Goal: Task Accomplishment & Management: Manage account settings

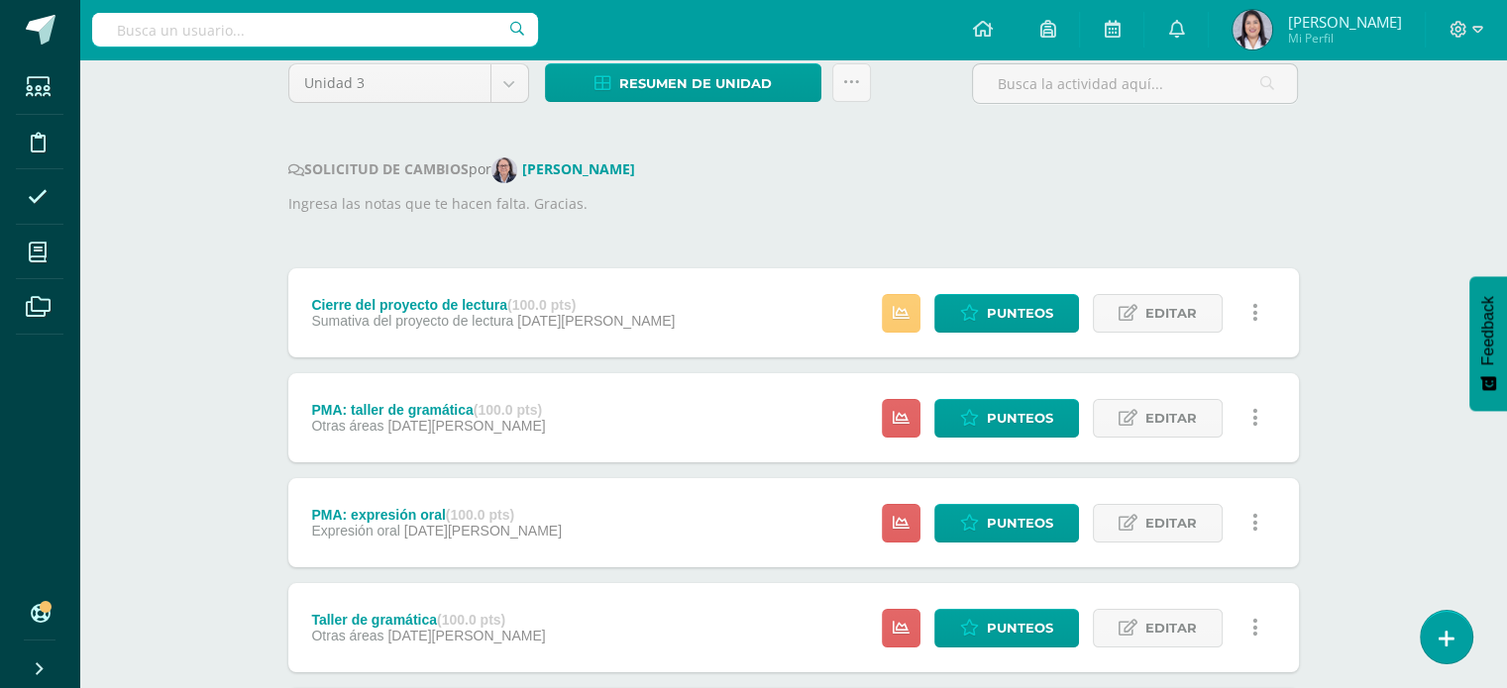
scroll to position [170, 0]
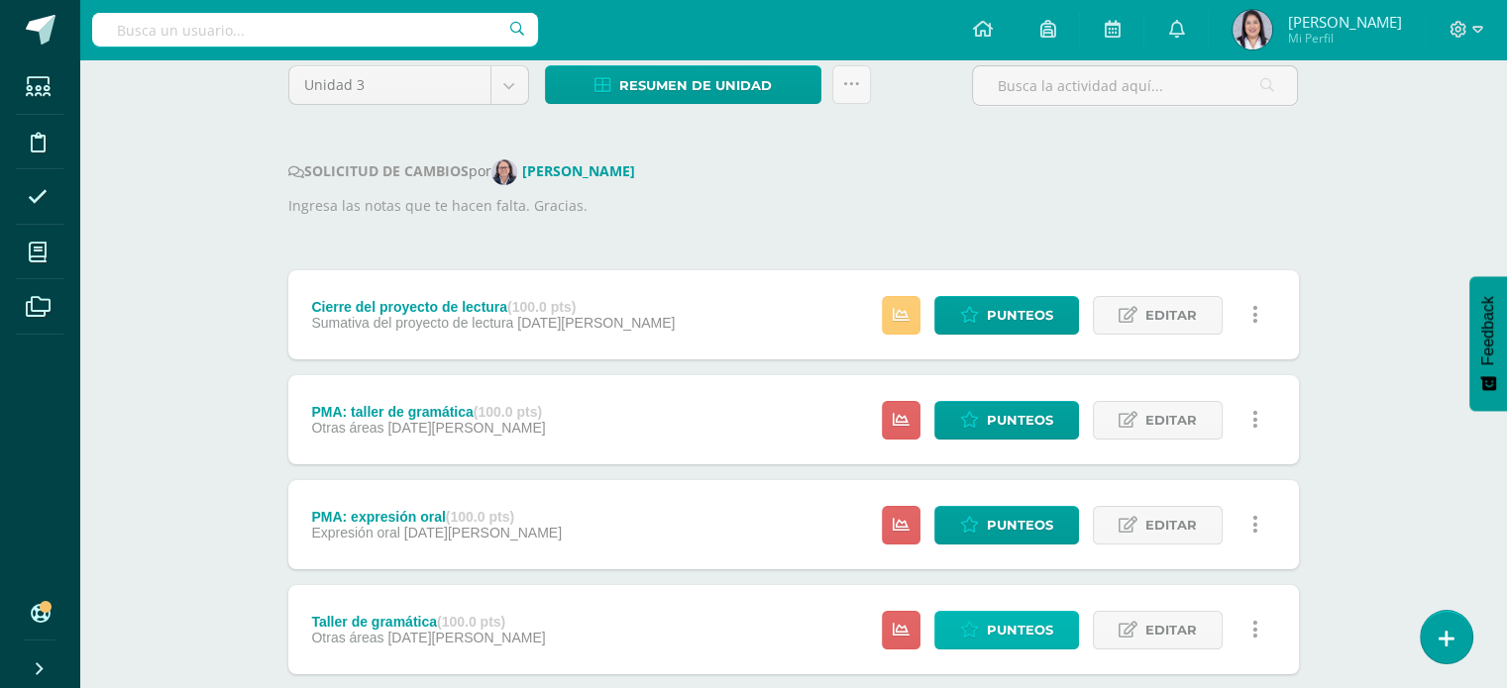
click at [1018, 636] on span "Punteos" at bounding box center [1020, 630] width 66 height 37
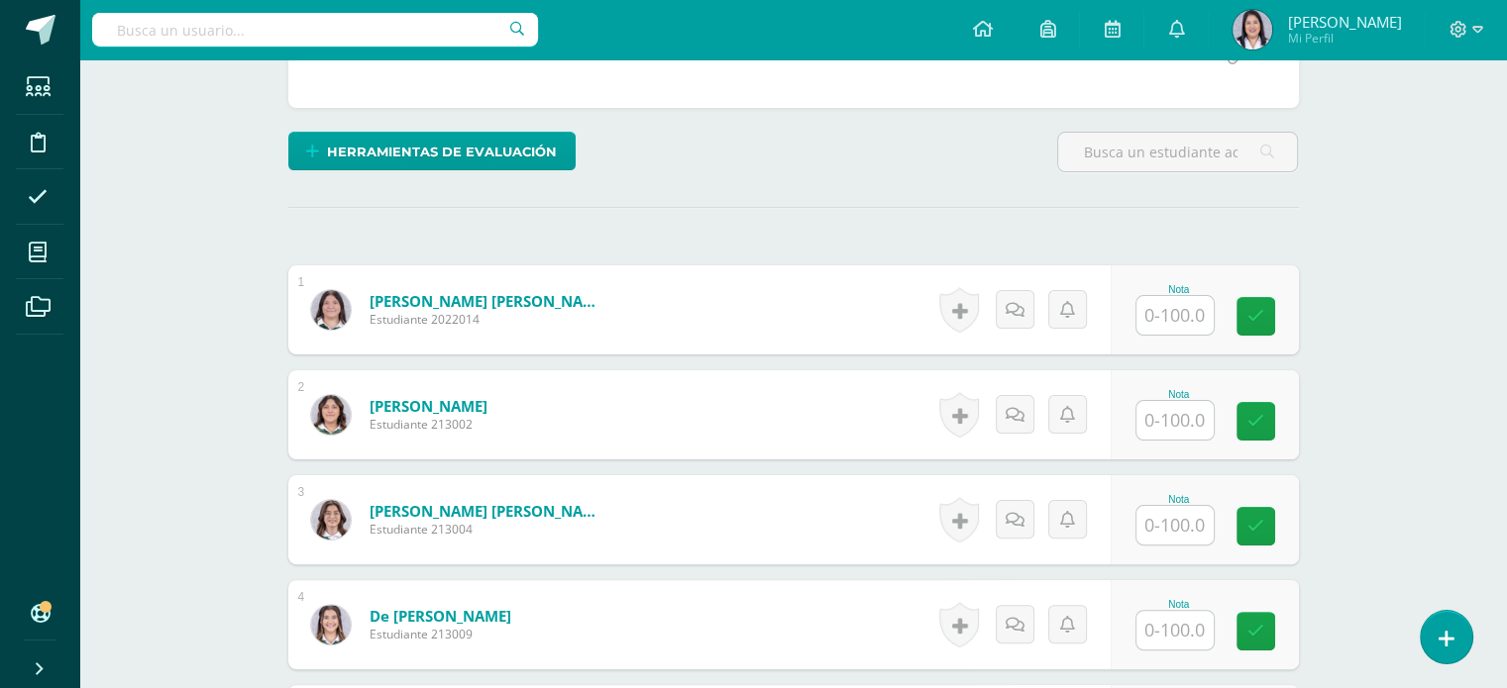
scroll to position [422, 0]
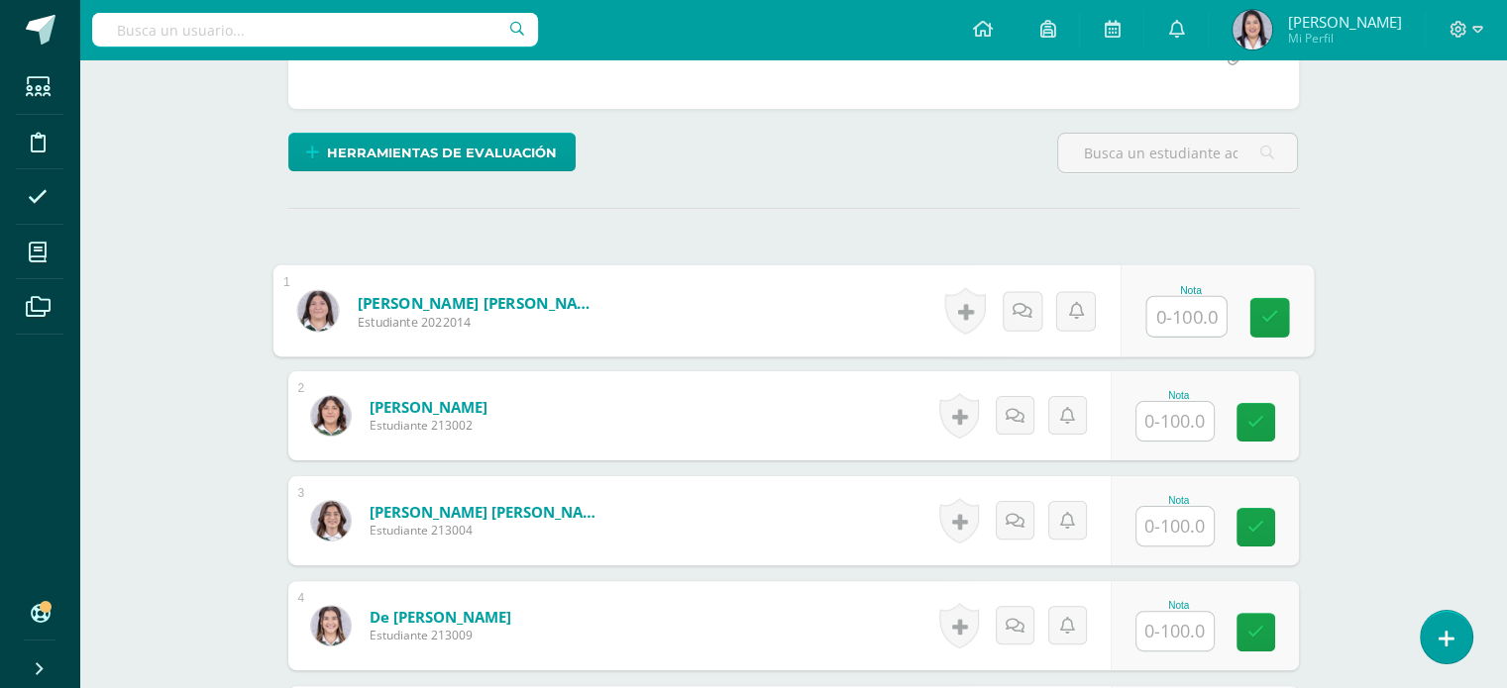
click at [1185, 325] on input "text" at bounding box center [1185, 317] width 79 height 40
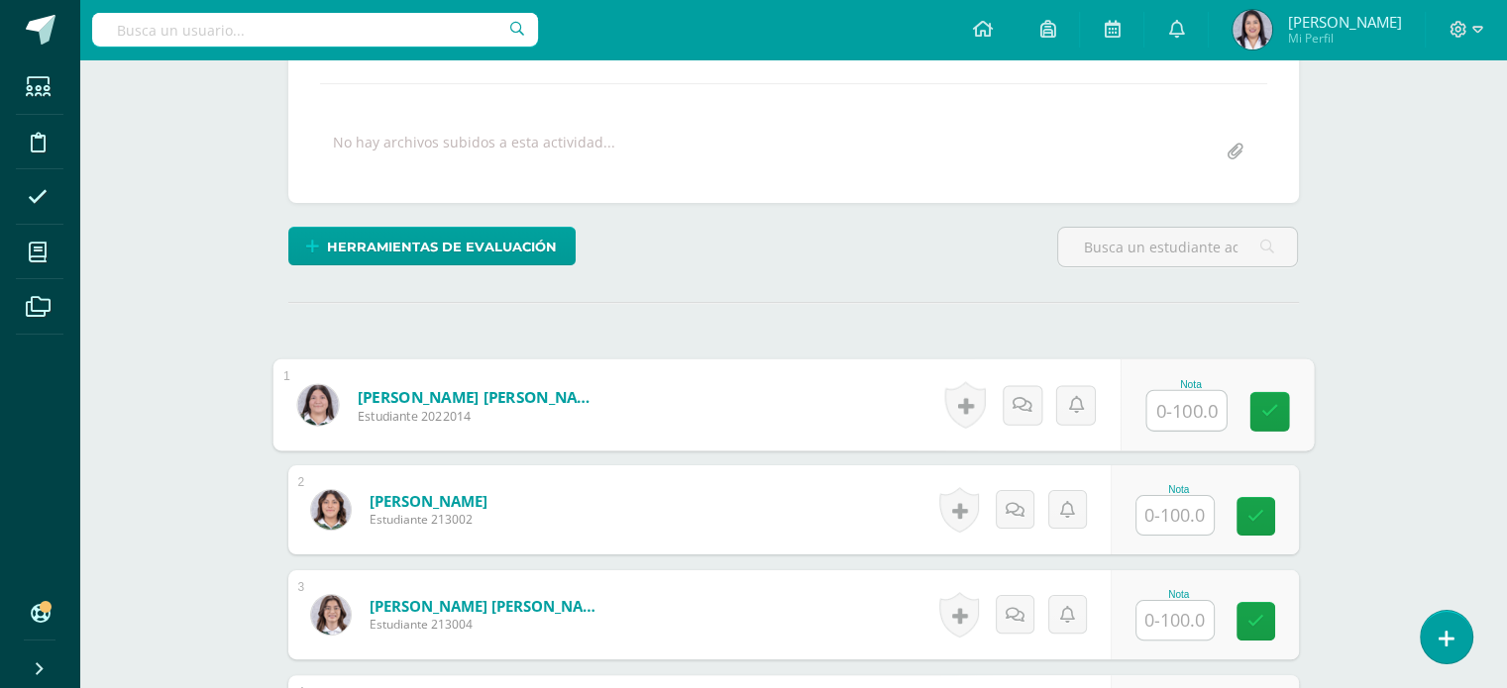
scroll to position [329, 0]
type input "78"
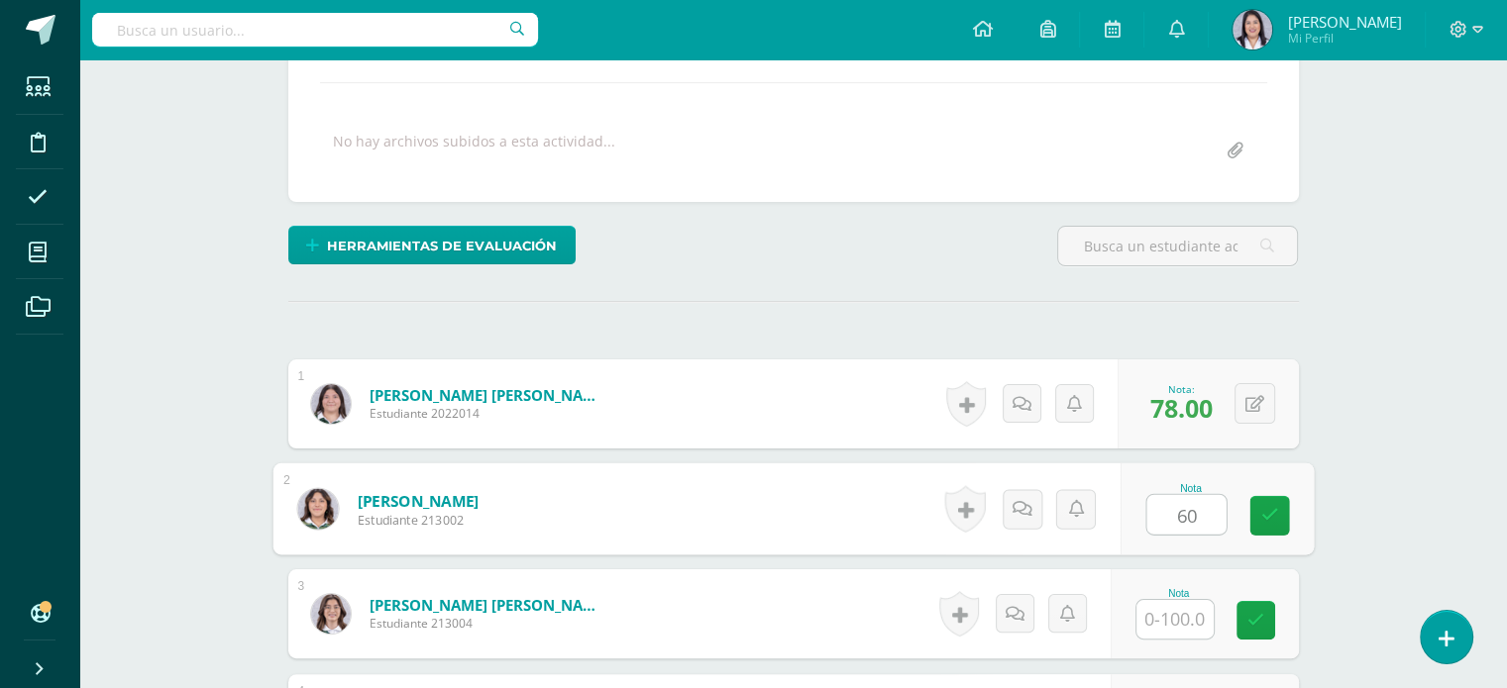
type input "60"
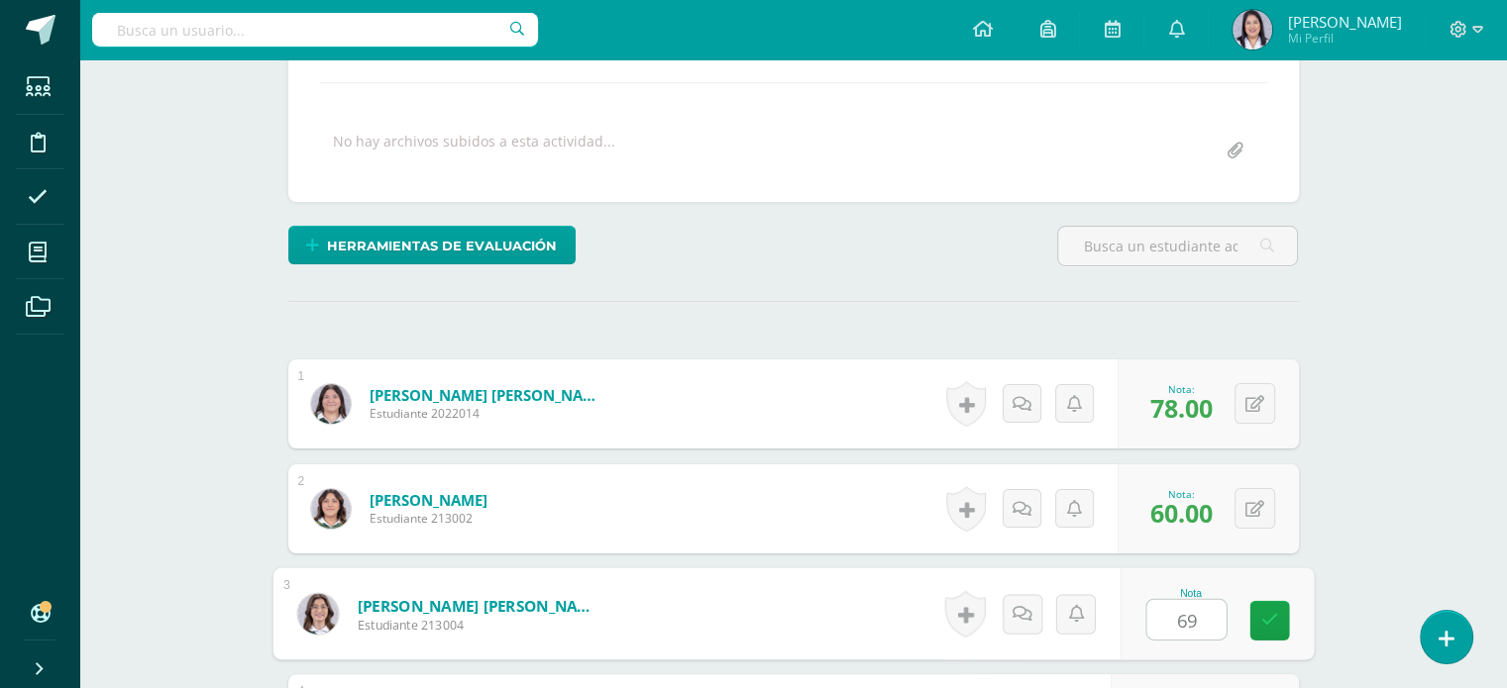
type input "69"
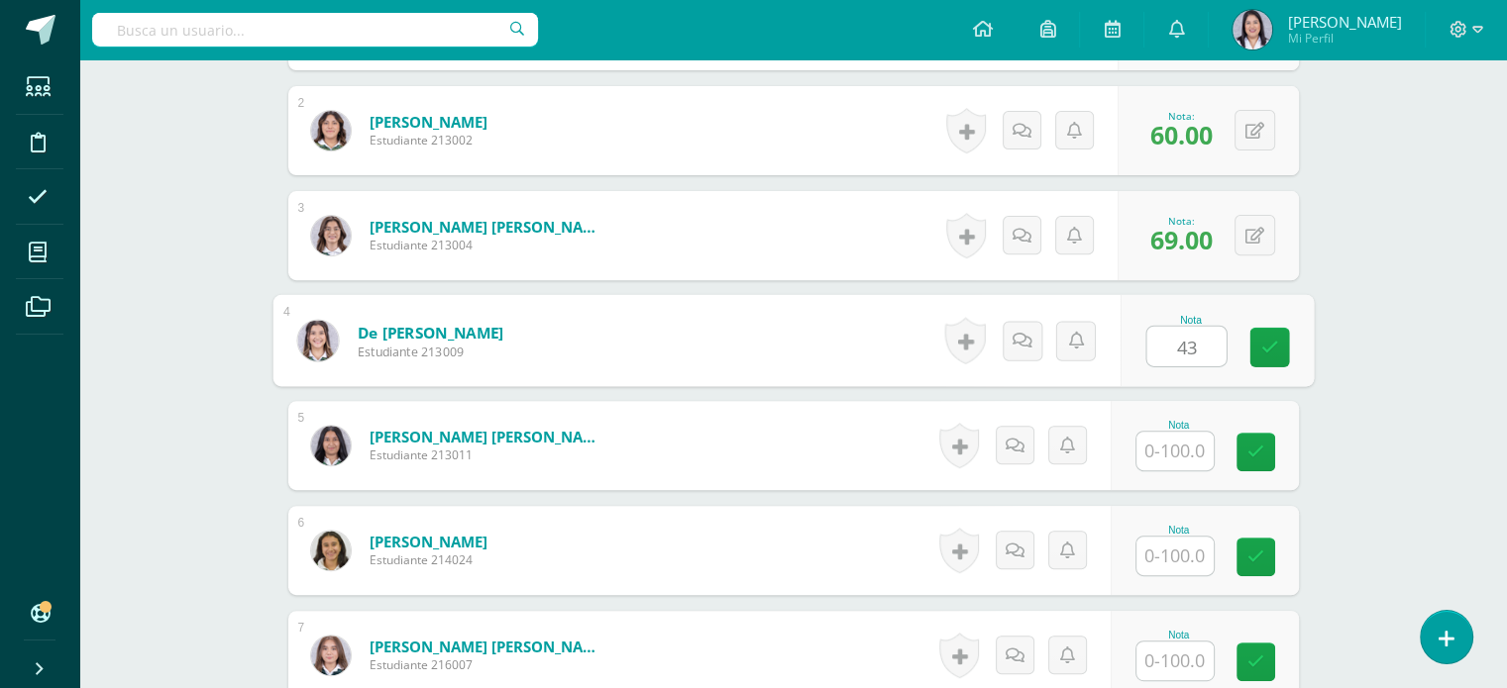
type input "43"
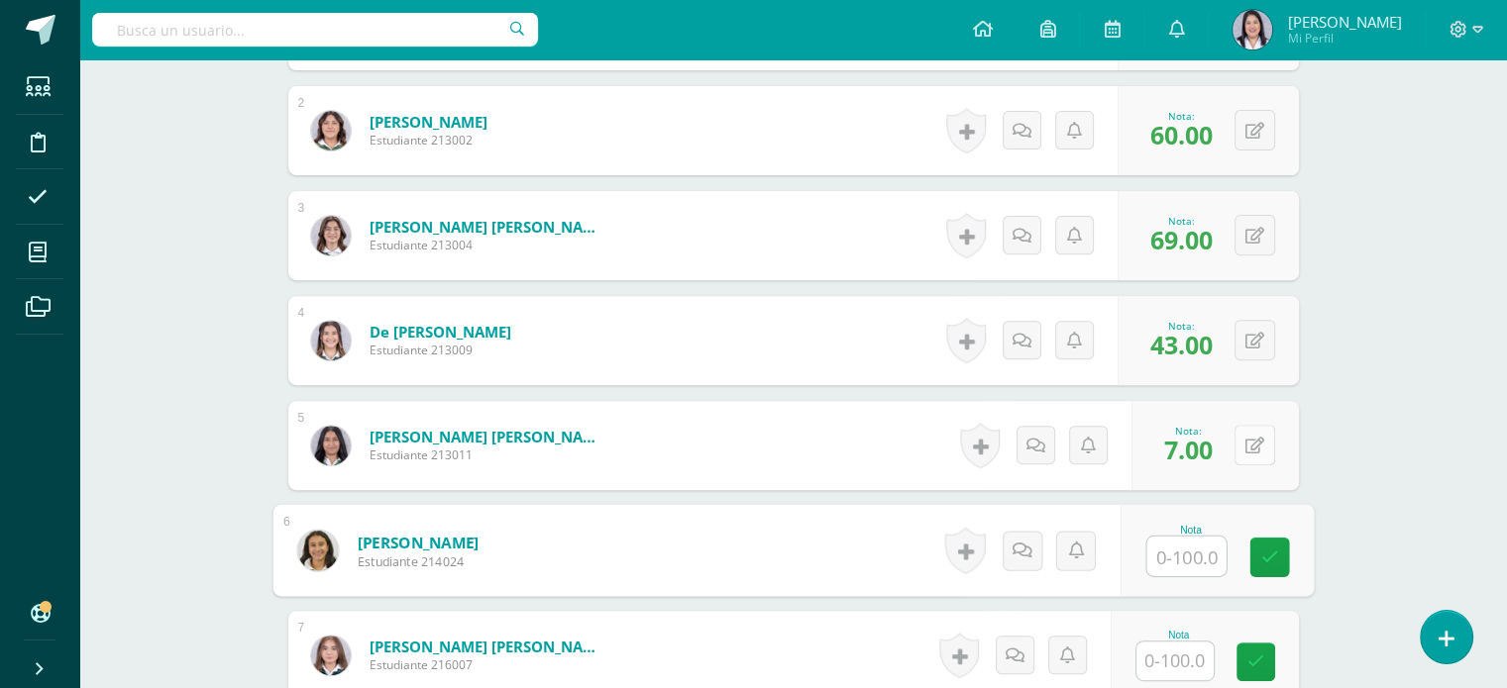
click at [1258, 428] on button at bounding box center [1254, 445] width 41 height 41
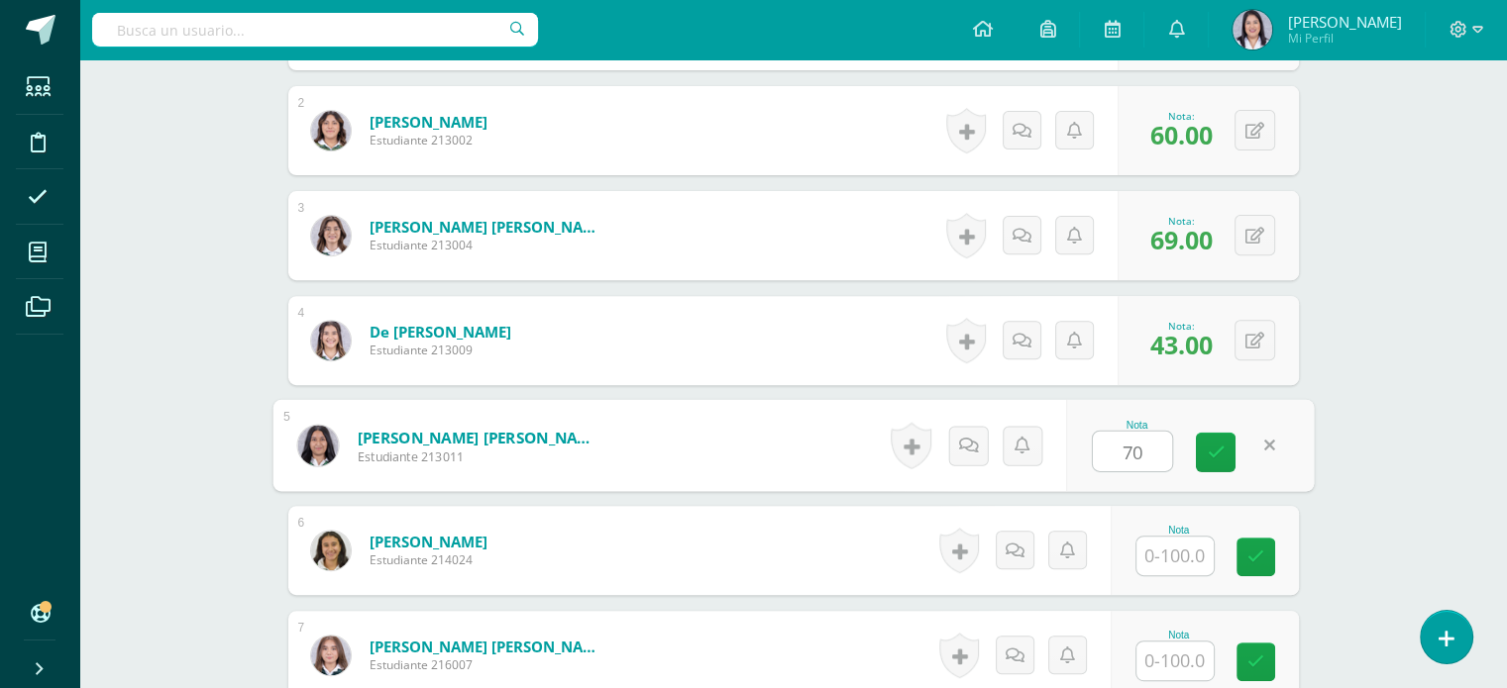
type input "70"
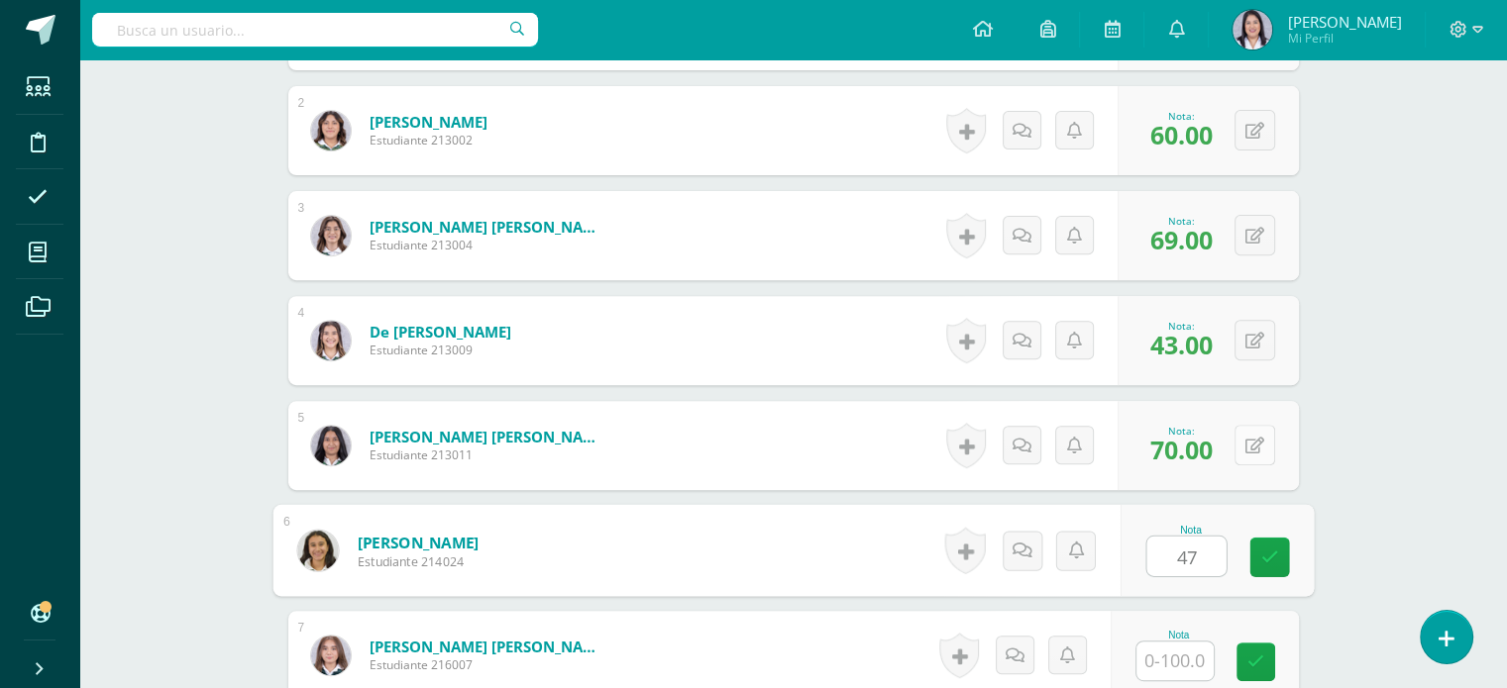
type input "47"
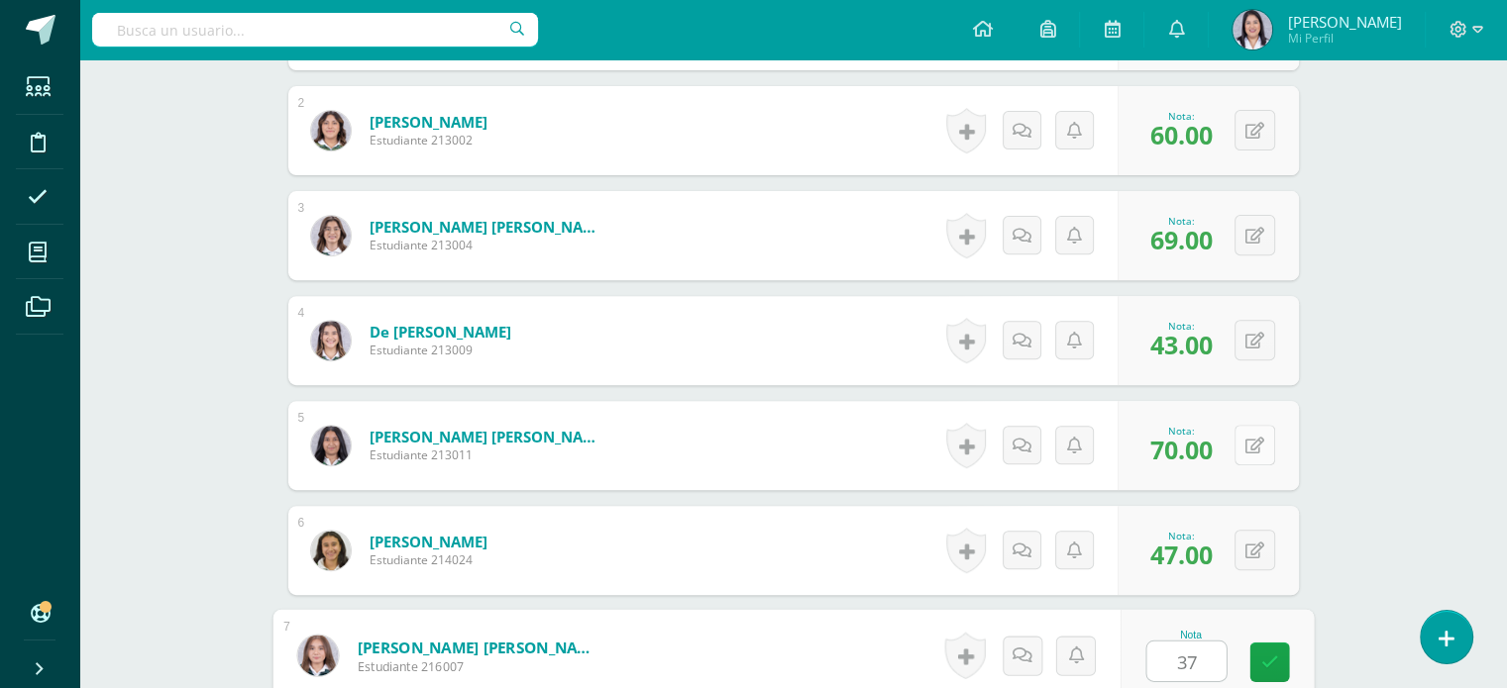
type input "37"
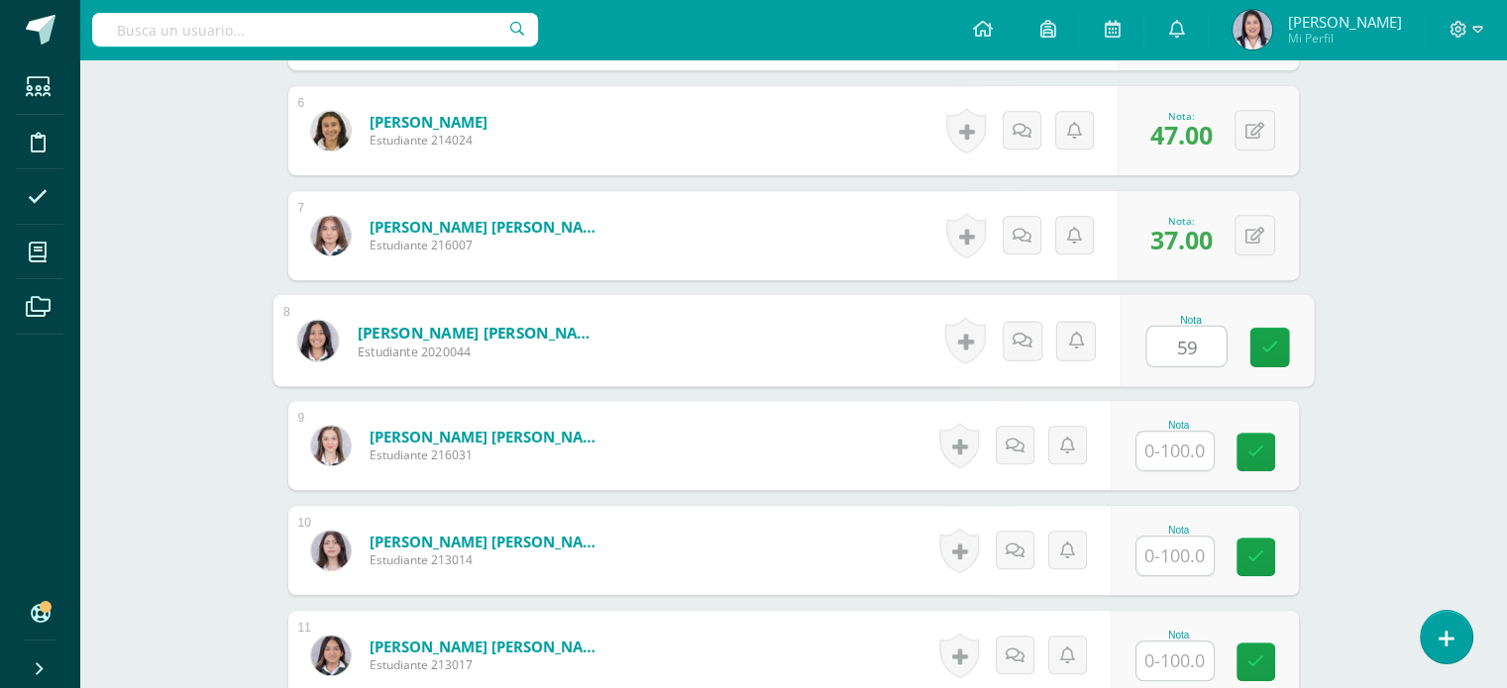
type input "59"
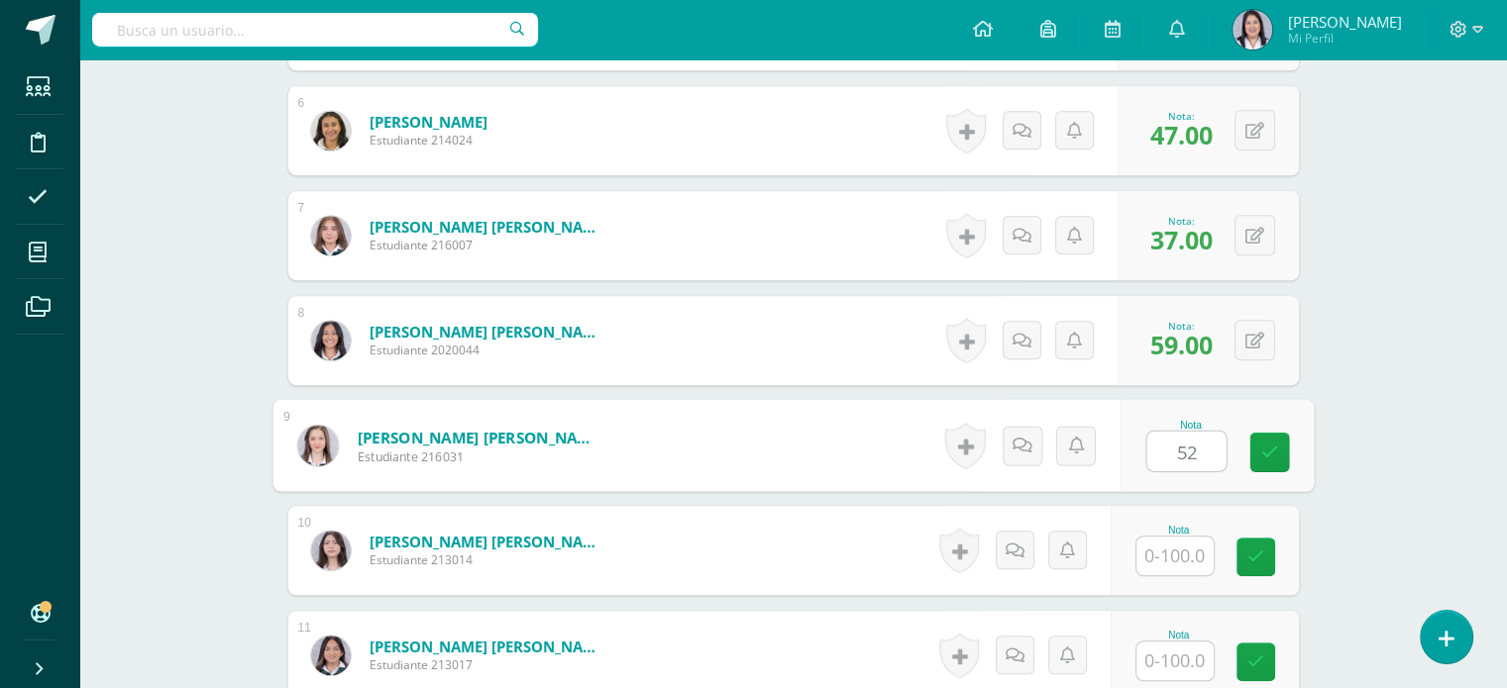
type input "52"
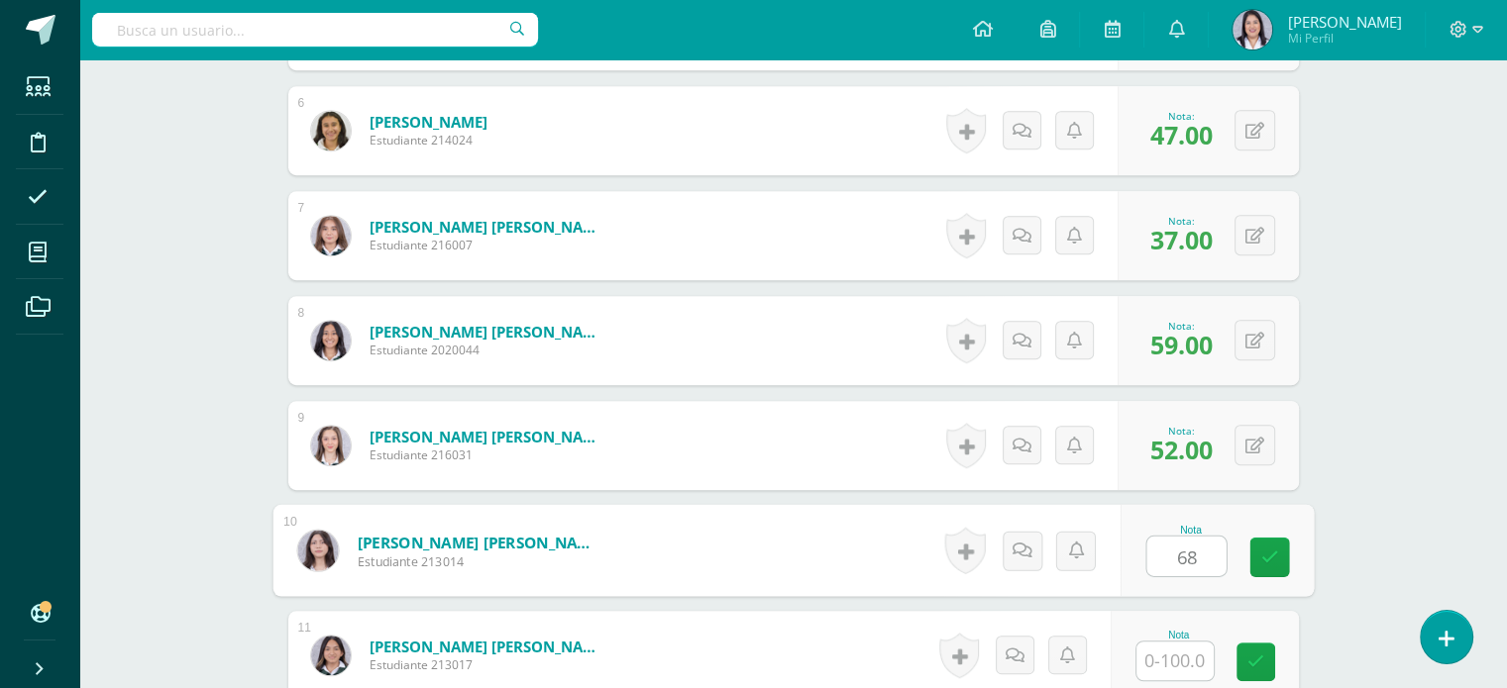
type input "68"
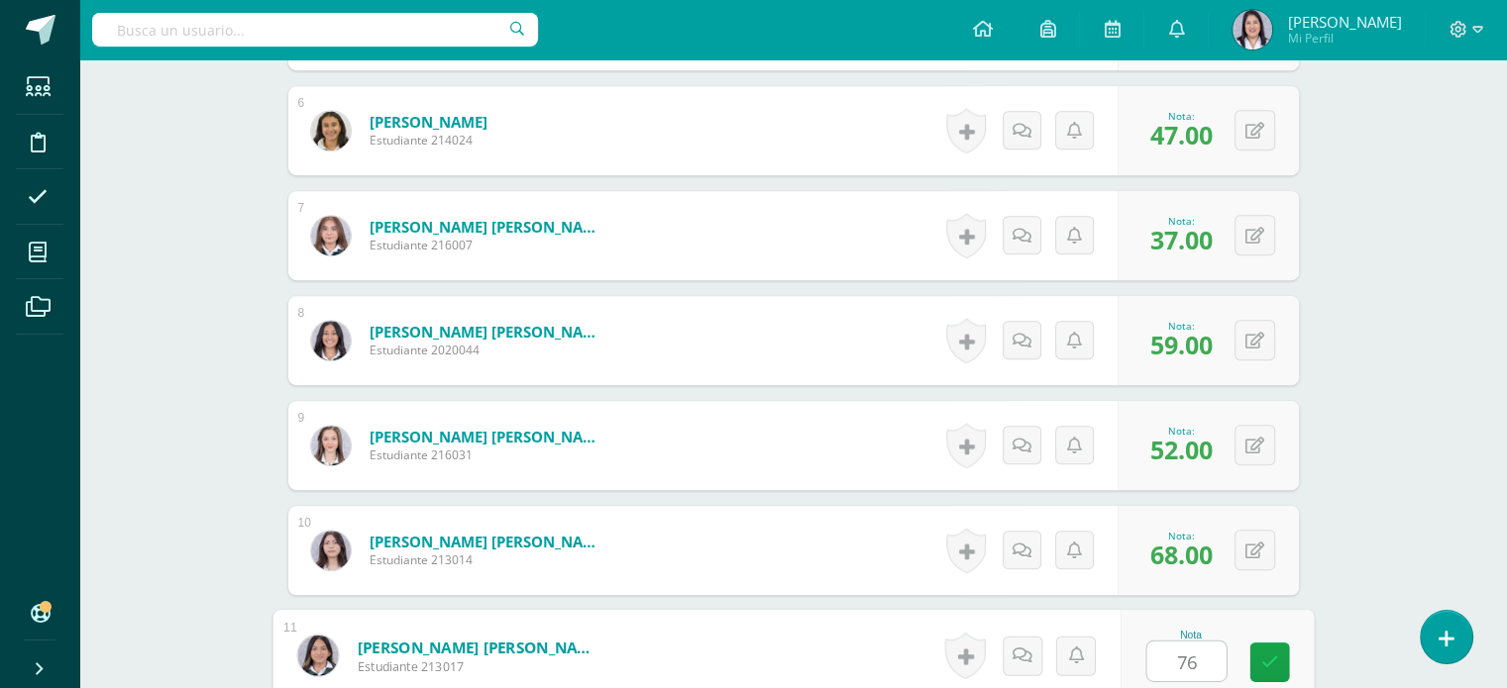
type input "76"
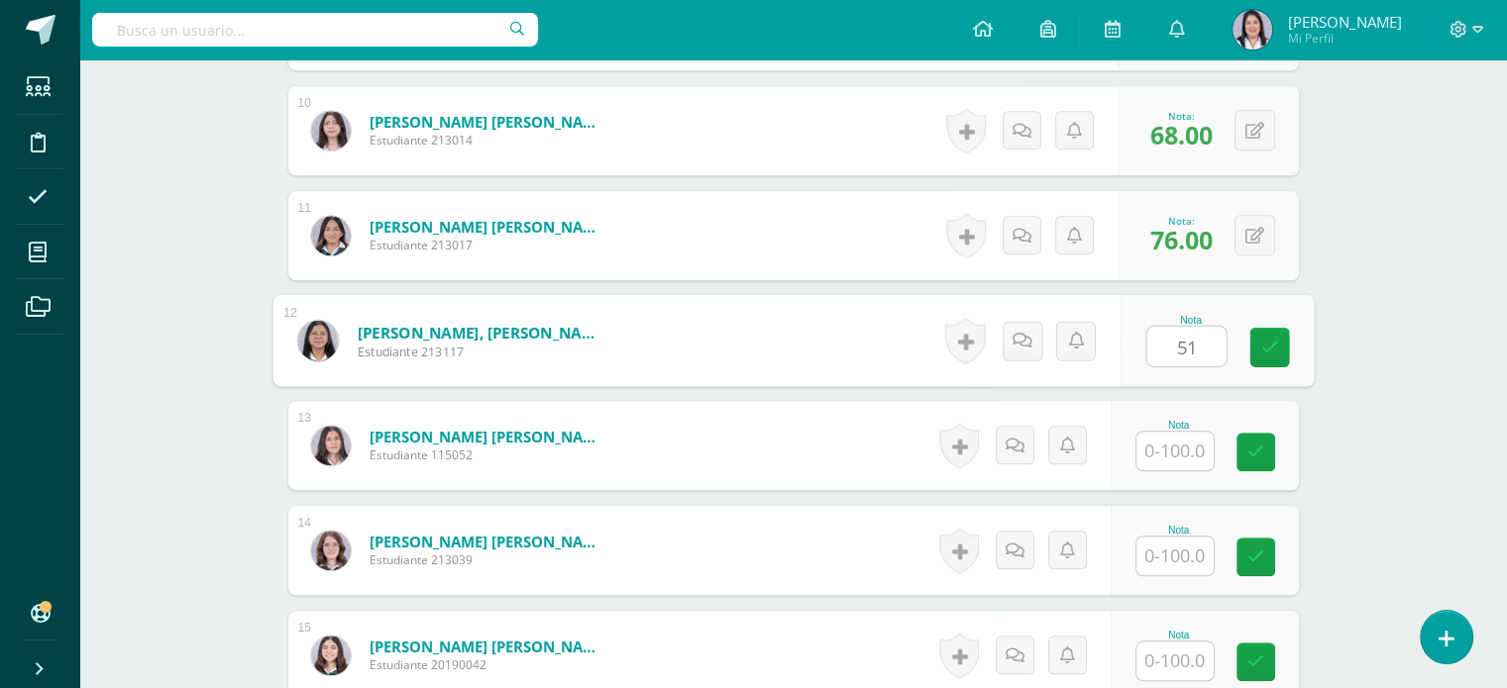
type input "51"
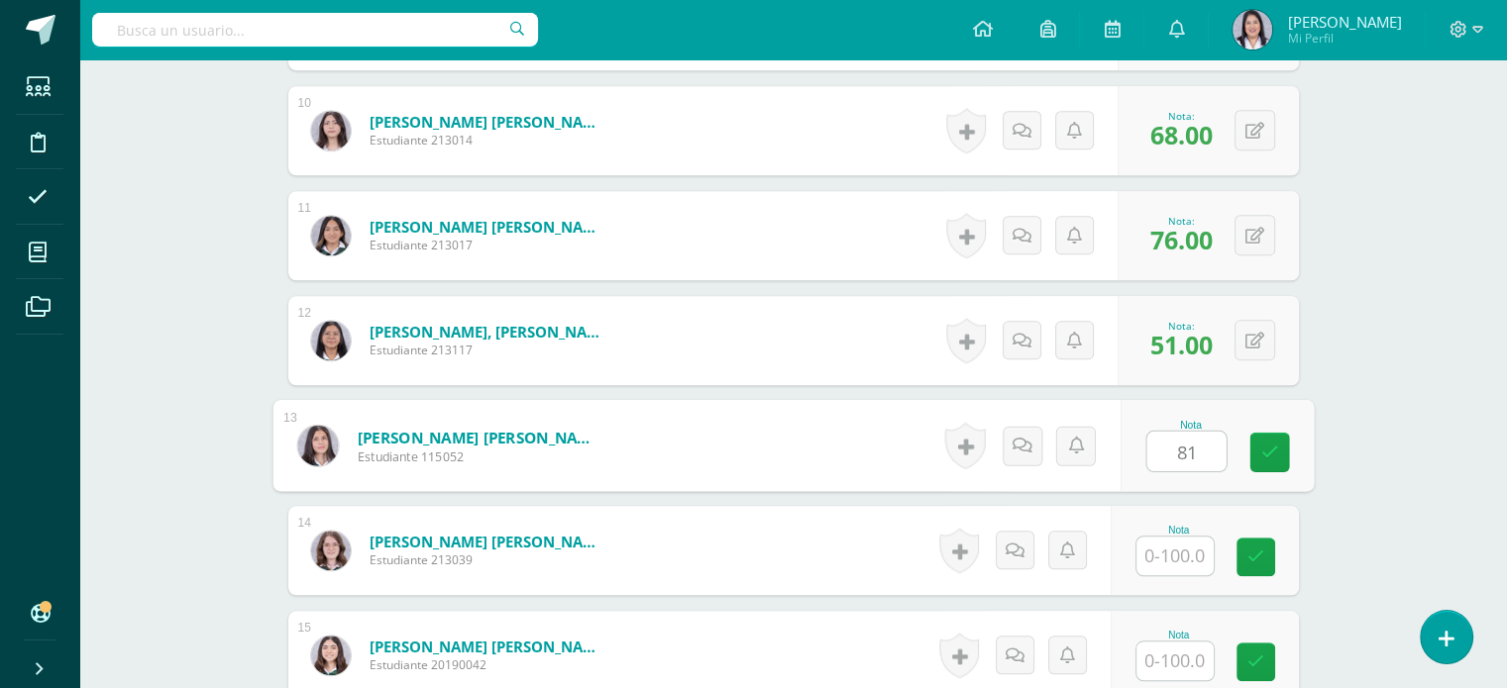
type input "81"
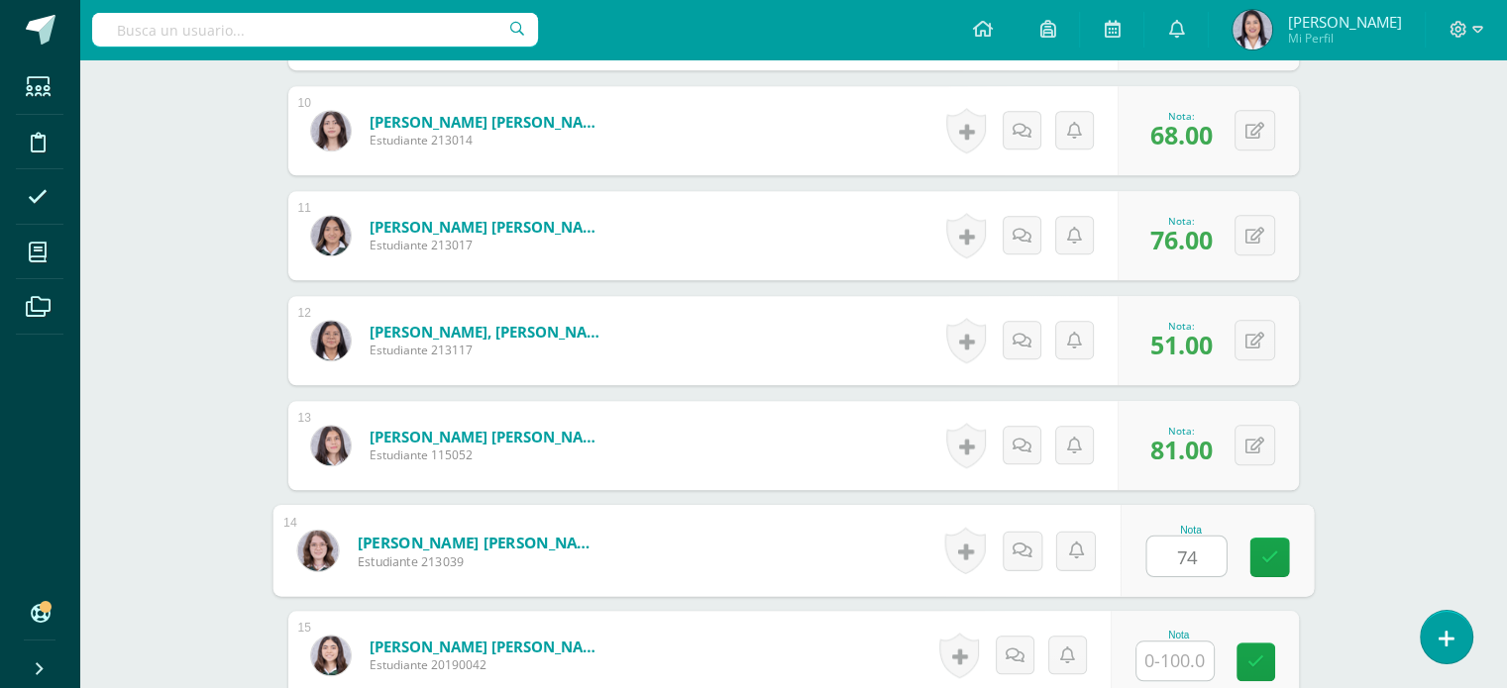
type input "74"
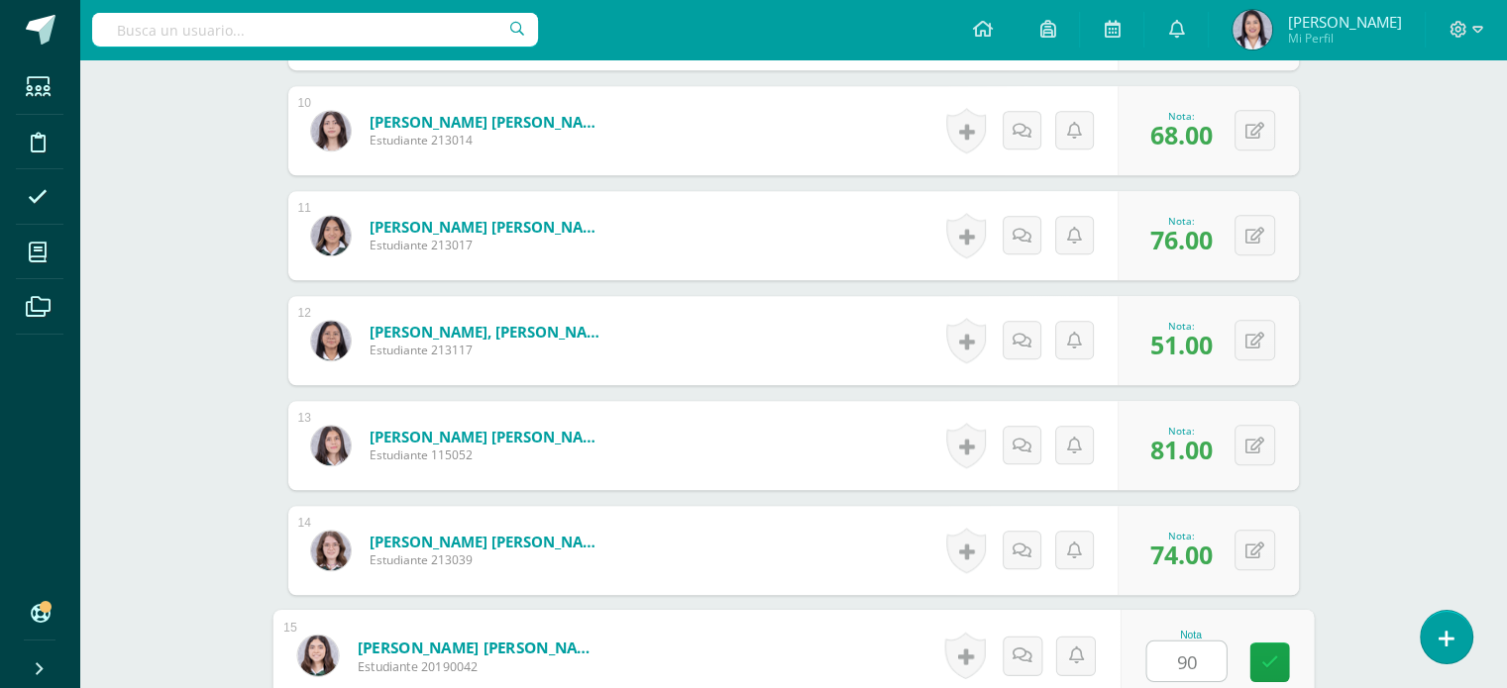
type input "90"
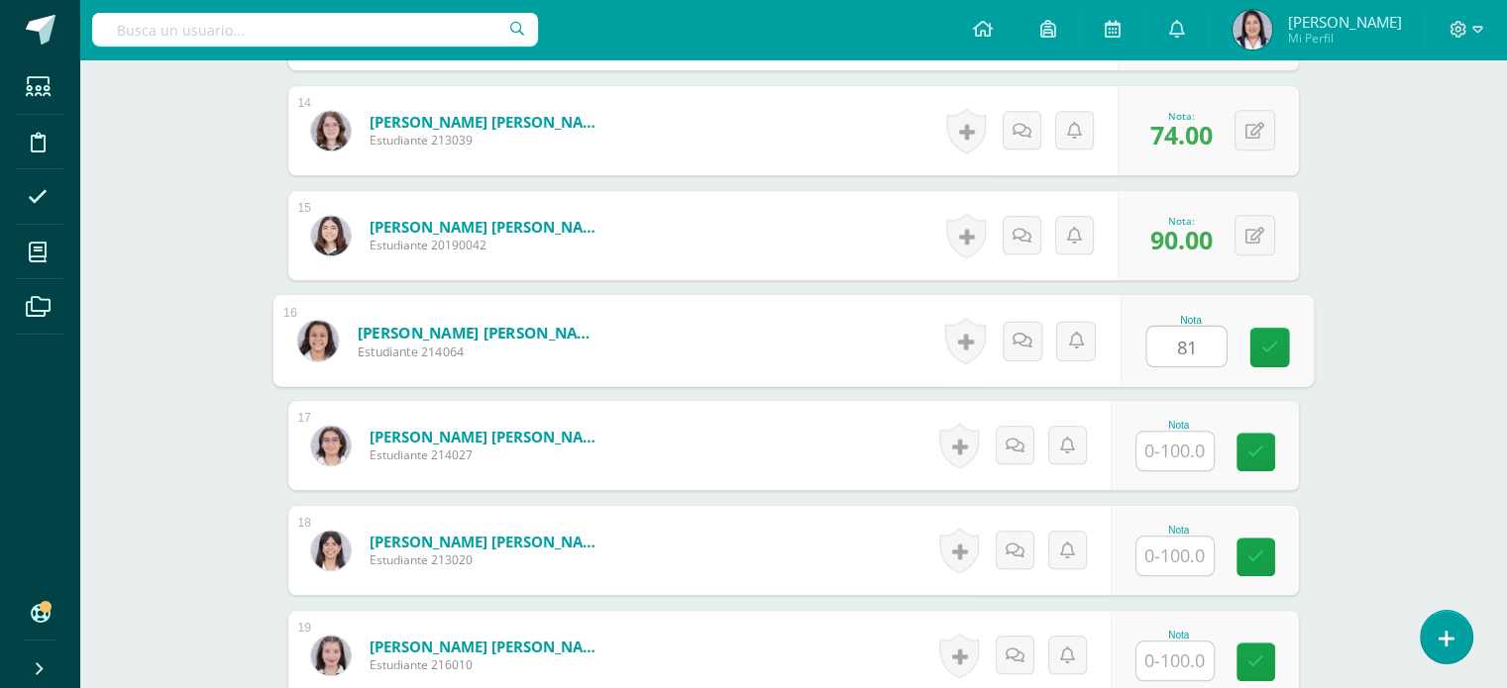
type input "81"
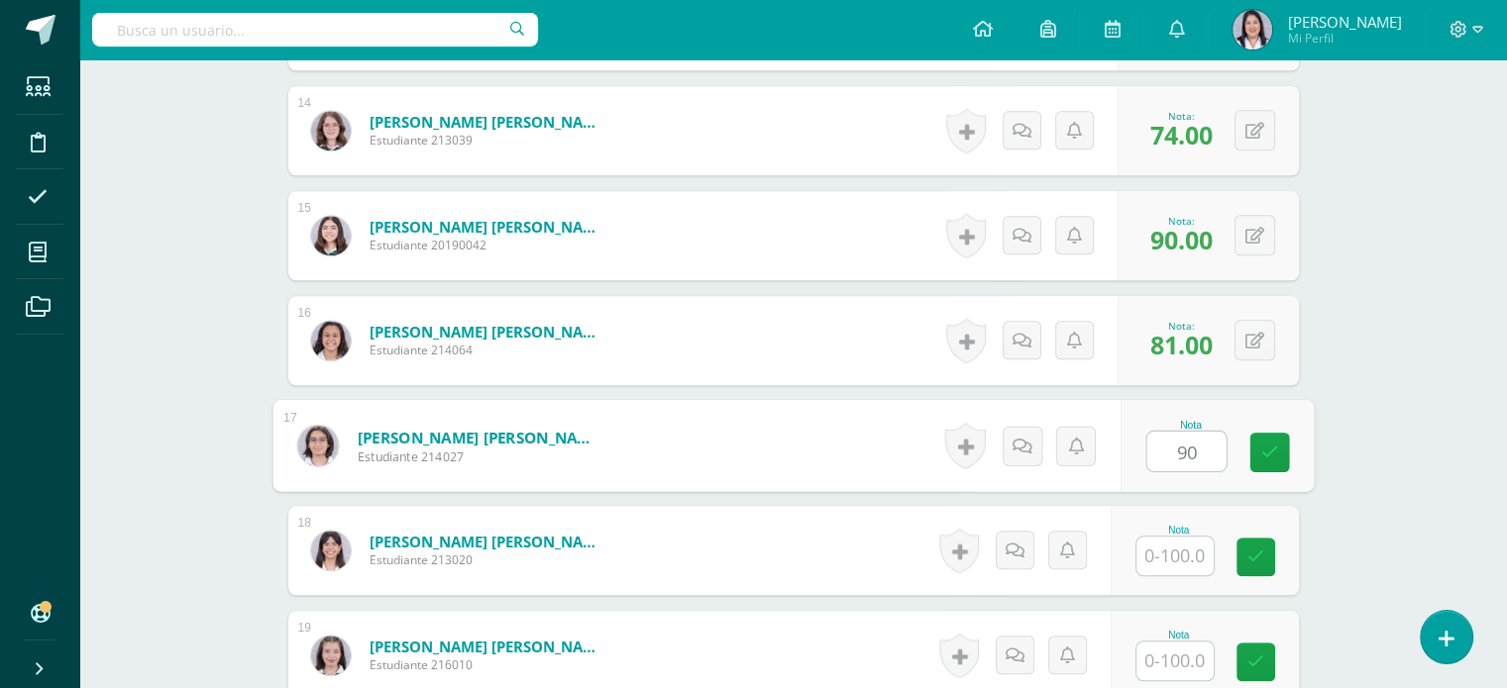
type input "90"
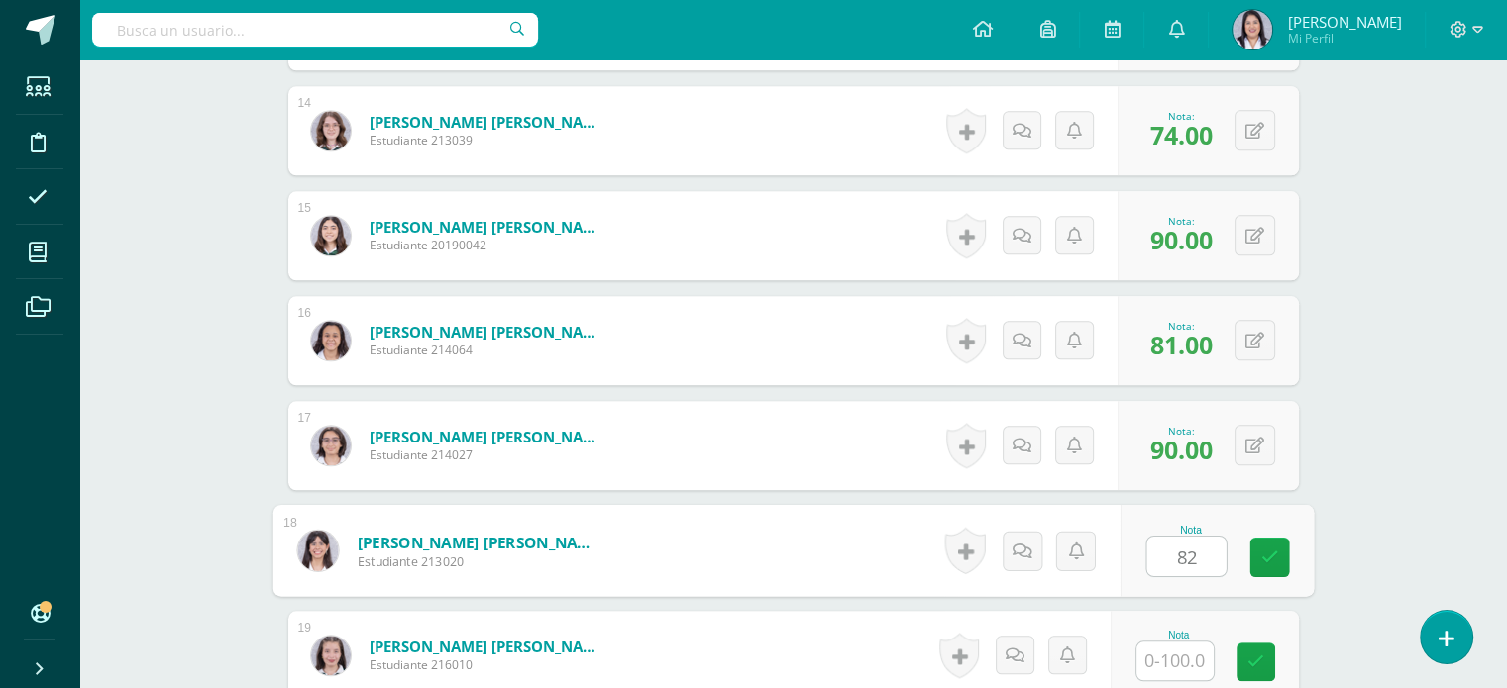
type input "82"
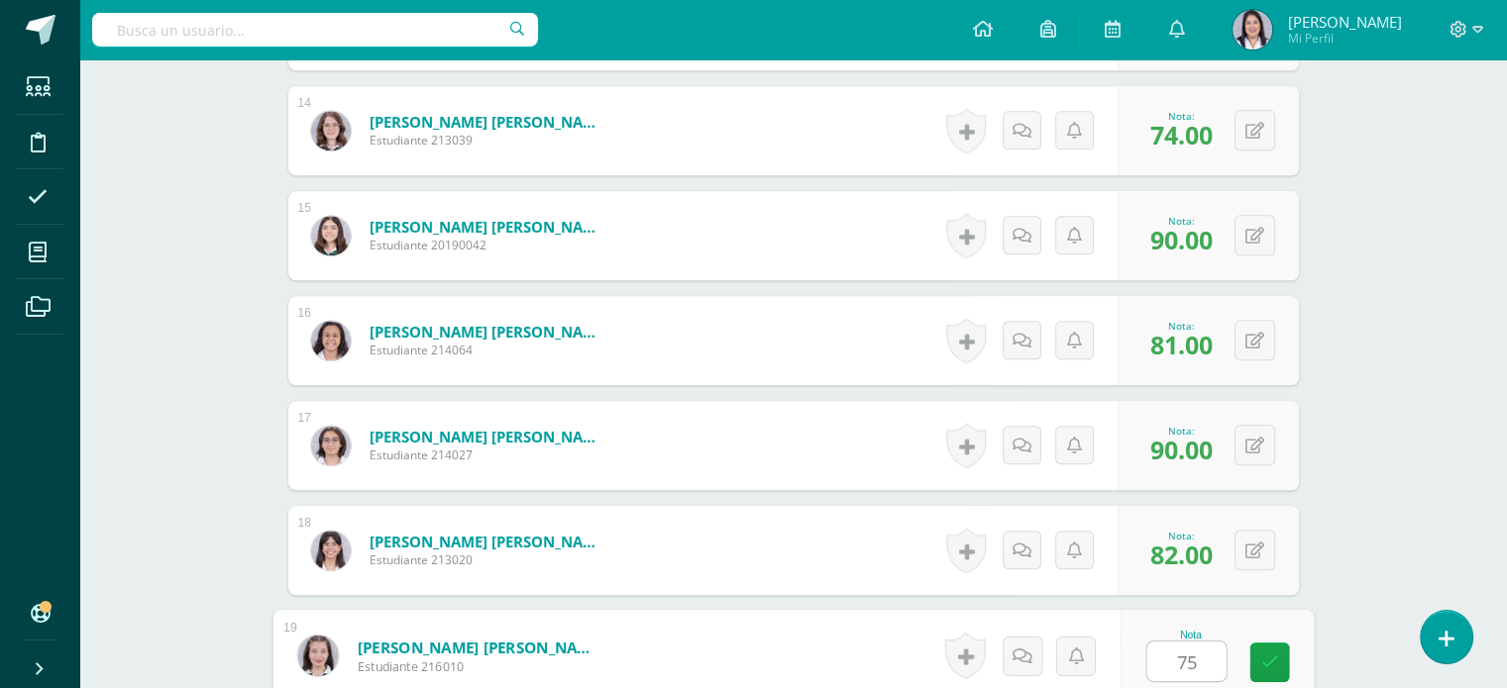
type input "75"
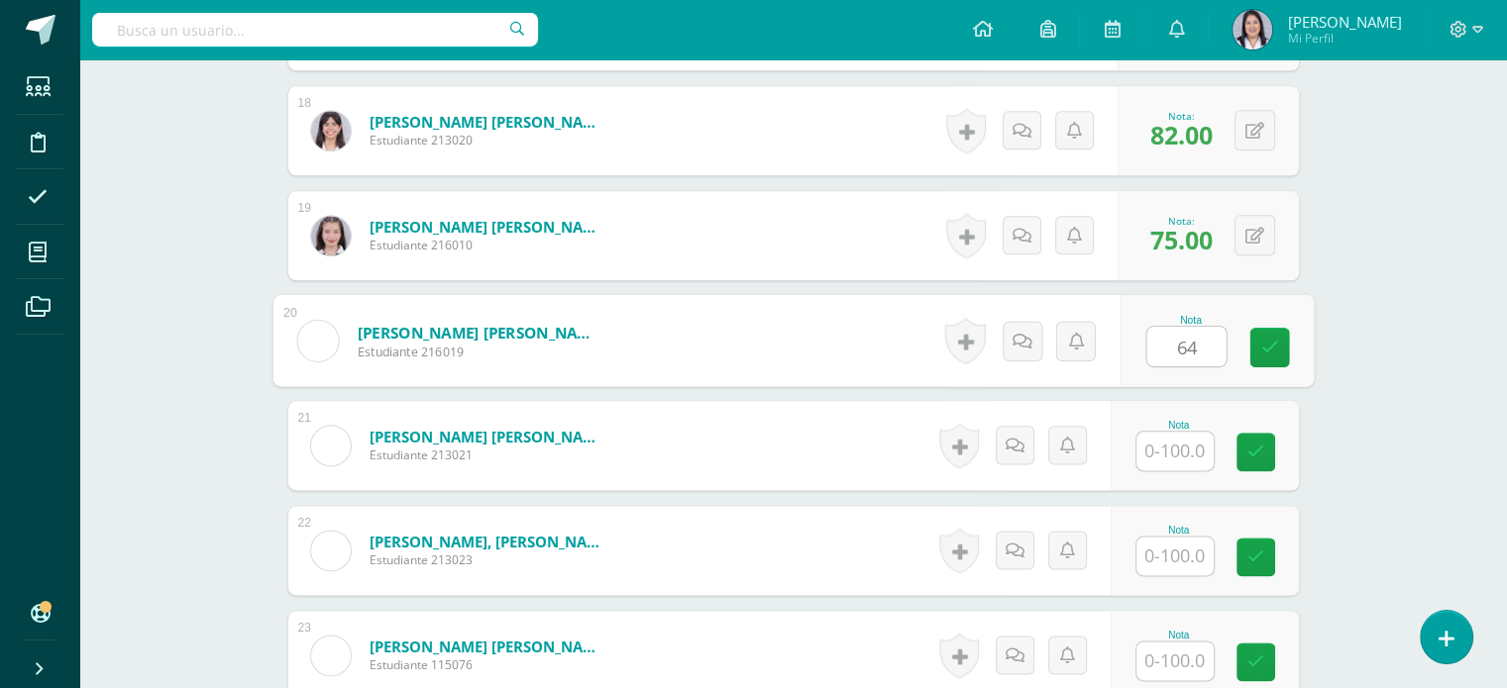
type input "64"
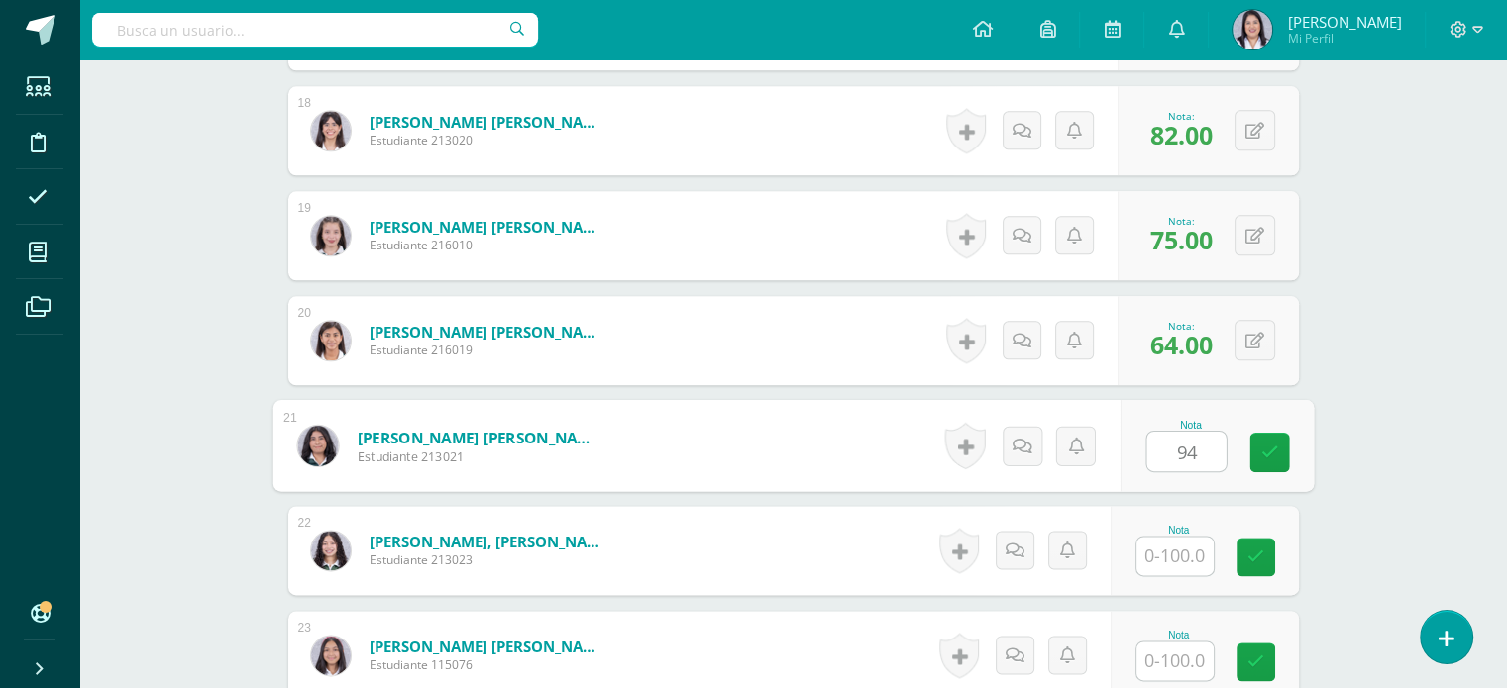
type input "94"
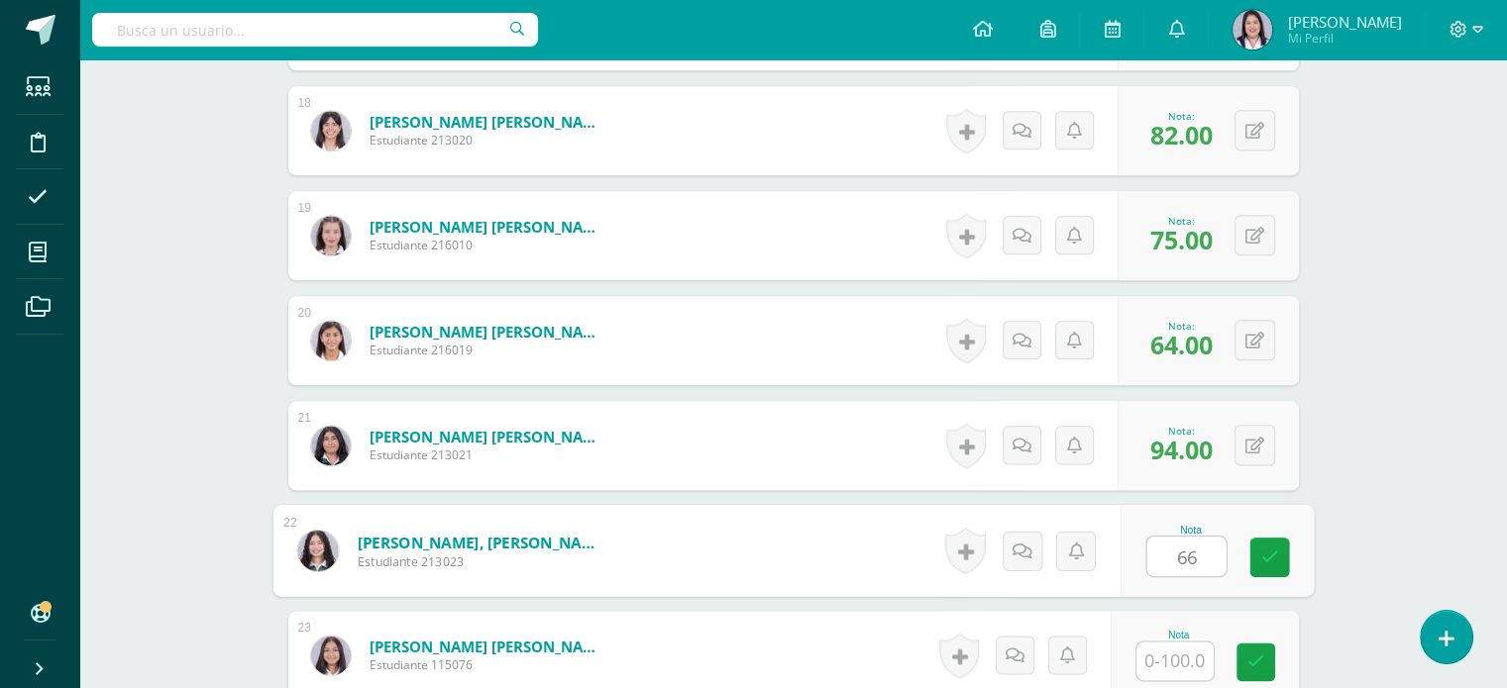
type input "66"
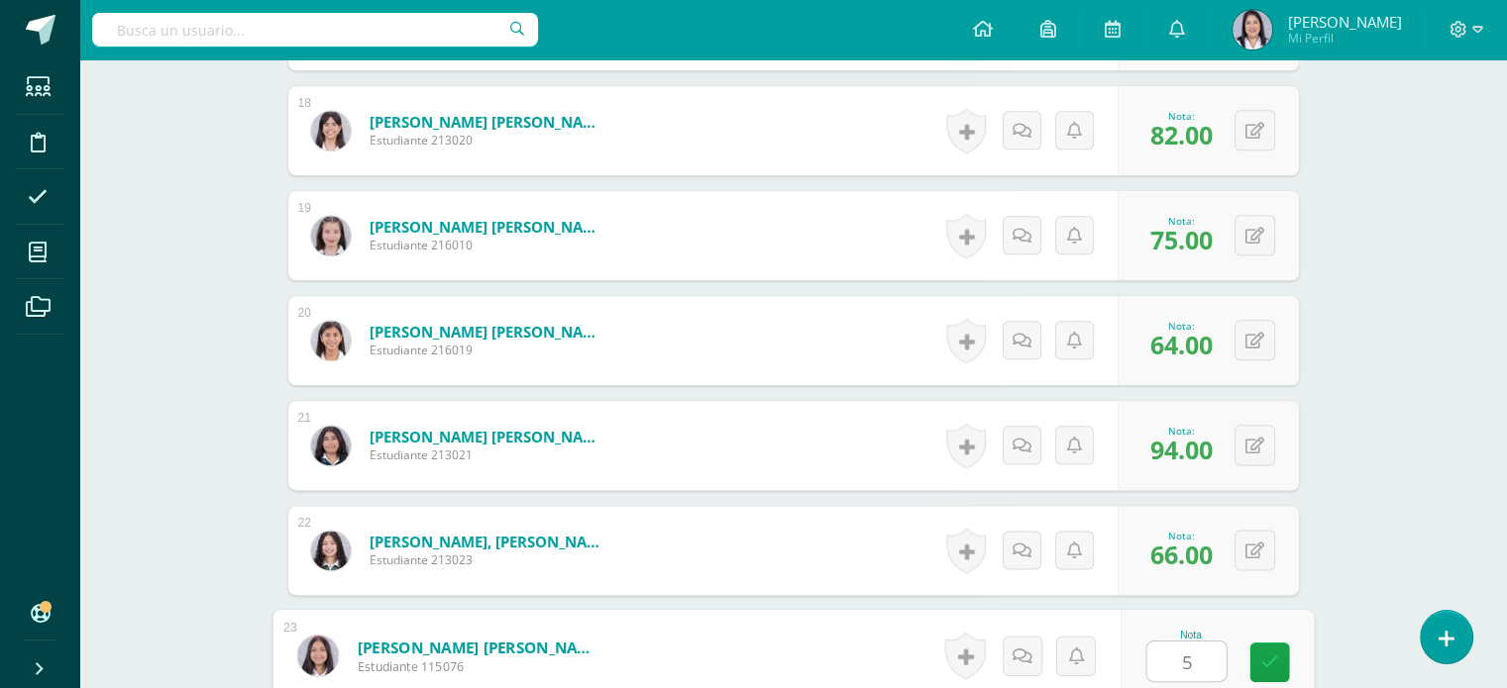
type input "50"
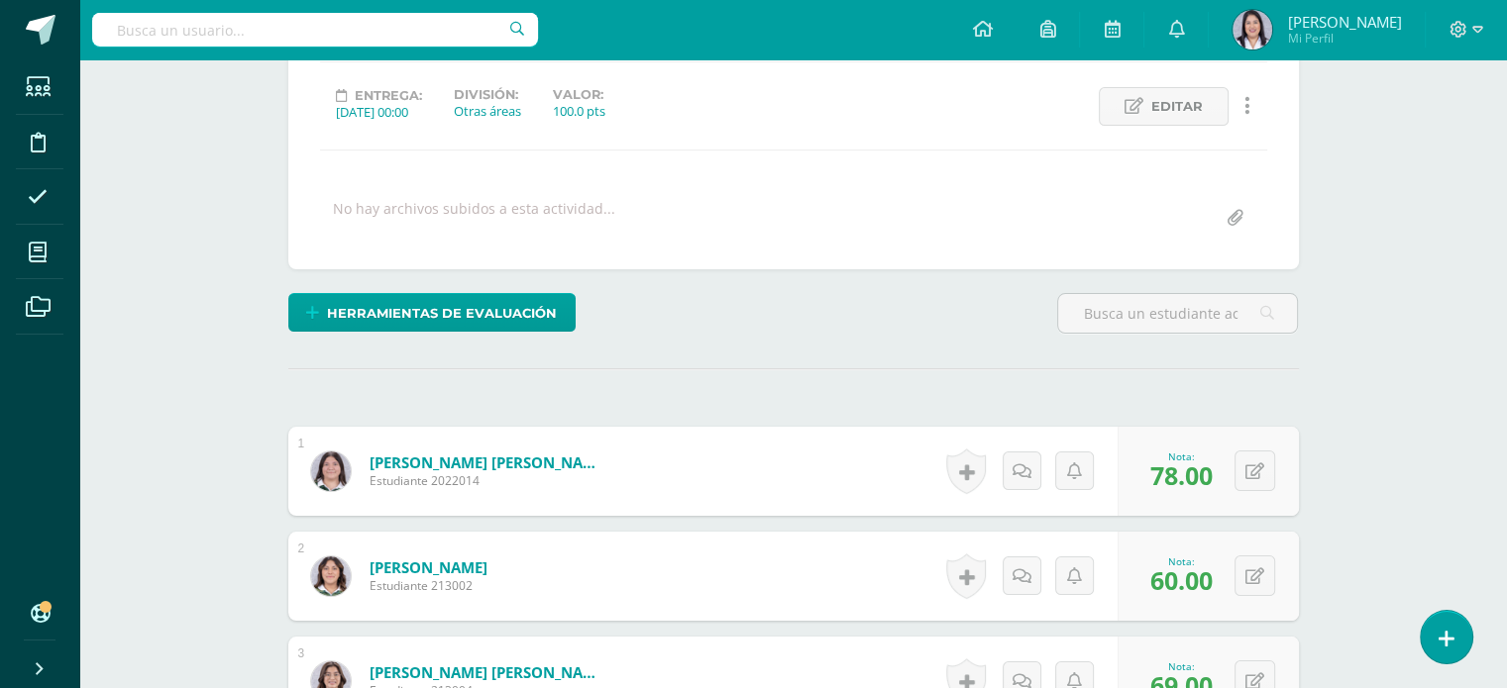
scroll to position [0, 0]
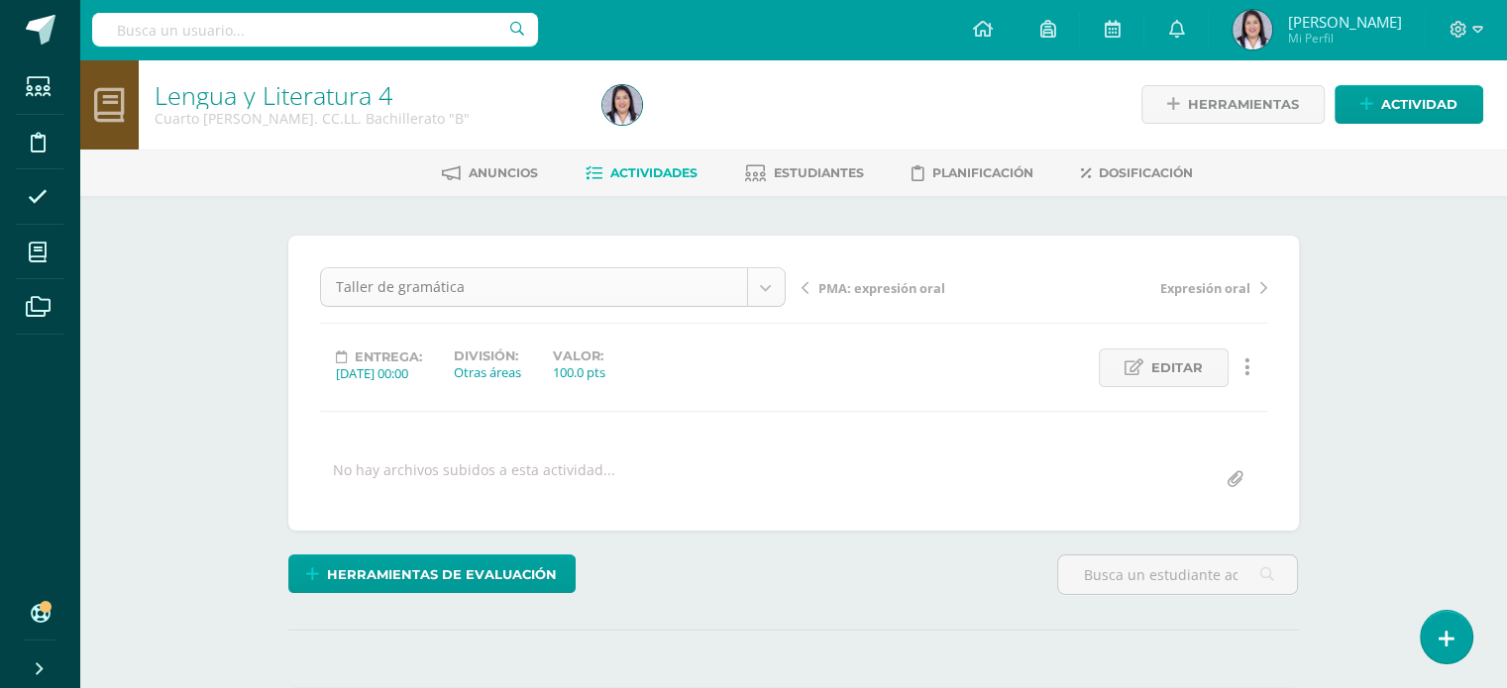
click at [762, 305] on div "Taller de gramática" at bounding box center [553, 287] width 466 height 40
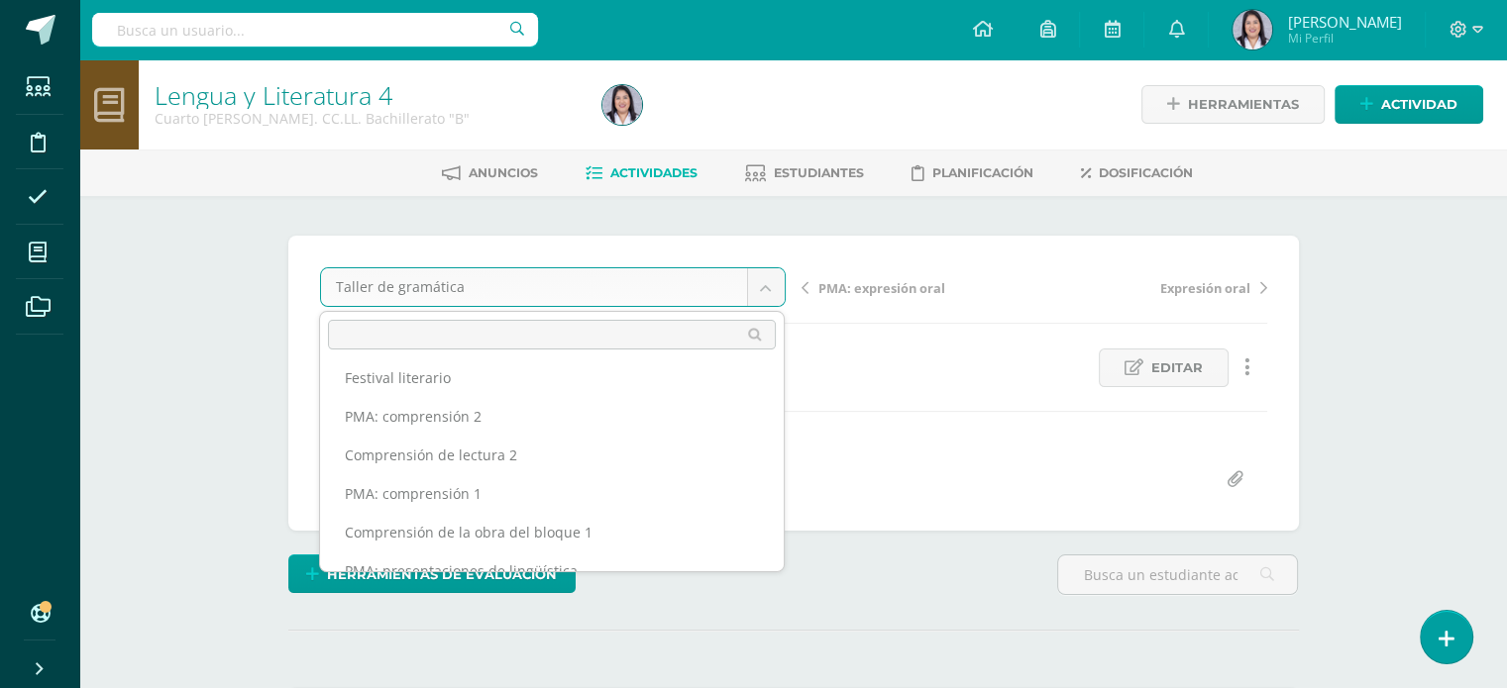
scroll to position [281, 0]
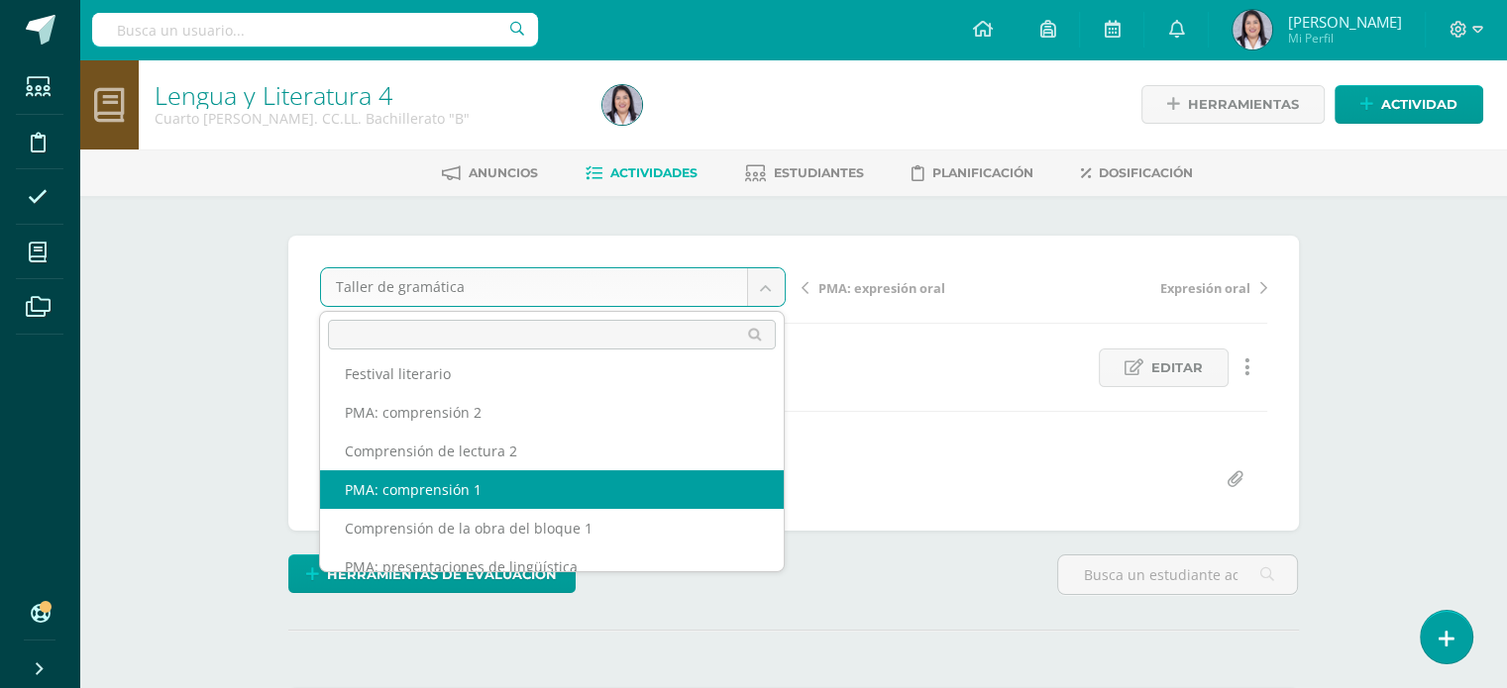
select select "/dashboard/teacher/grade-activity/256905/"
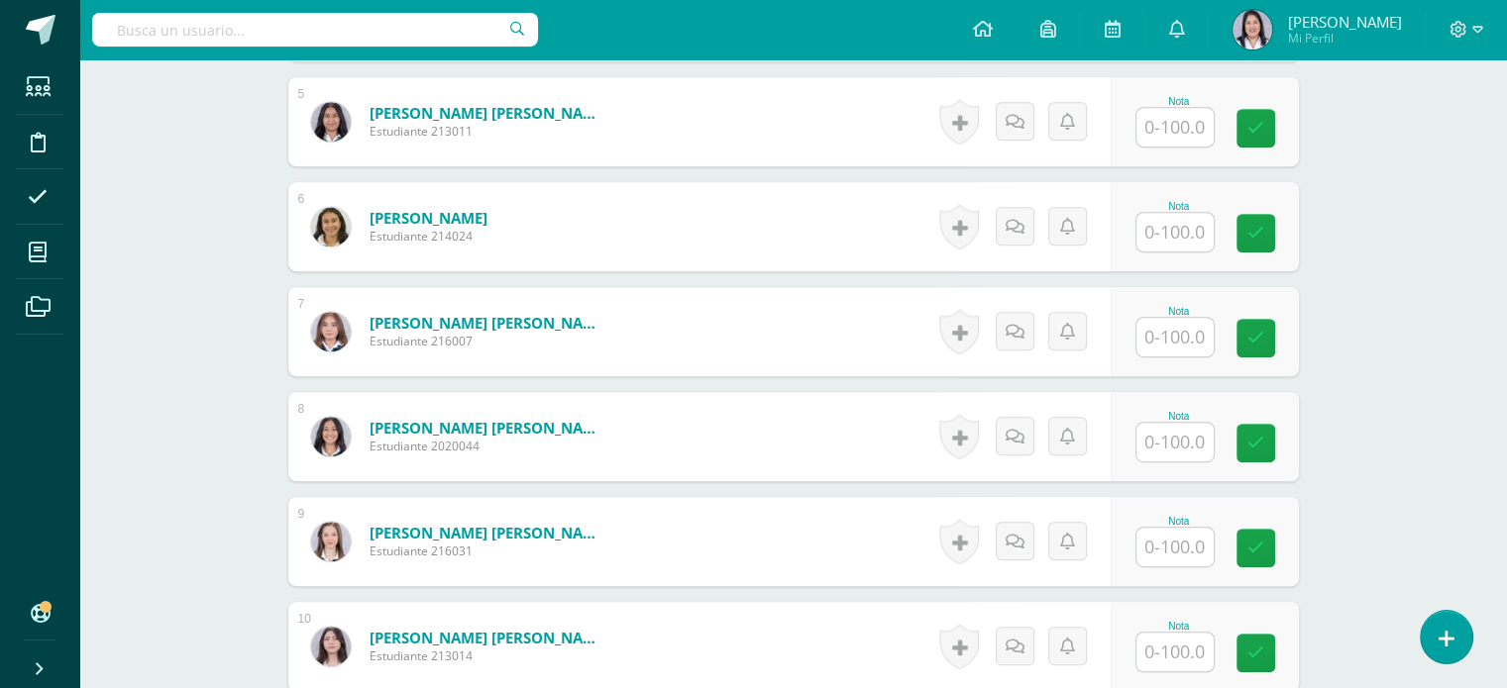
scroll to position [1022, 0]
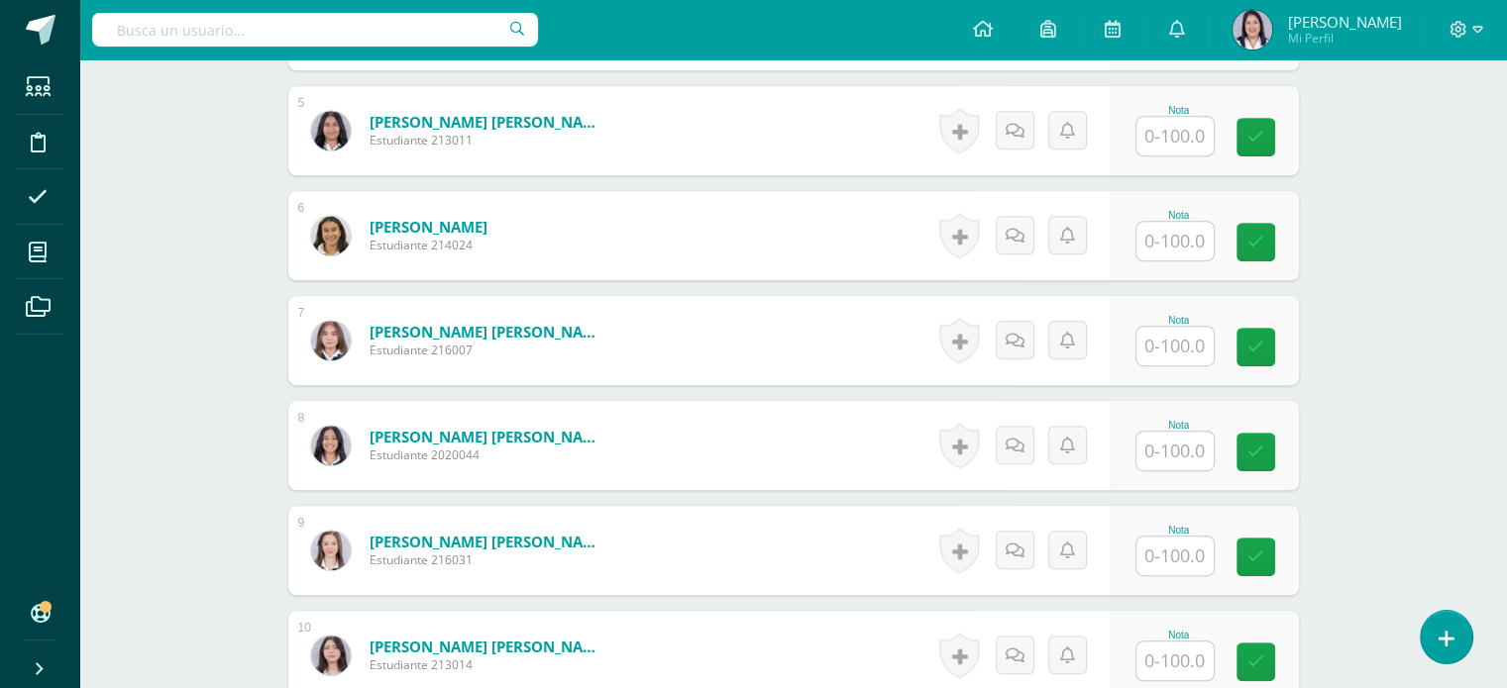
click at [1156, 350] on input "text" at bounding box center [1174, 346] width 77 height 39
type input "60"
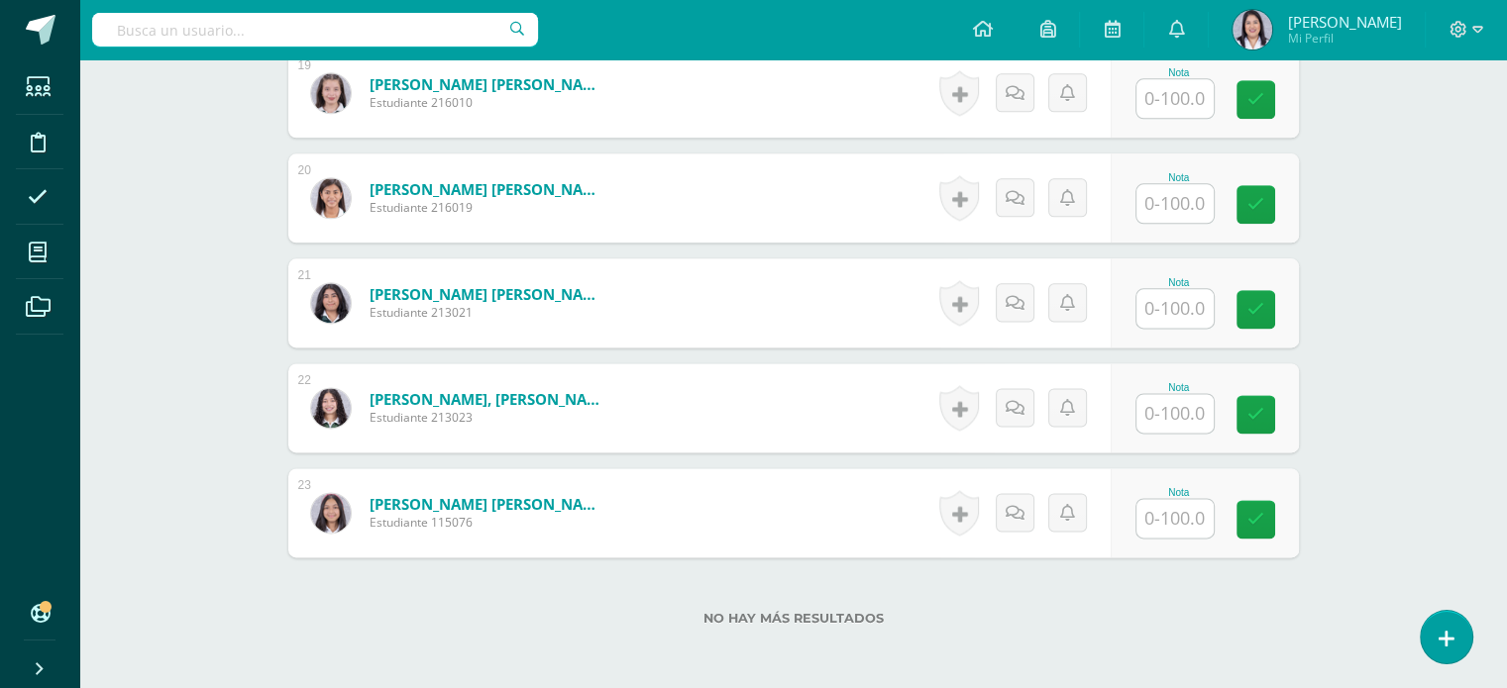
scroll to position [2532, 0]
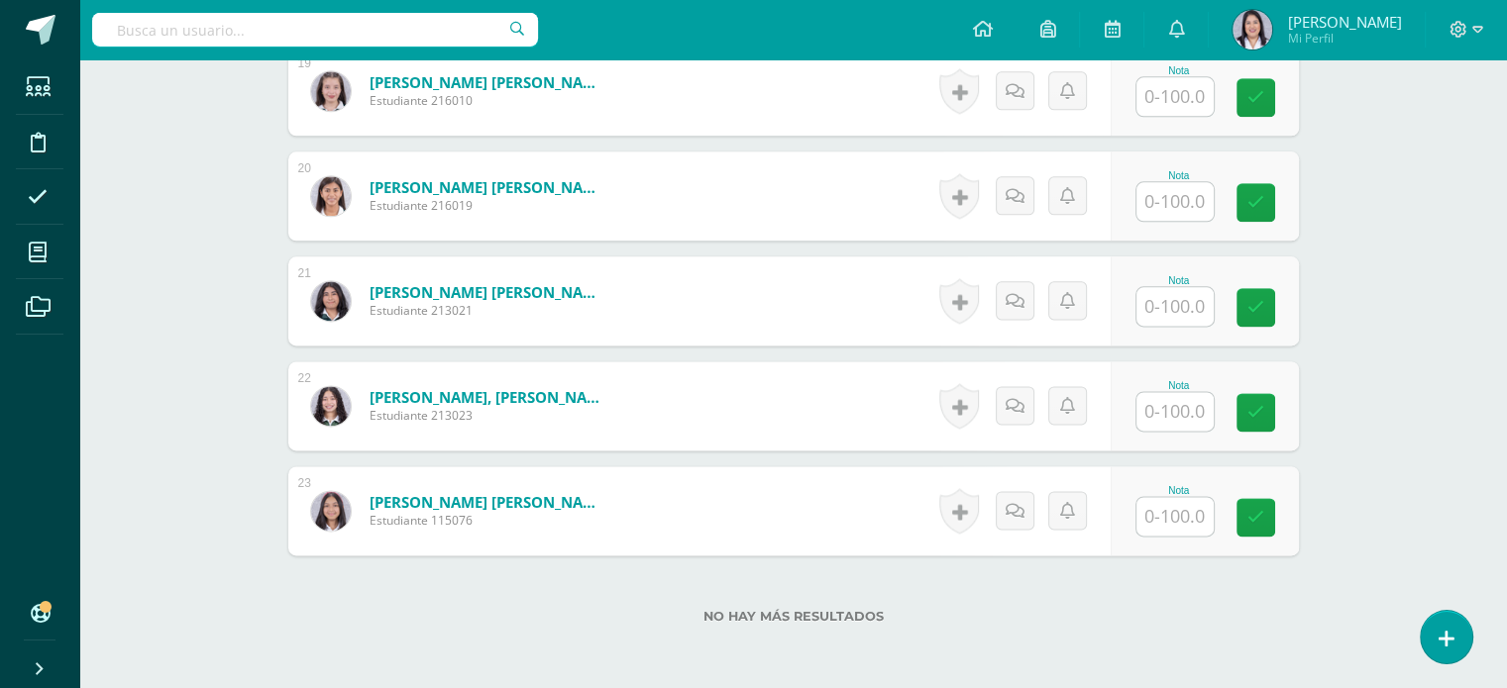
click at [1185, 380] on div "Nota" at bounding box center [1178, 385] width 87 height 11
click at [1189, 411] on input "text" at bounding box center [1174, 411] width 77 height 39
type input "100"
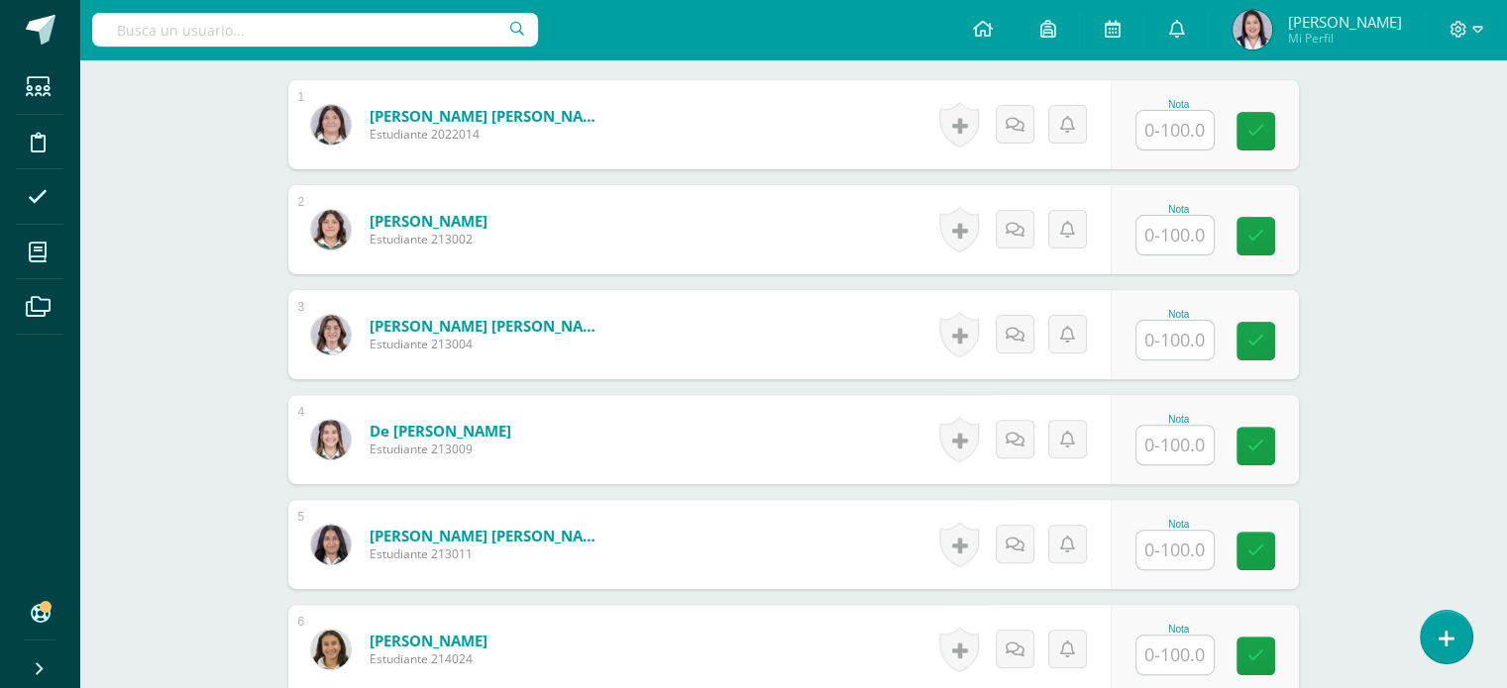
scroll to position [600, 0]
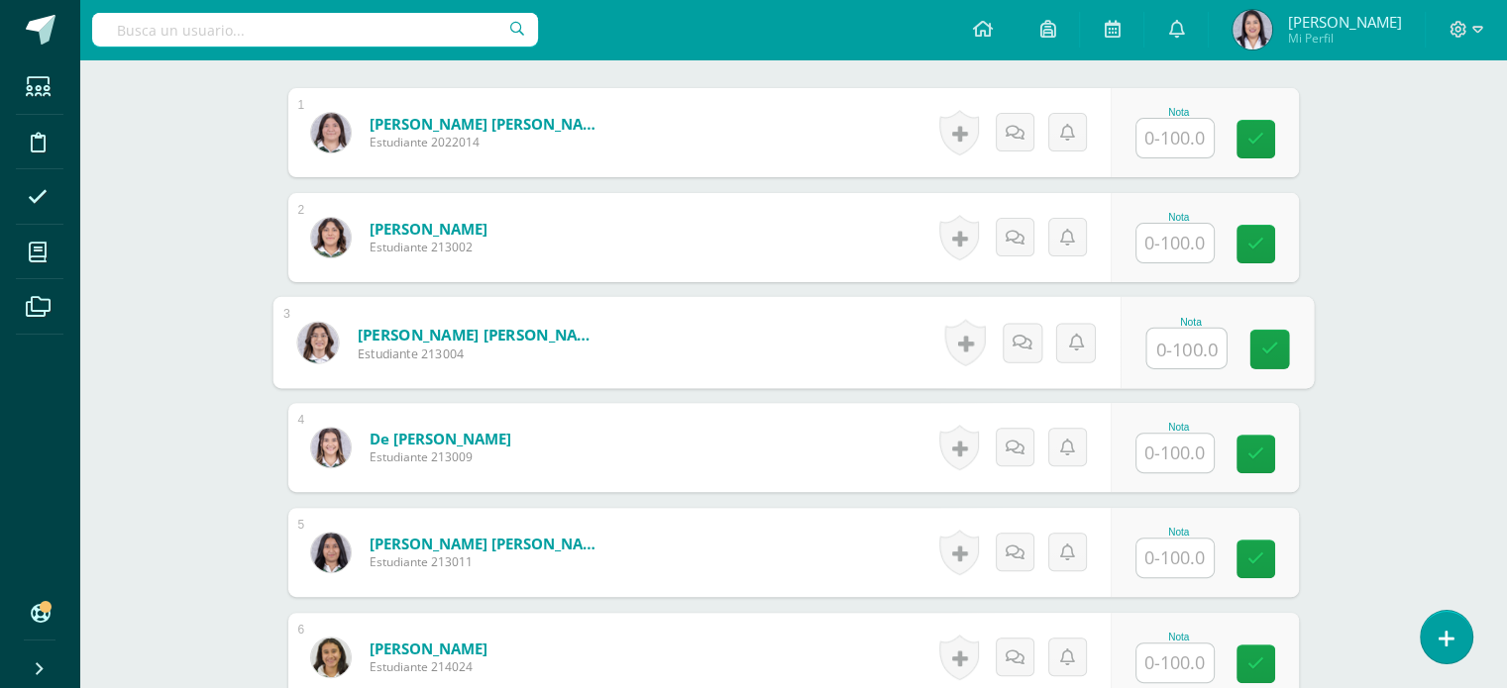
click at [1201, 345] on input "text" at bounding box center [1185, 349] width 79 height 40
type input "60"
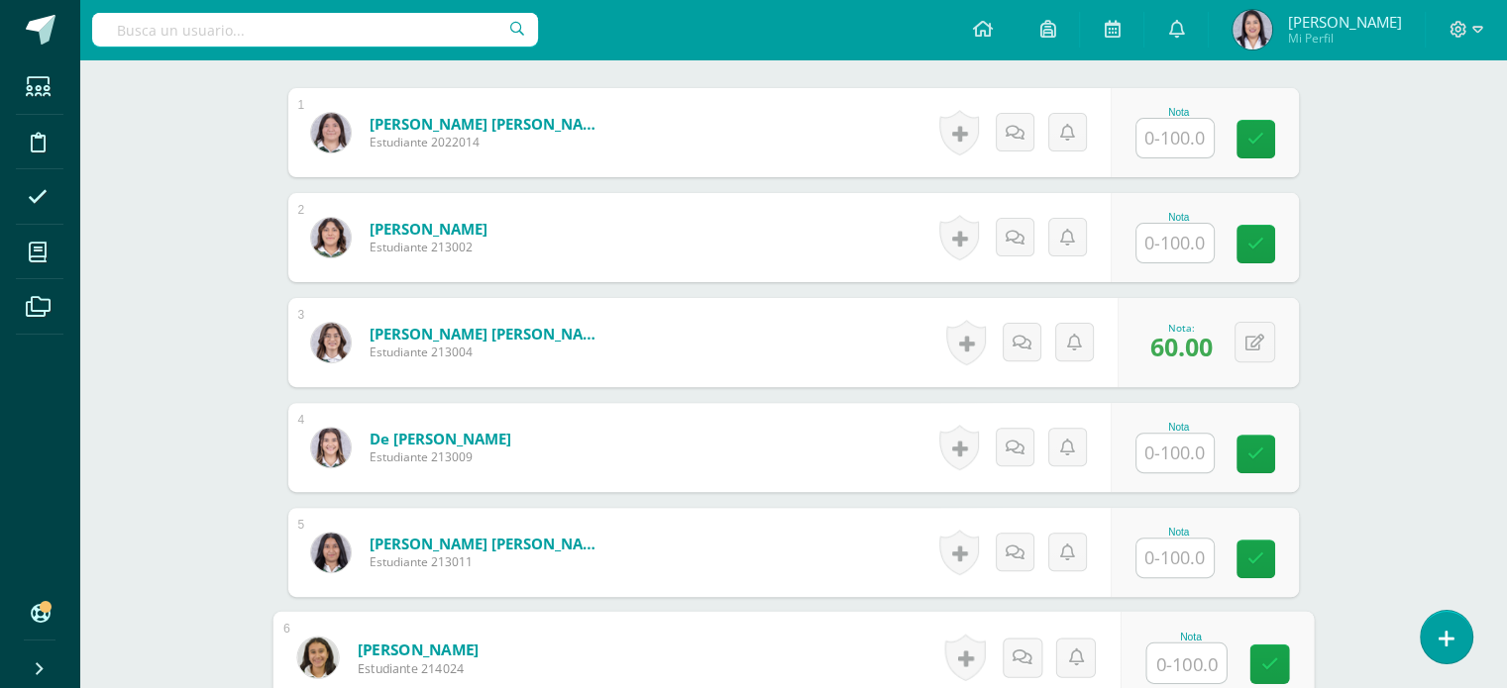
click at [1169, 657] on input "text" at bounding box center [1185, 664] width 79 height 40
type input "60"
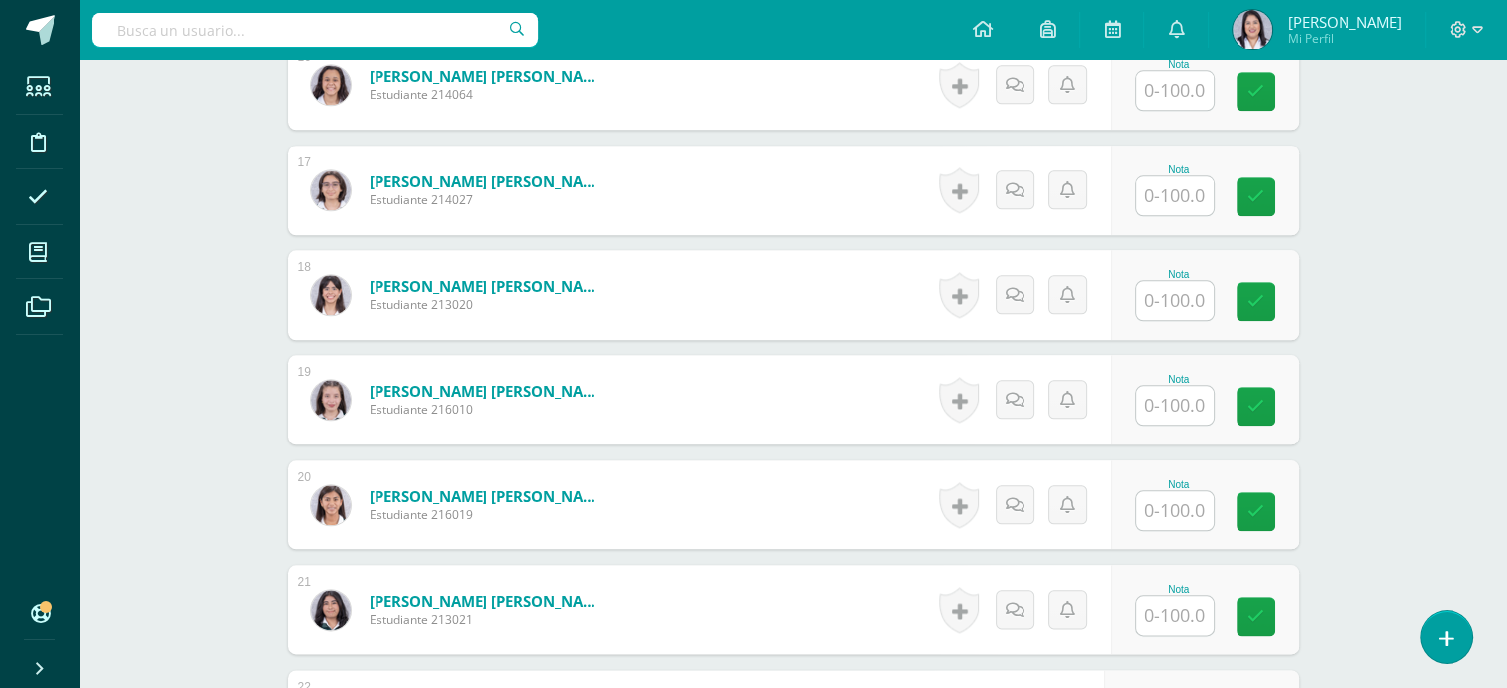
scroll to position [2223, 0]
click at [1202, 393] on input "text" at bounding box center [1185, 406] width 79 height 40
type input "60"
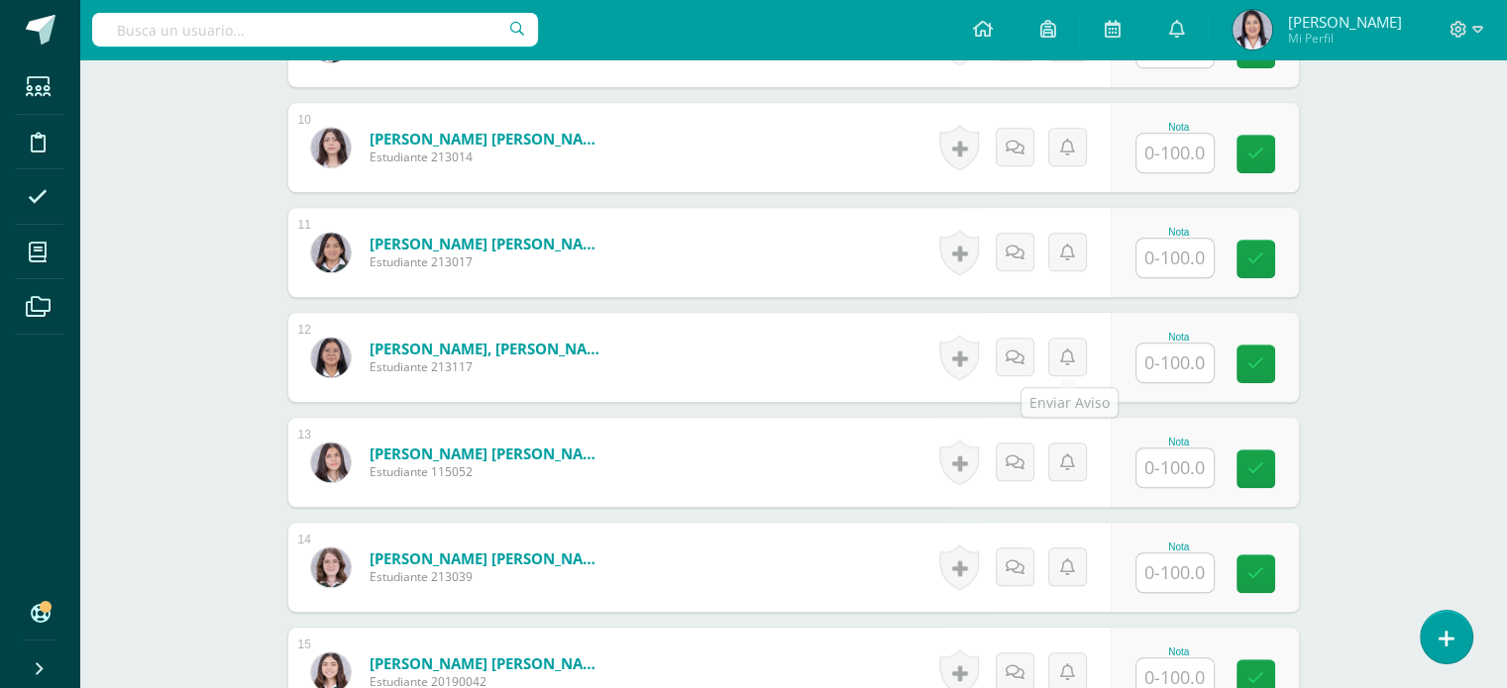
scroll to position [1312, 0]
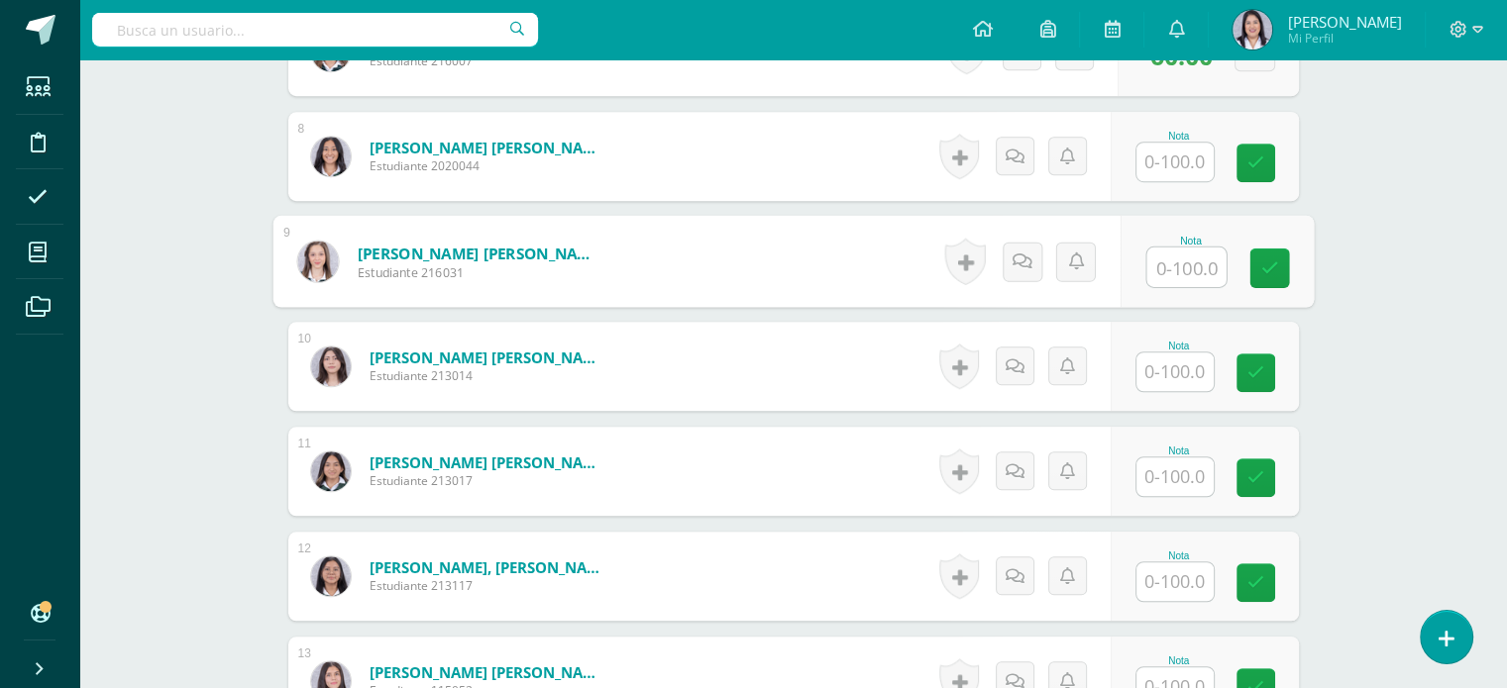
click at [1181, 264] on input "text" at bounding box center [1185, 268] width 79 height 40
type input "100"
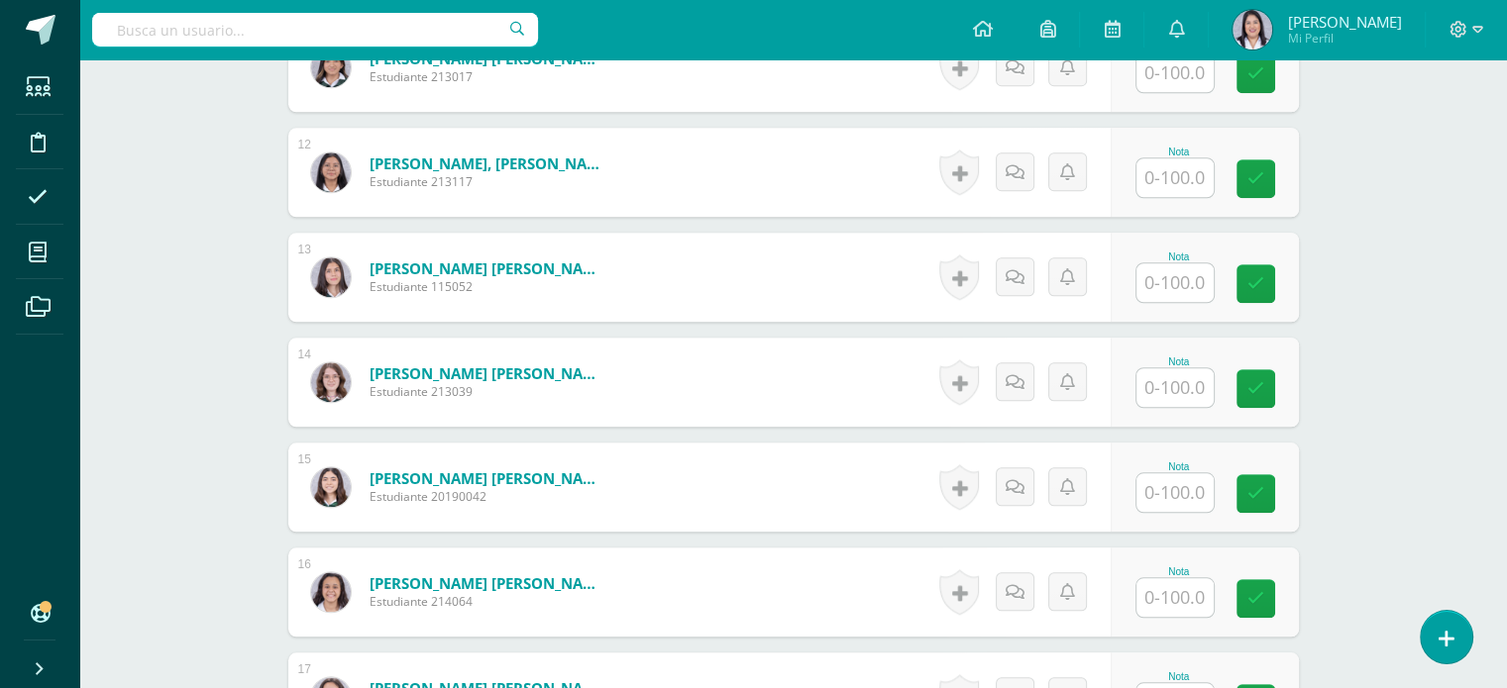
scroll to position [1716, 0]
click at [1182, 495] on input "text" at bounding box center [1174, 493] width 77 height 39
type input "60"
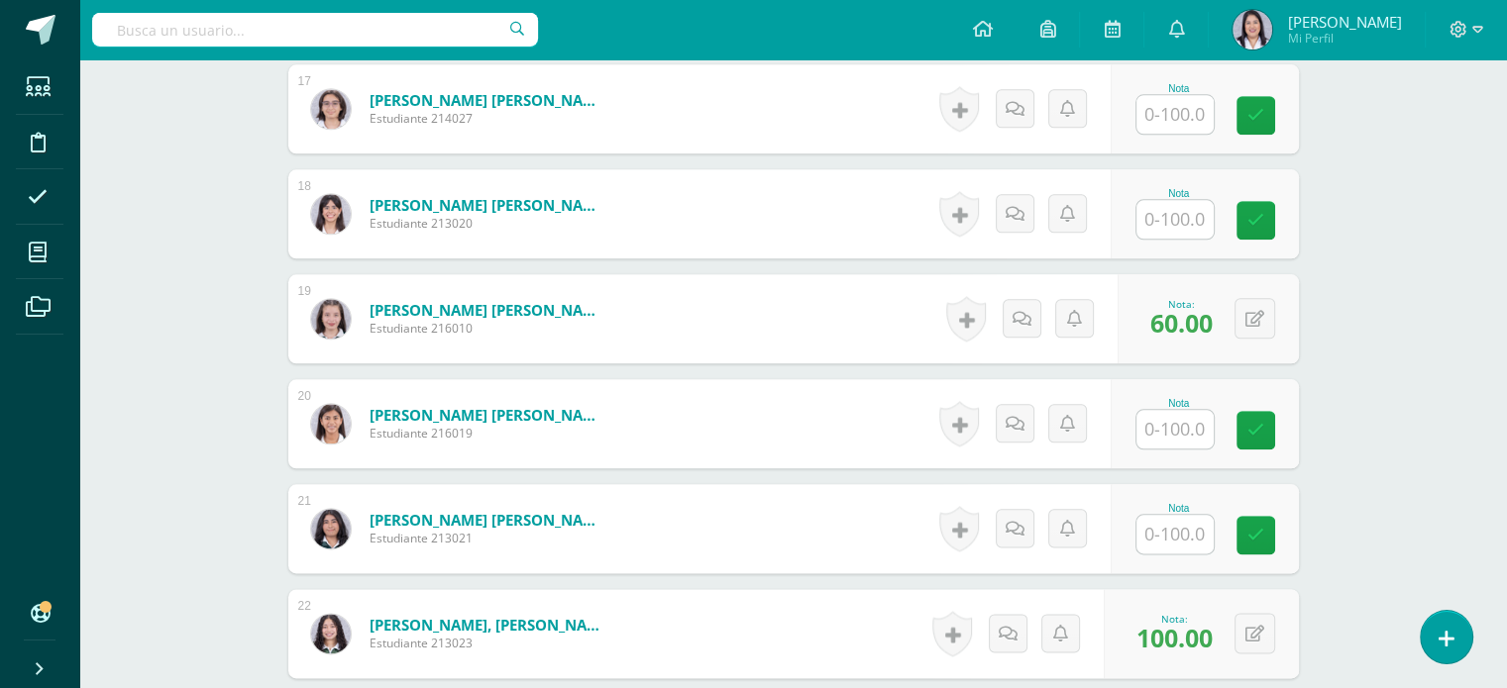
scroll to position [2625, 0]
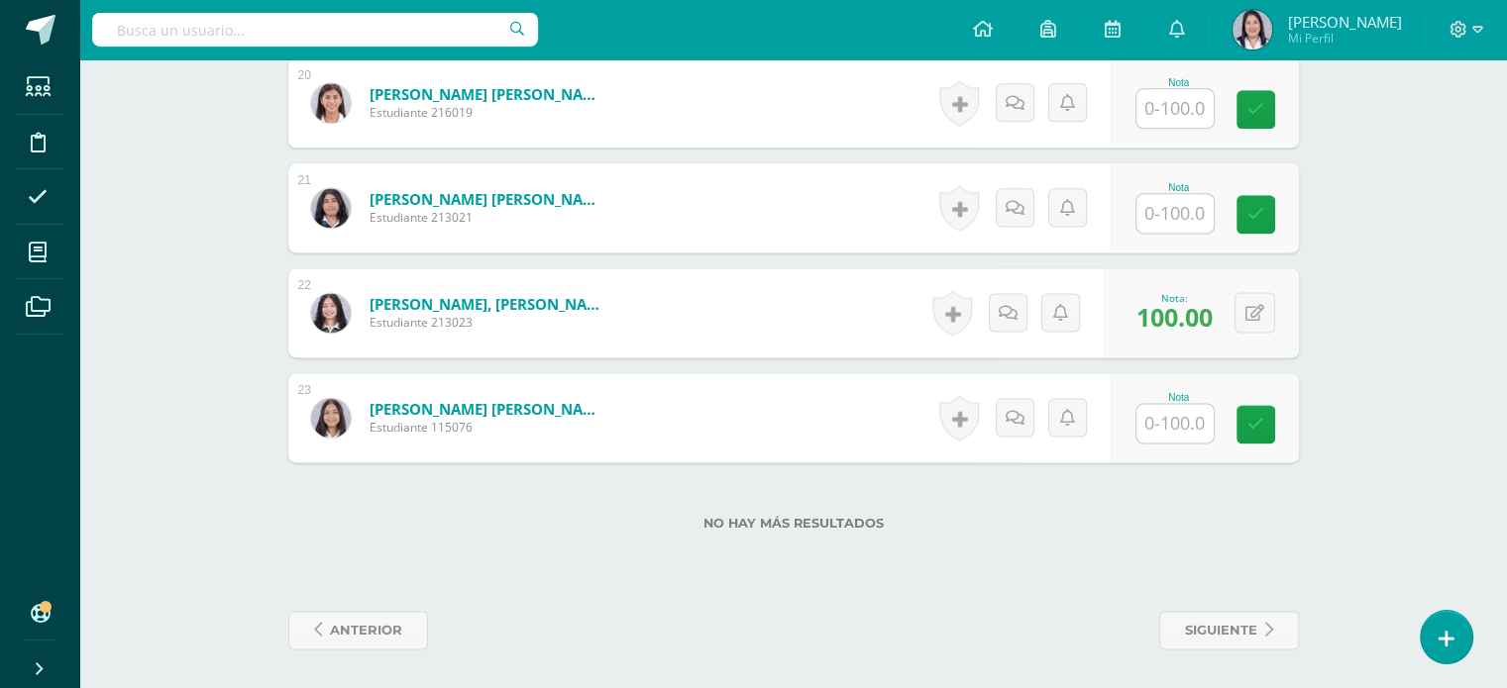
click at [1192, 411] on input "text" at bounding box center [1174, 423] width 77 height 39
type input "+"
type input "60"
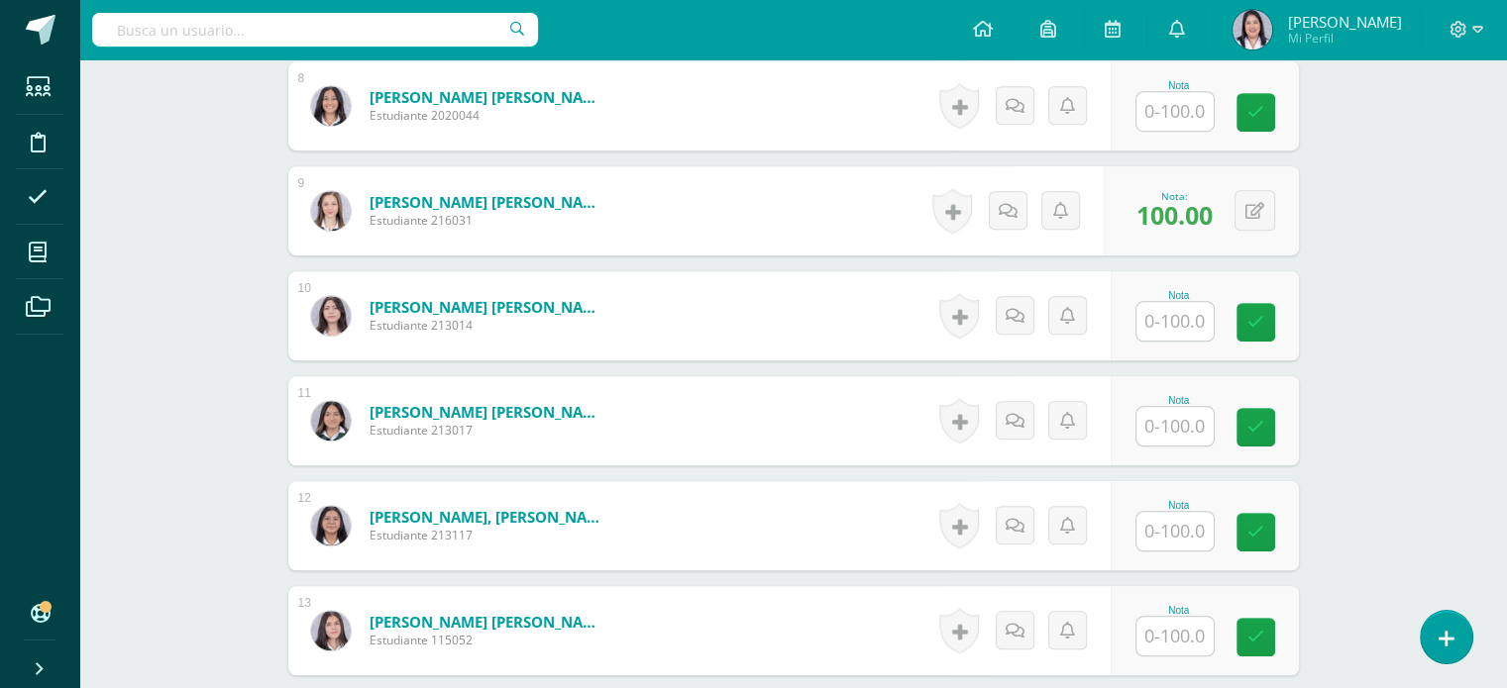
scroll to position [1406, 0]
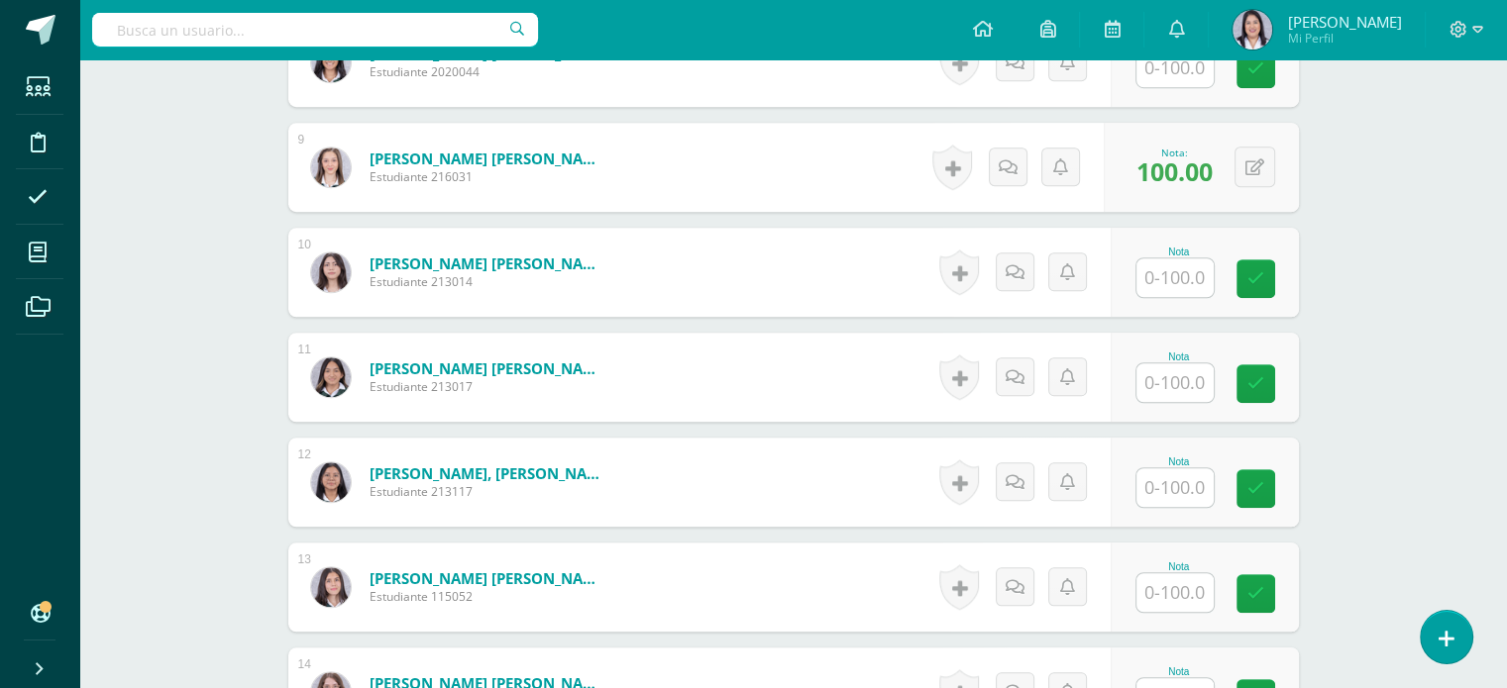
click at [1175, 376] on input "text" at bounding box center [1174, 383] width 77 height 39
type input "60"
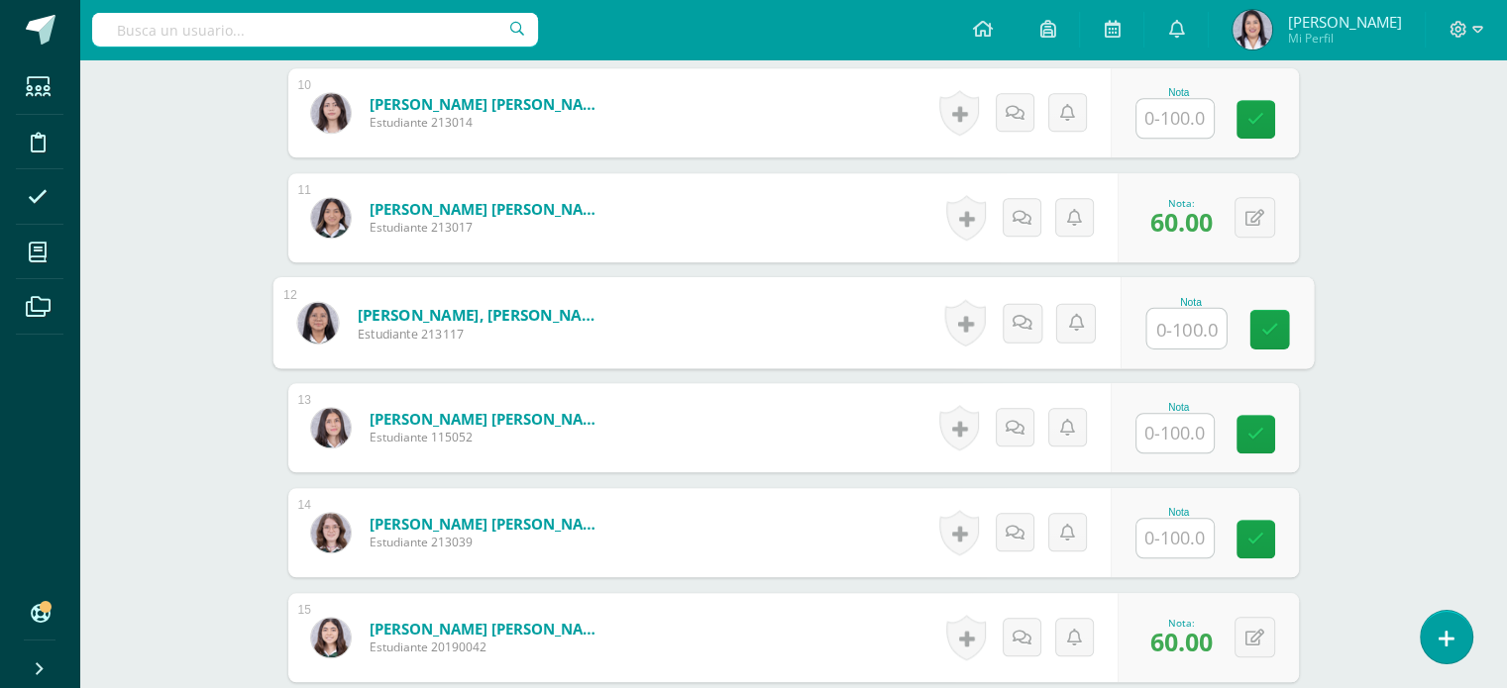
scroll to position [1566, 0]
click at [1166, 520] on input "text" at bounding box center [1174, 537] width 77 height 39
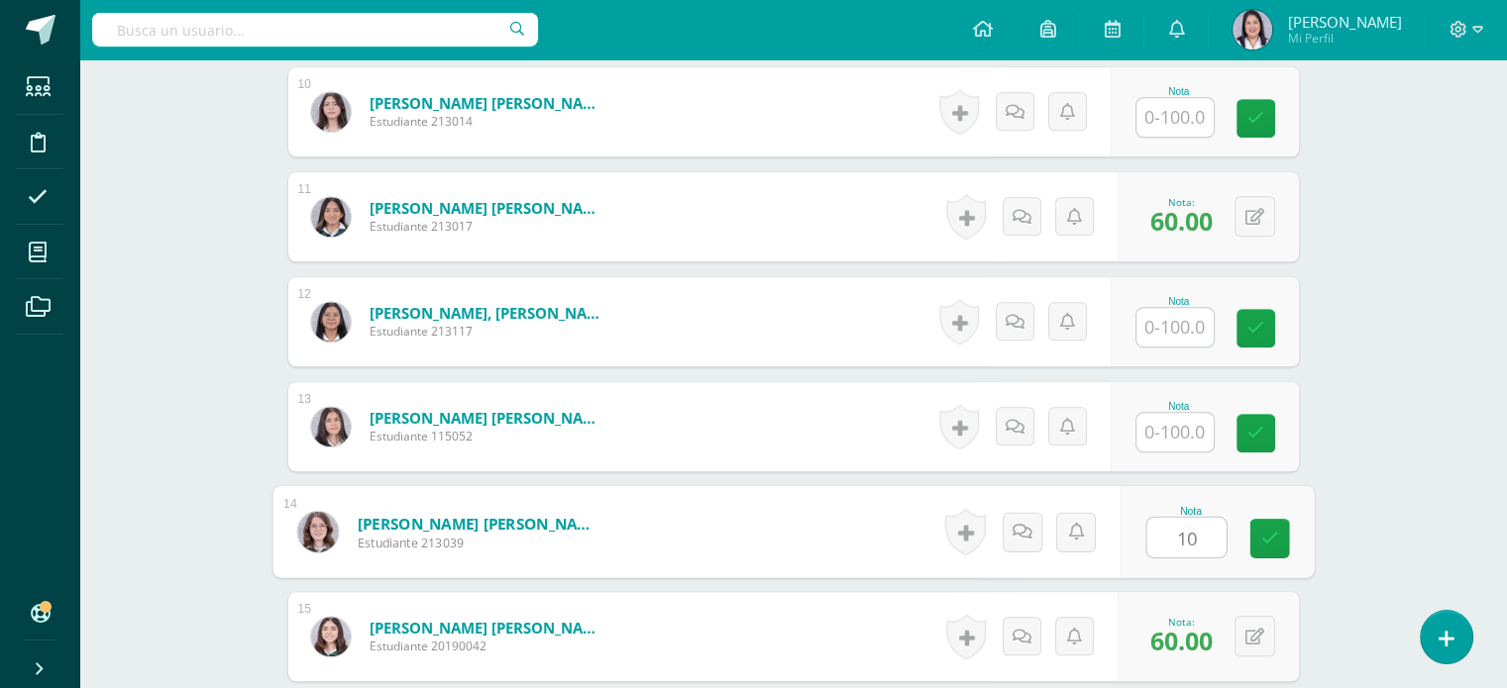
type input "100"
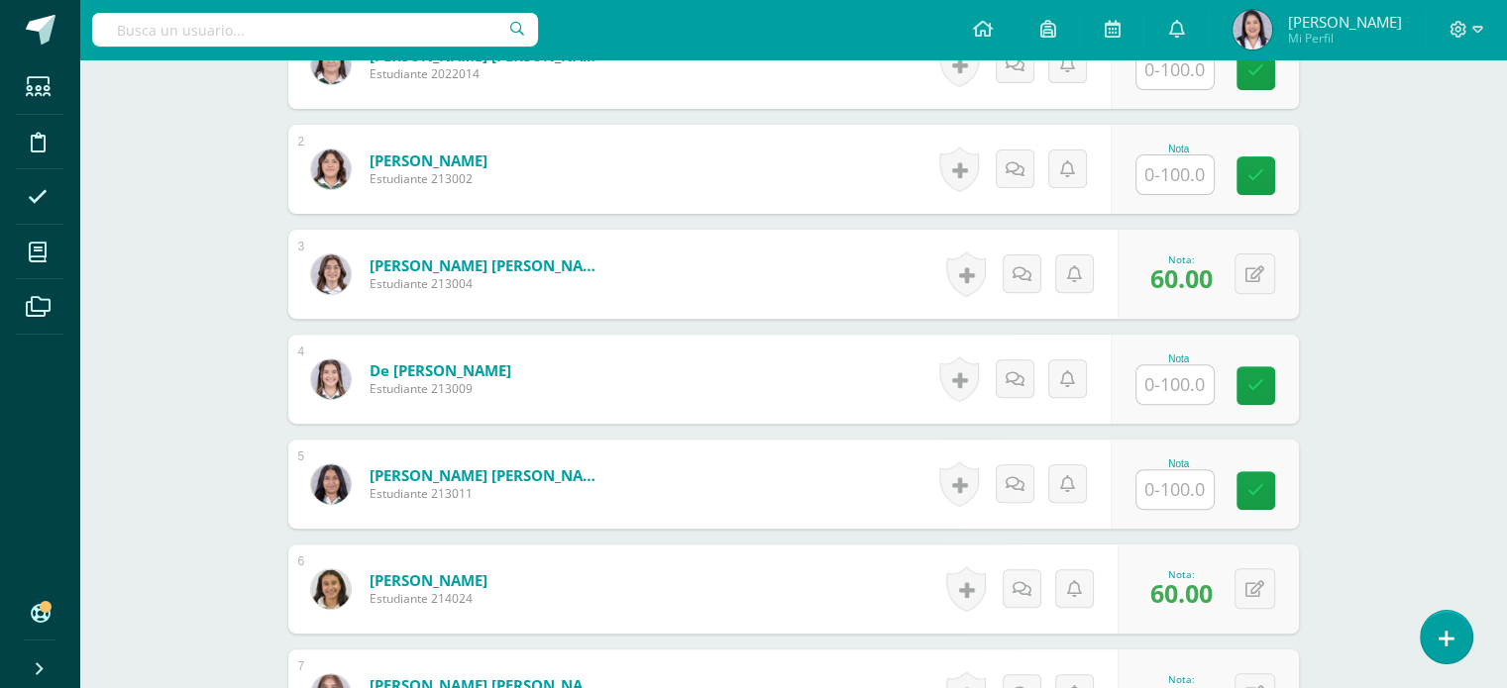
scroll to position [670, 0]
click at [1176, 382] on input "text" at bounding box center [1185, 385] width 79 height 40
type input "100"
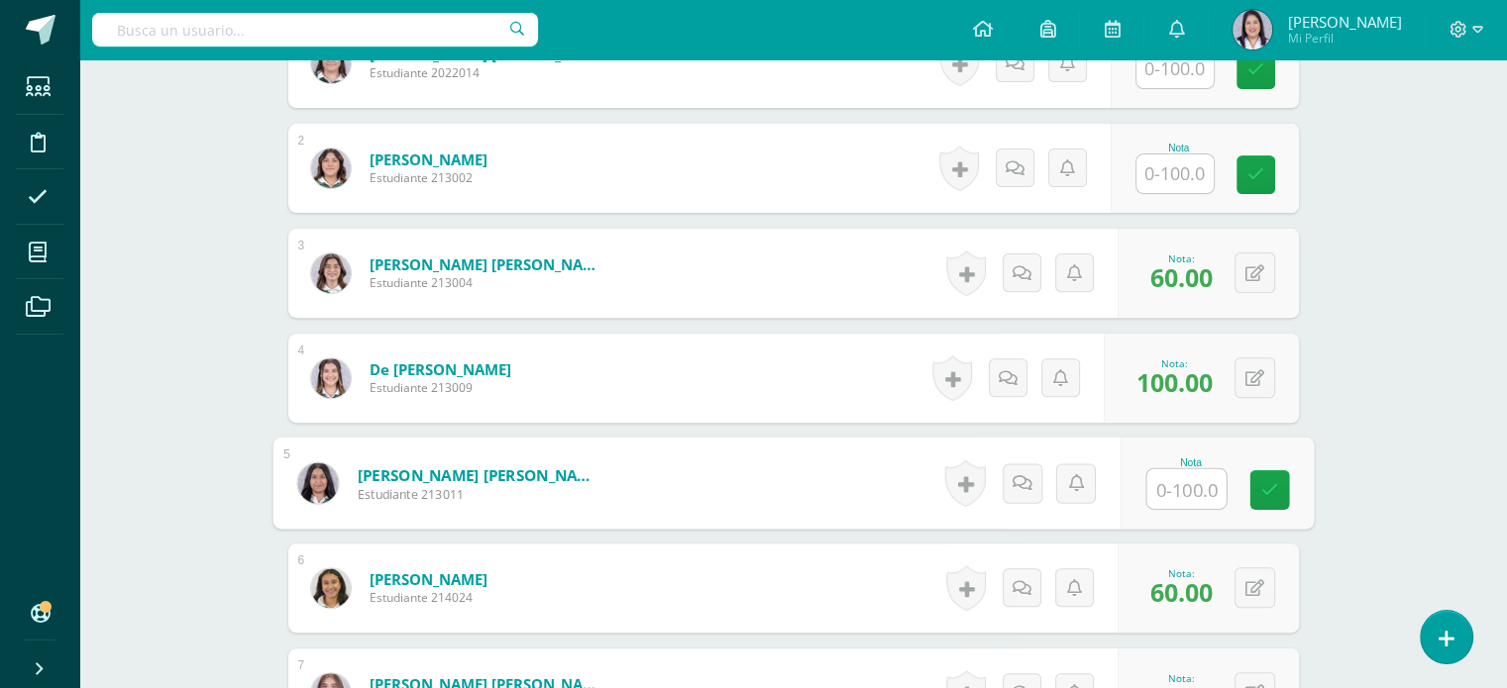
scroll to position [0, 0]
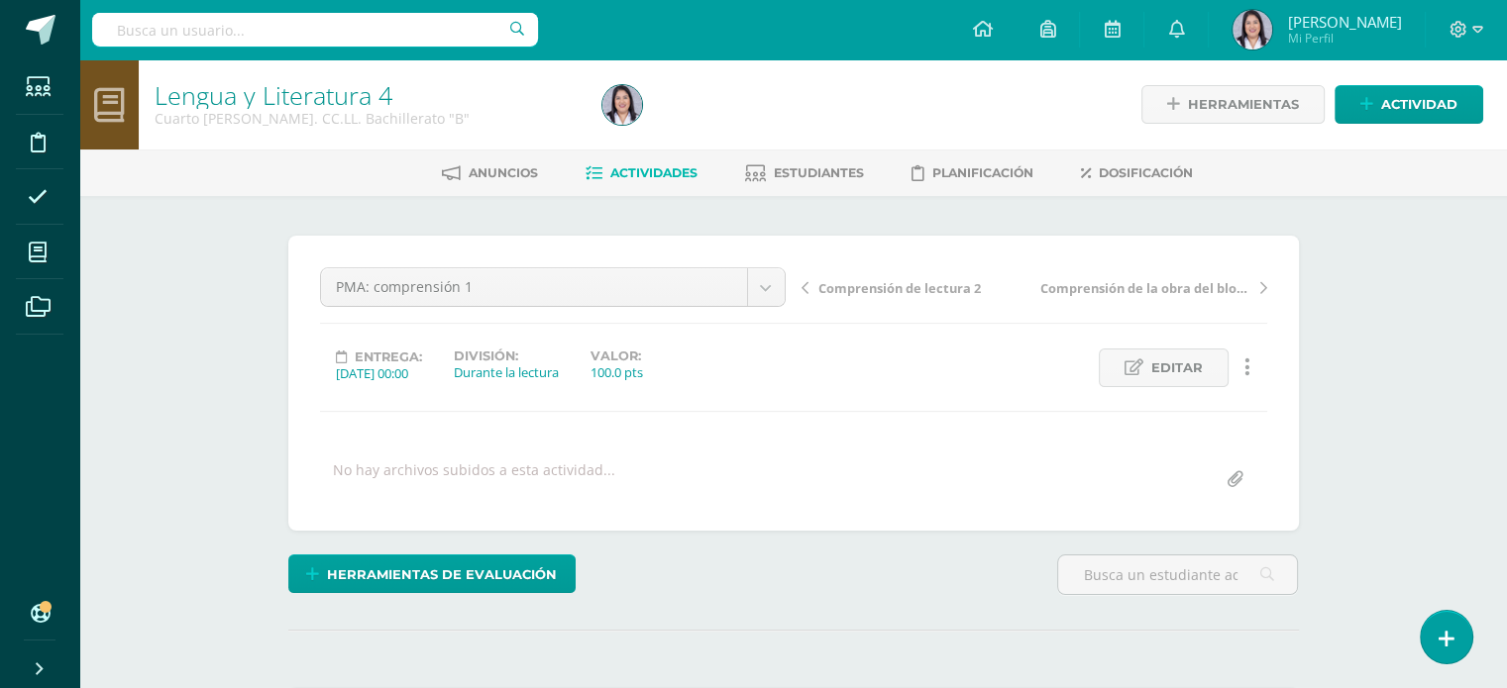
click at [630, 173] on span "Actividades" at bounding box center [653, 172] width 87 height 15
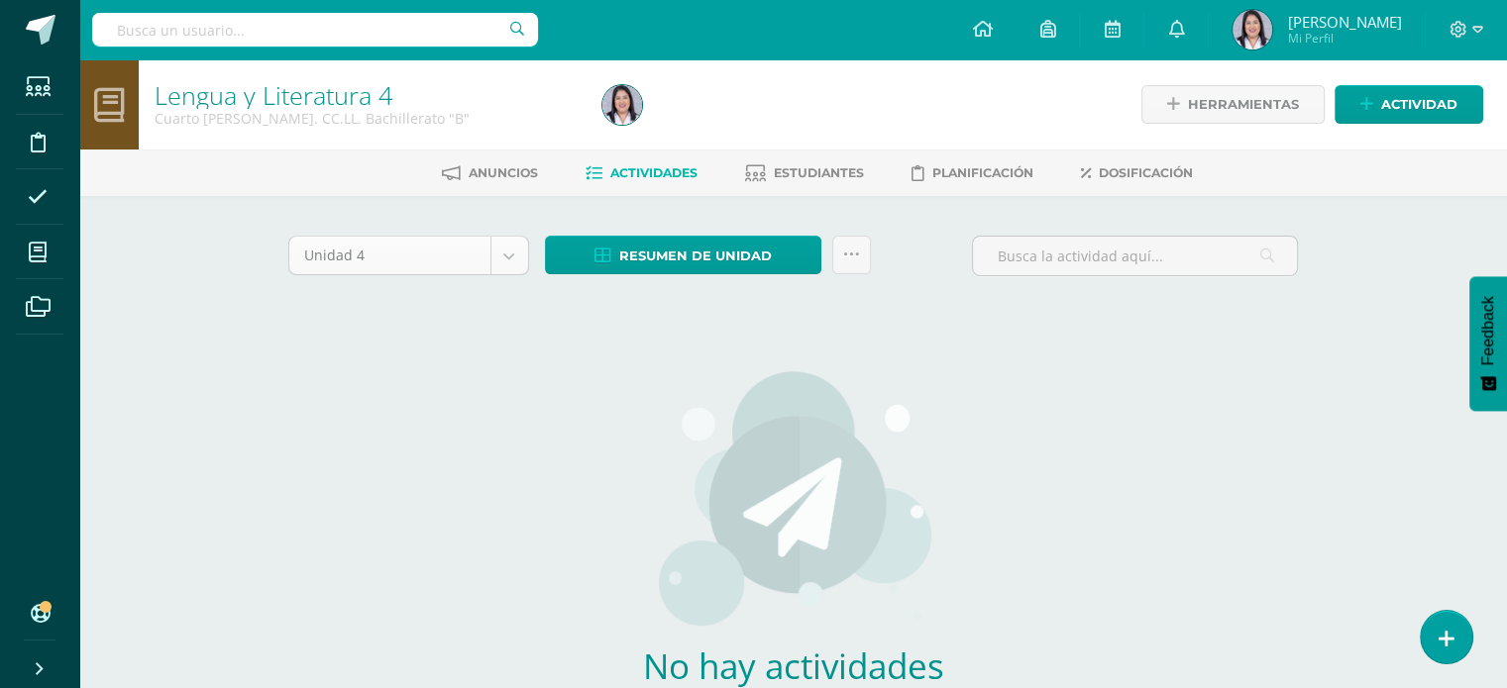
click at [511, 261] on body "Estudiantes Disciplina Asistencia Mis cursos Archivos Soporte Ayuda Reportar un…" at bounding box center [753, 425] width 1507 height 851
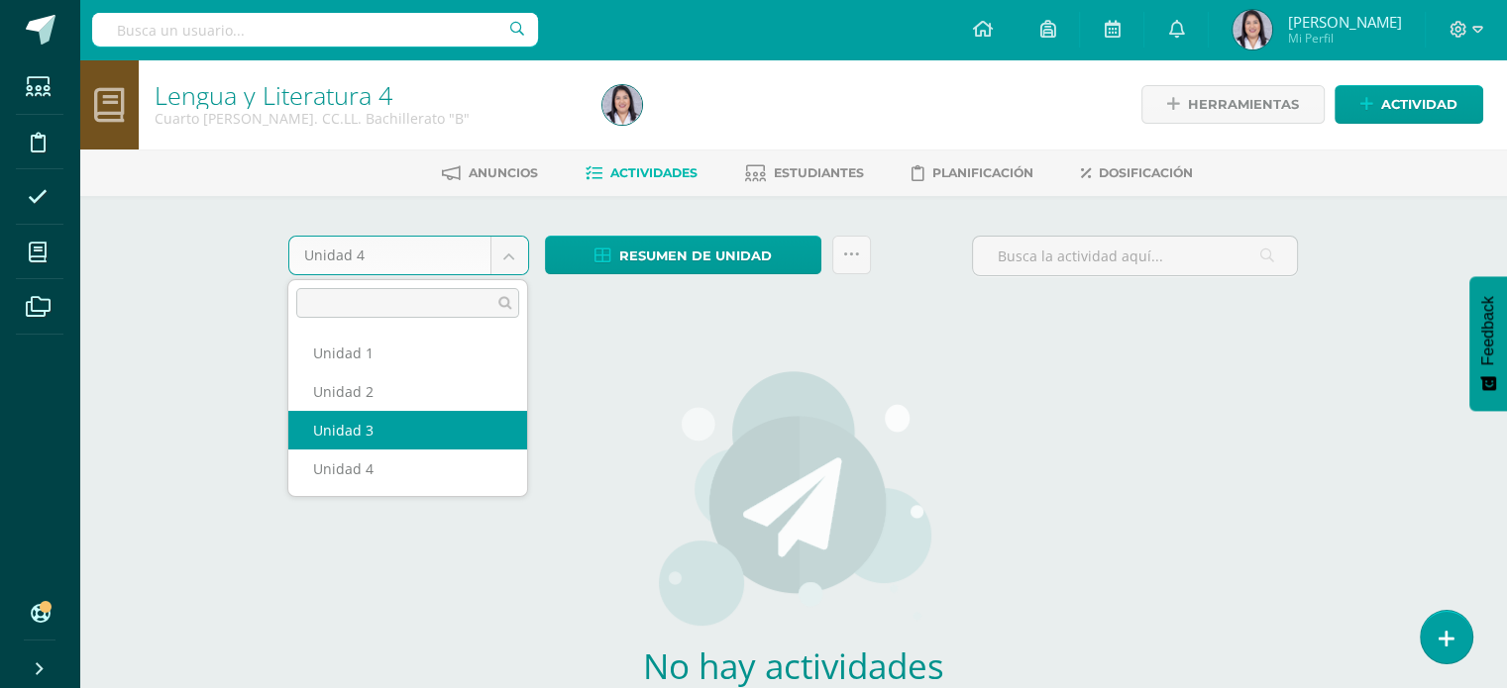
select select "Unidad 3"
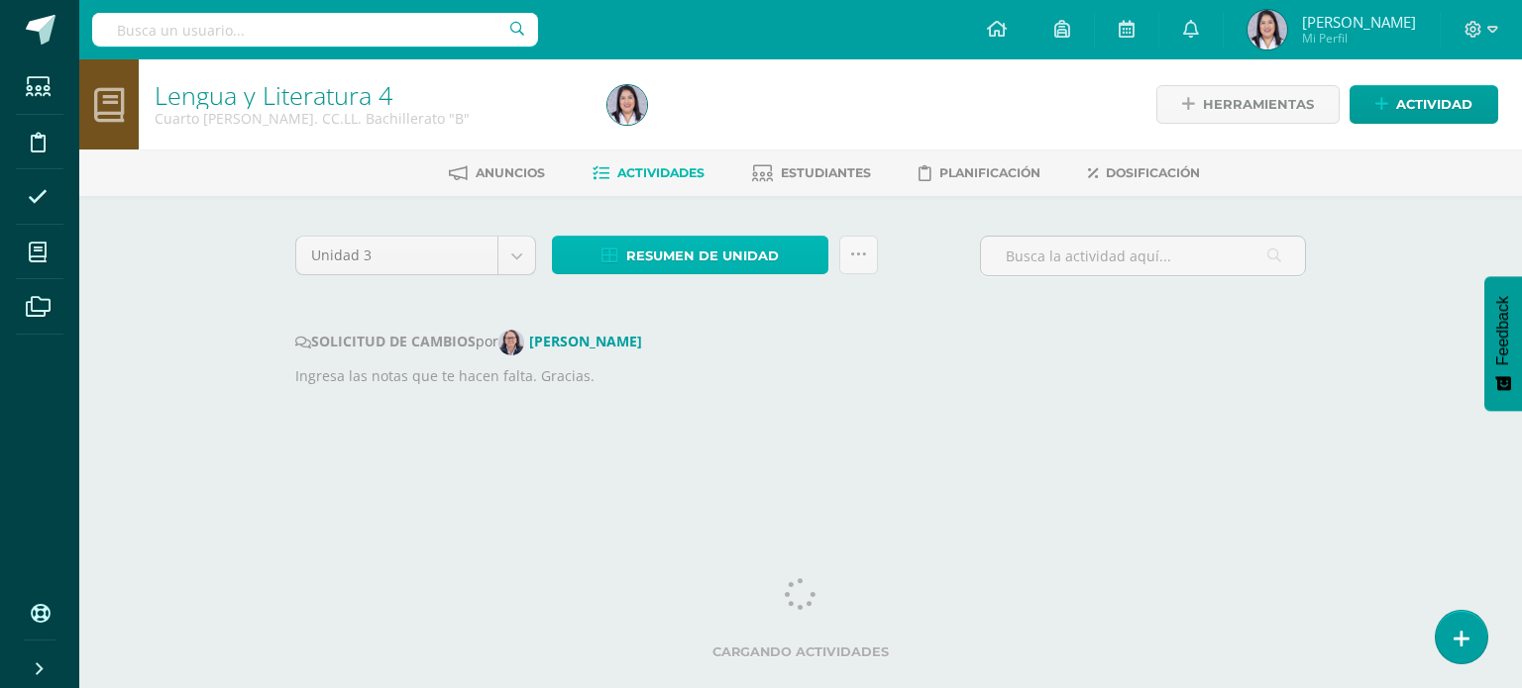
click at [721, 257] on span "Resumen de unidad" at bounding box center [702, 256] width 153 height 37
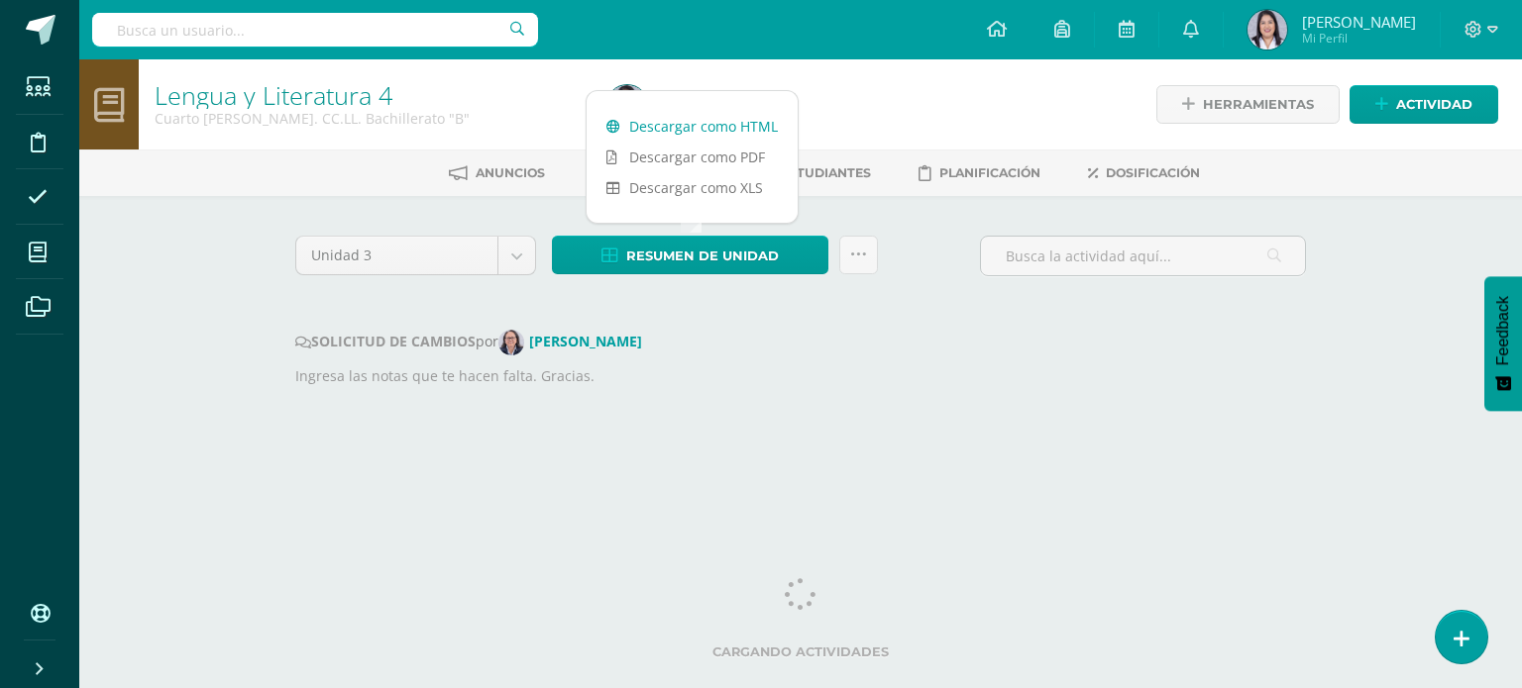
click at [749, 133] on link "Descargar como HTML" at bounding box center [691, 126] width 211 height 31
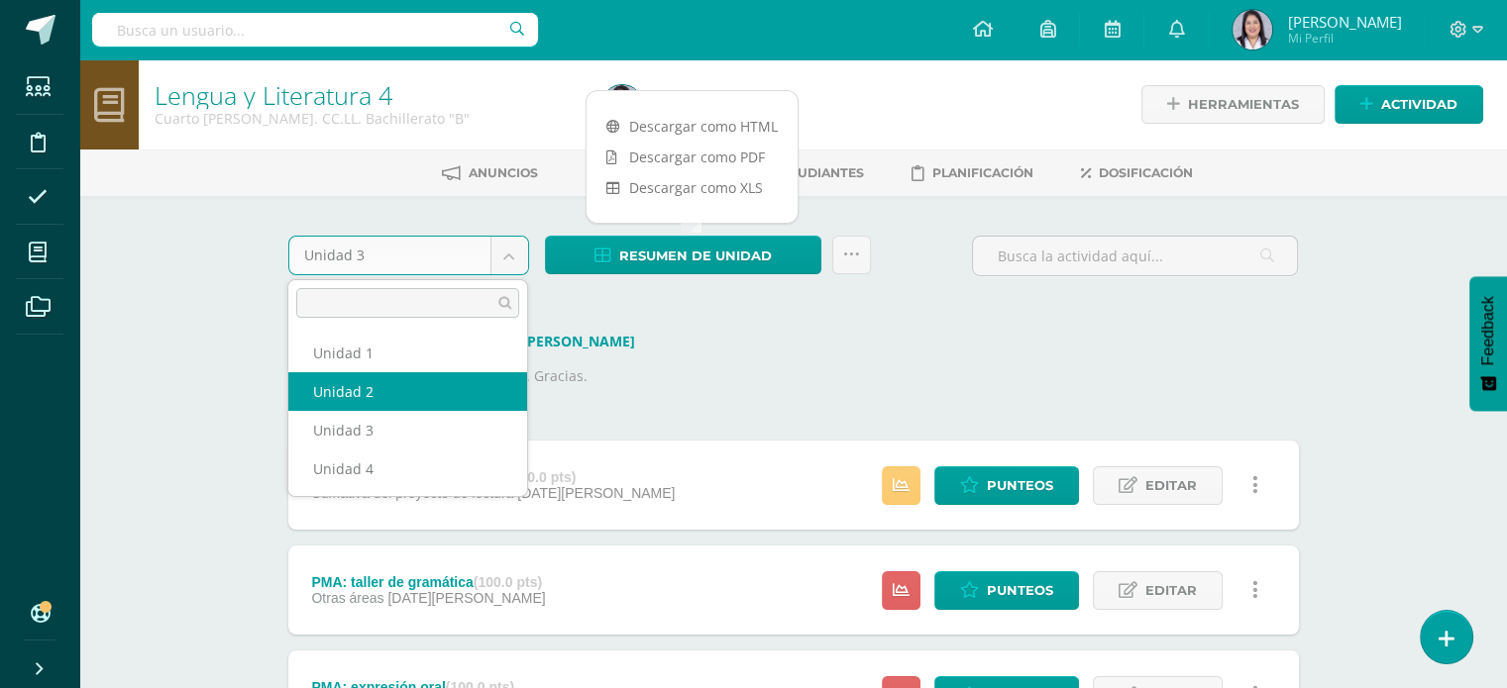
select select "Unidad 2"
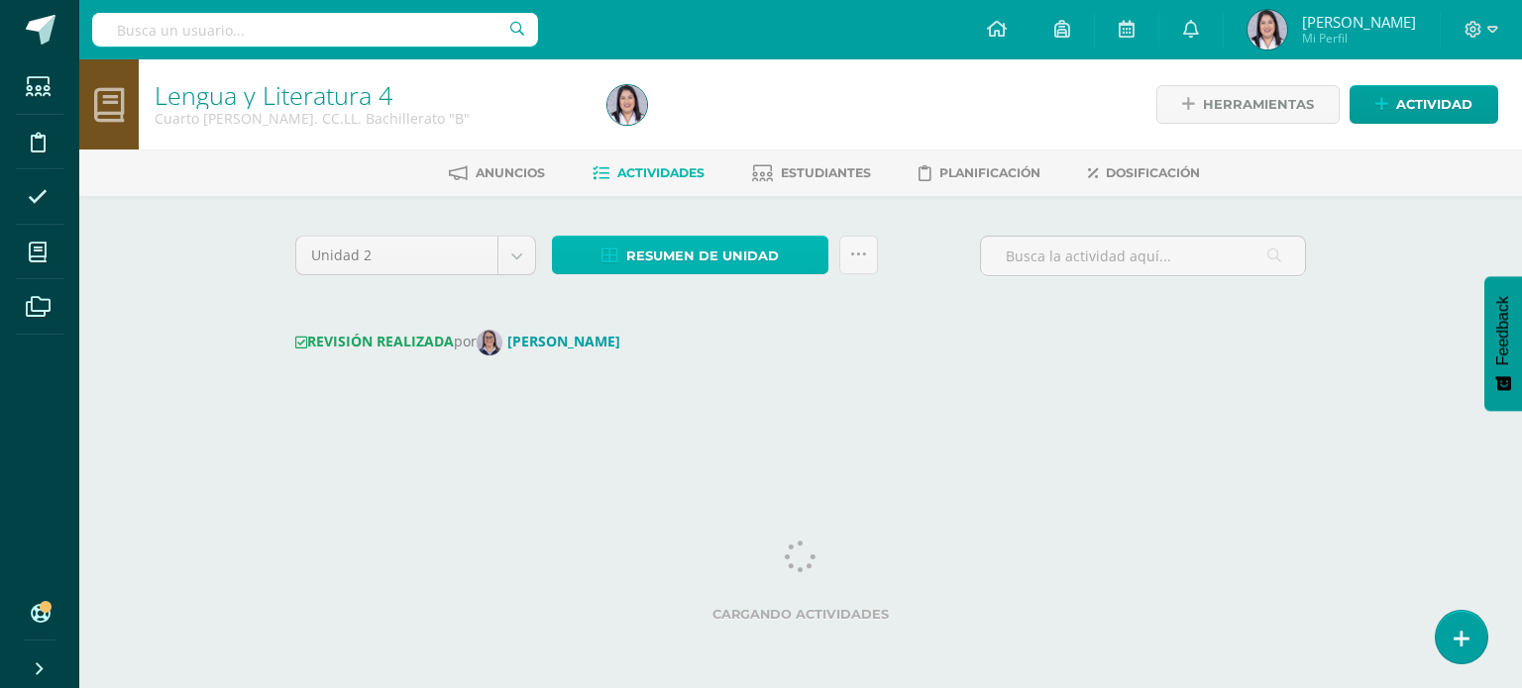
click at [740, 261] on span "Resumen de unidad" at bounding box center [702, 256] width 153 height 37
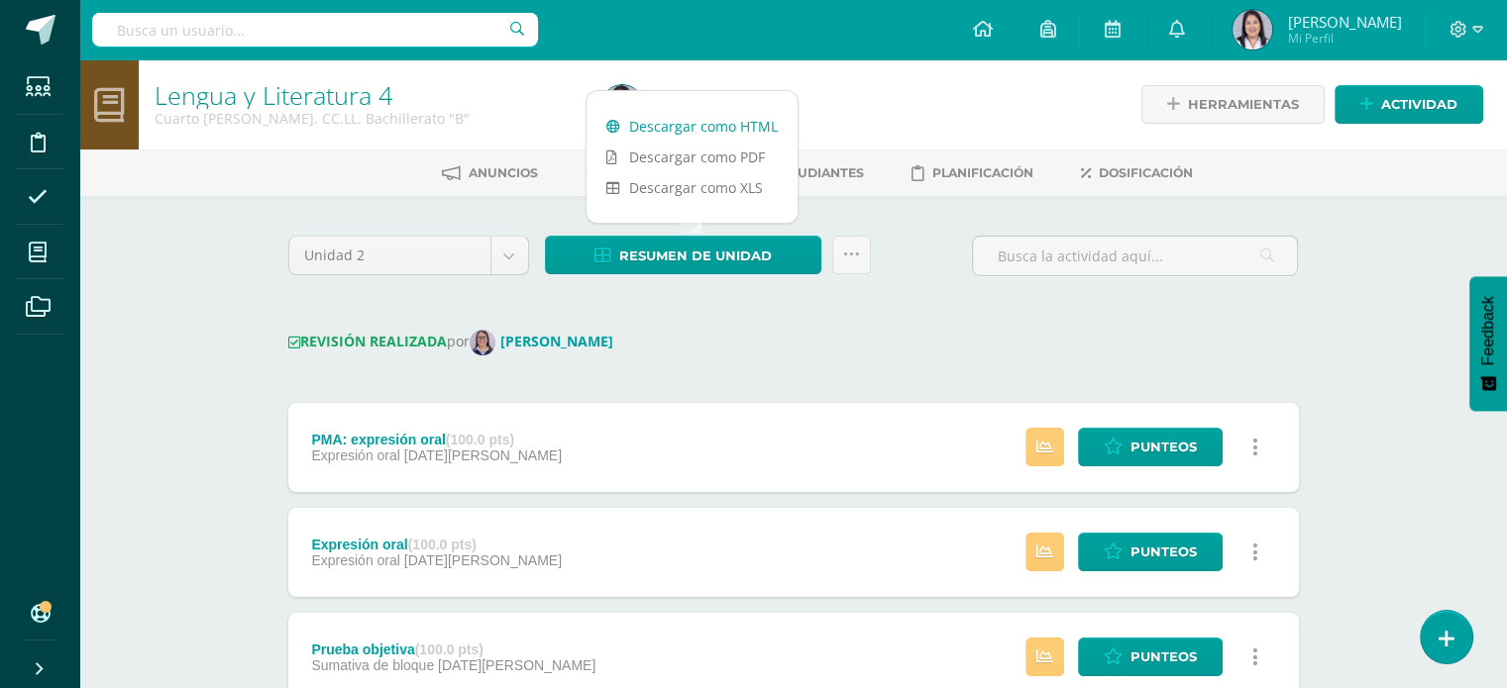
click at [743, 125] on link "Descargar como HTML" at bounding box center [691, 126] width 211 height 31
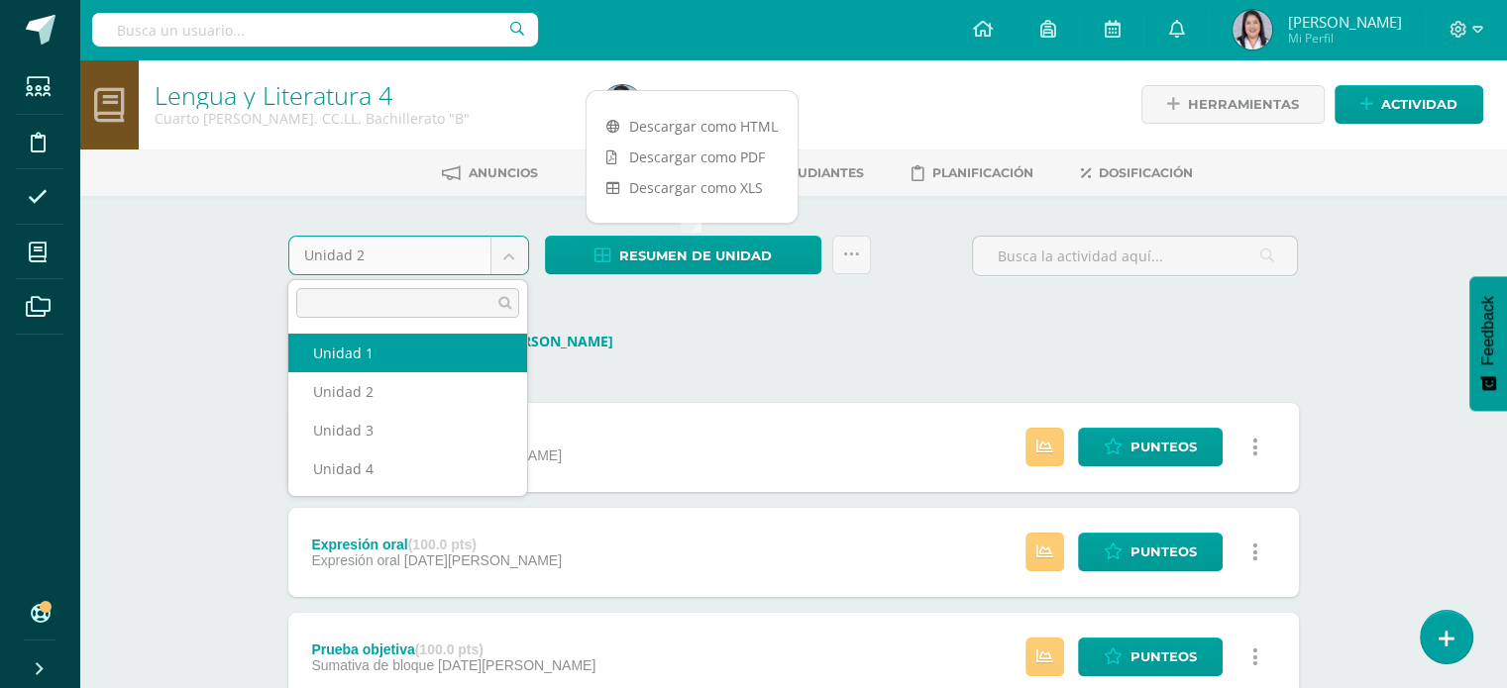
select select "Unidad 1"
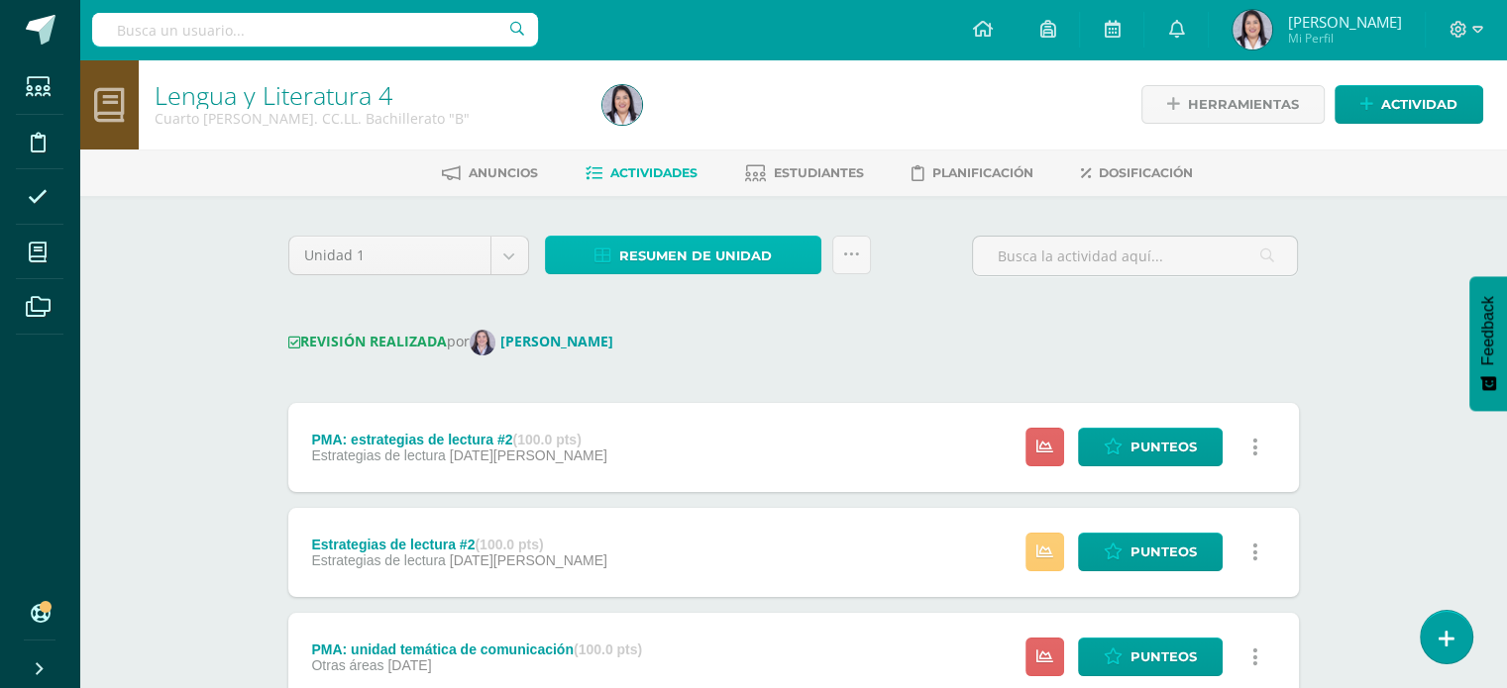
click at [748, 258] on span "Resumen de unidad" at bounding box center [695, 256] width 153 height 37
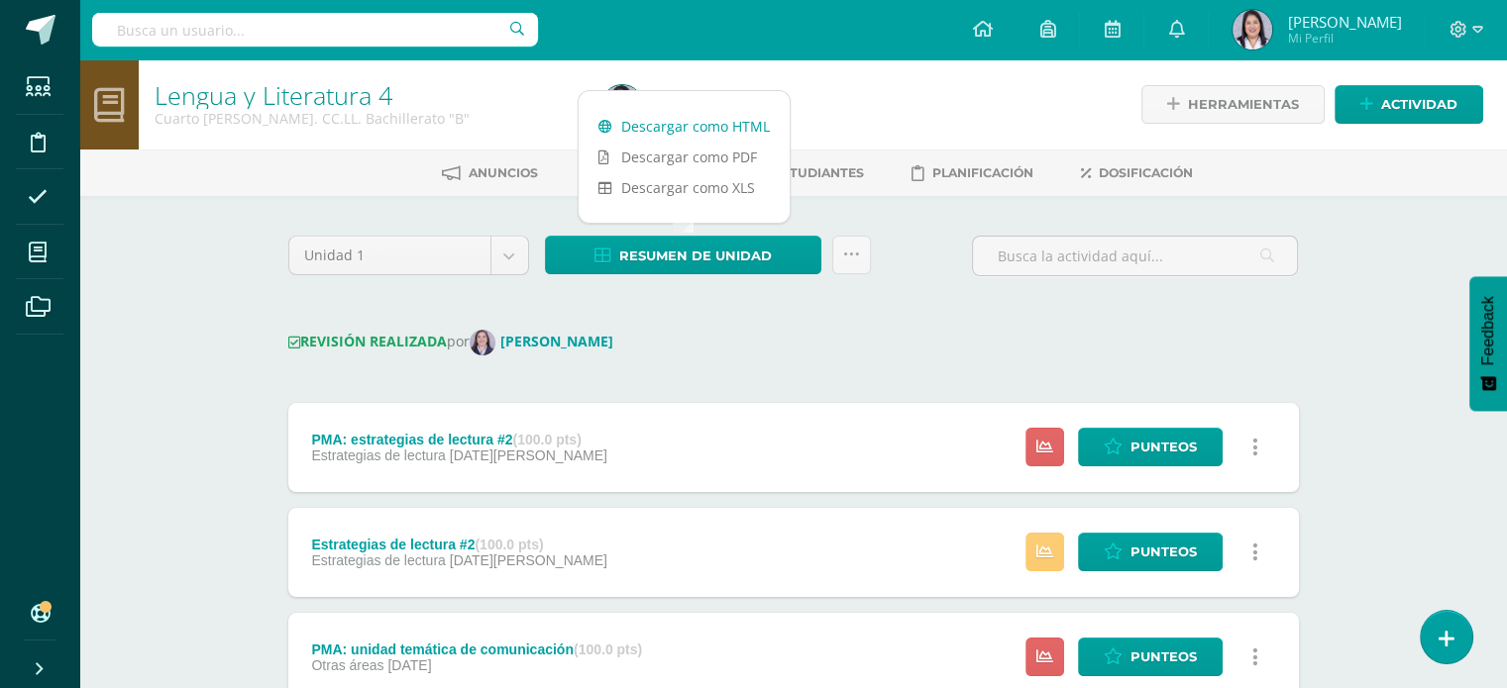
click at [730, 128] on link "Descargar como HTML" at bounding box center [684, 126] width 211 height 31
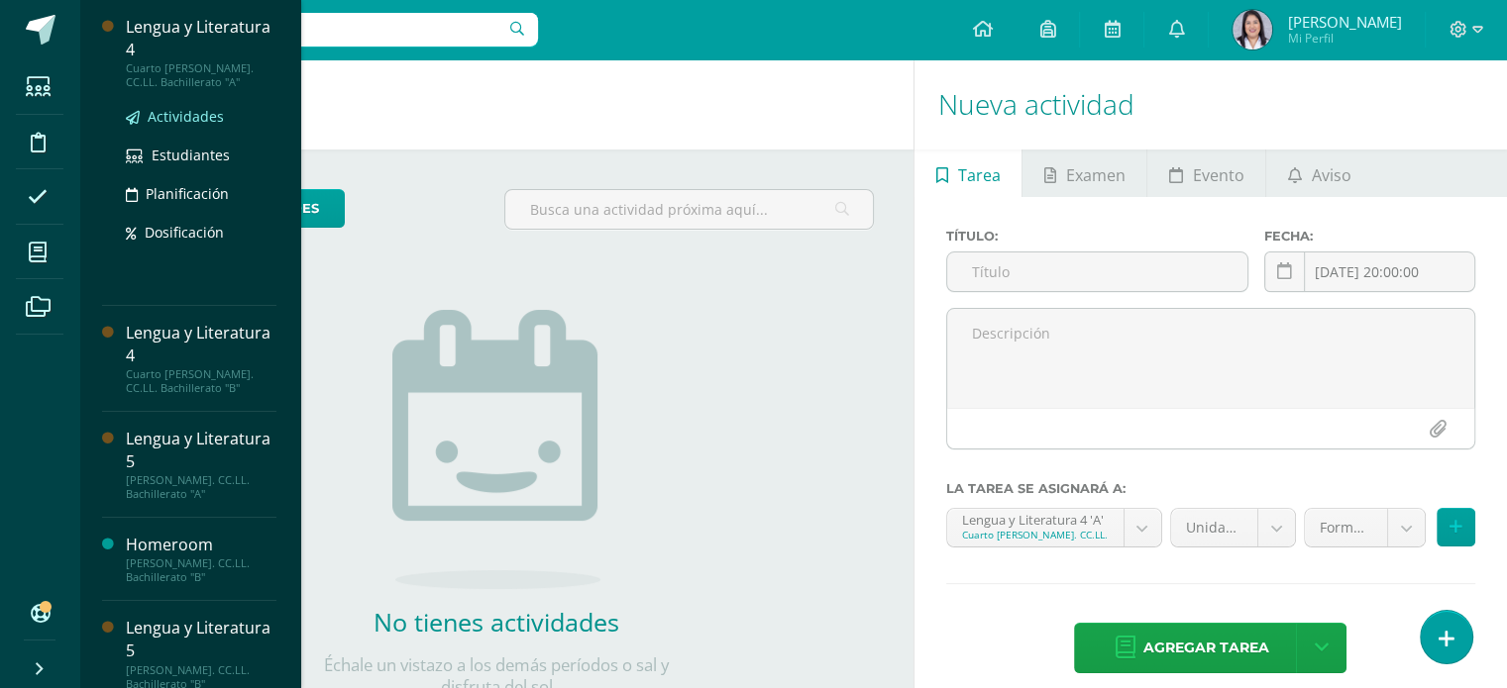
click at [190, 117] on span "Actividades" at bounding box center [186, 116] width 76 height 19
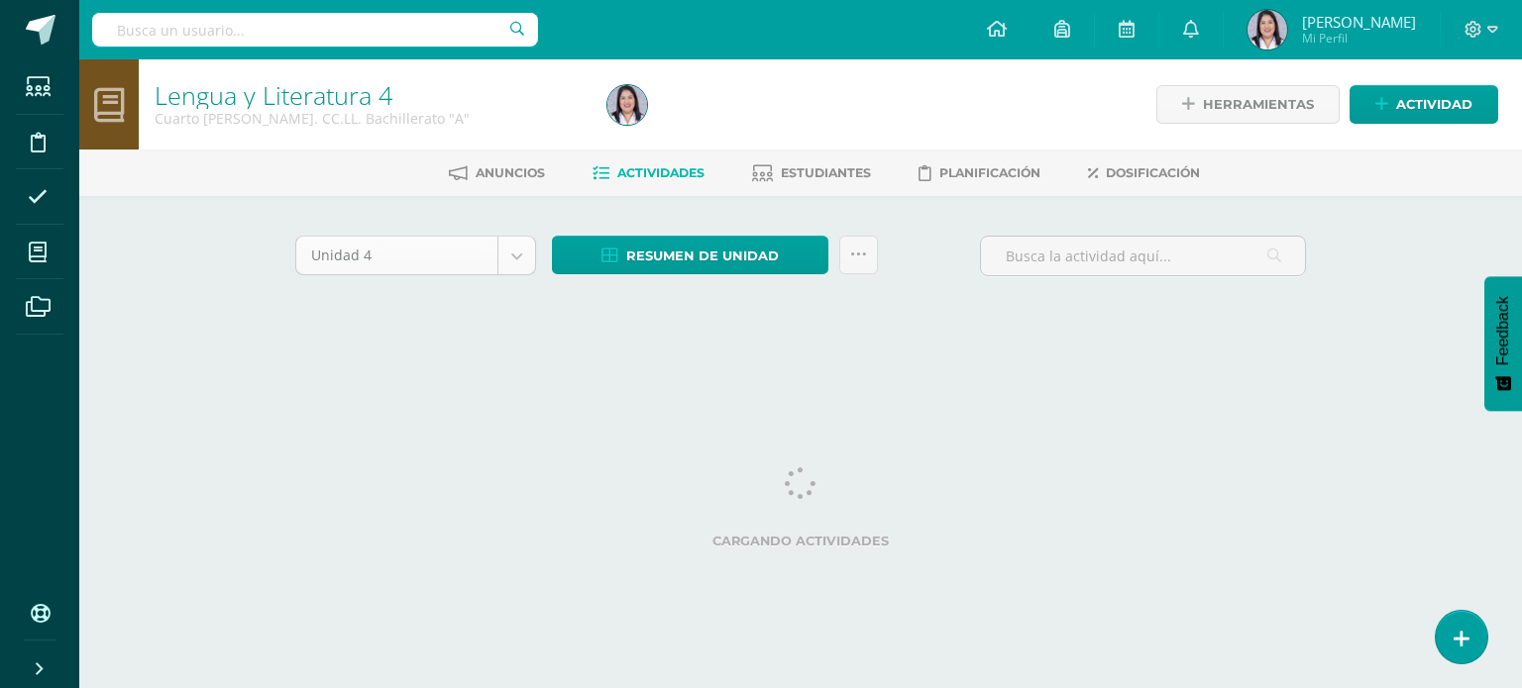
click at [519, 261] on body "Estudiantes Disciplina Asistencia Mis cursos Archivos Soporte Ayuda Reportar un…" at bounding box center [761, 184] width 1522 height 369
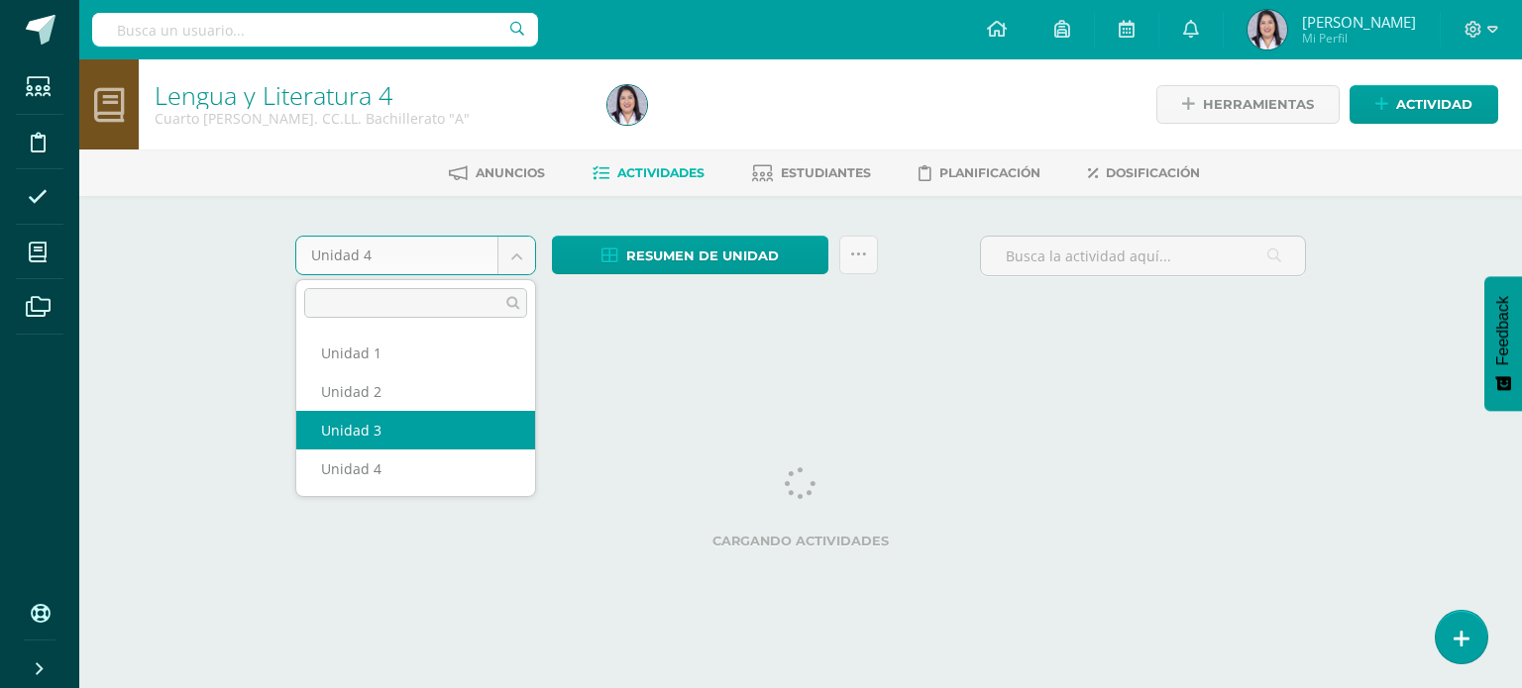
select select "Unidad 3"
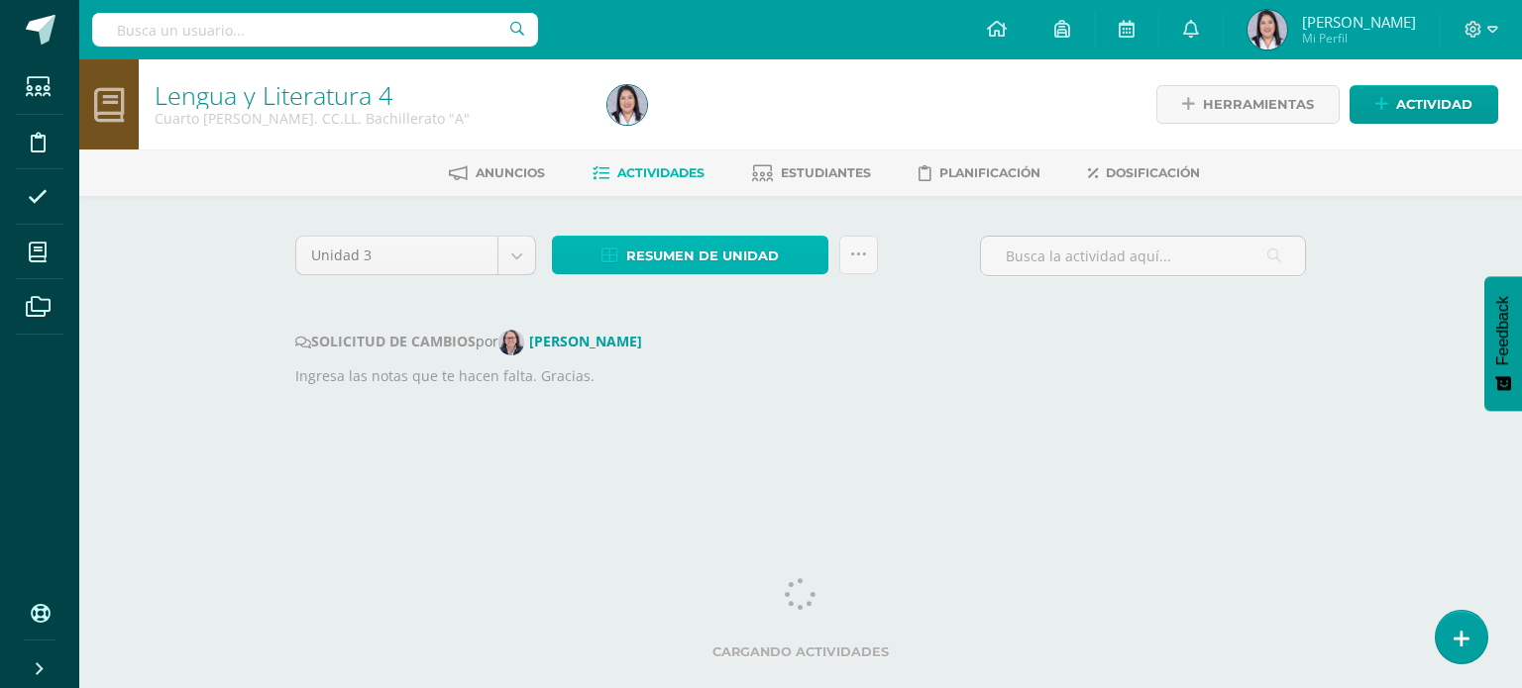
click at [645, 257] on span "Resumen de unidad" at bounding box center [702, 256] width 153 height 37
click at [690, 267] on span "Resumen de unidad" at bounding box center [702, 256] width 153 height 37
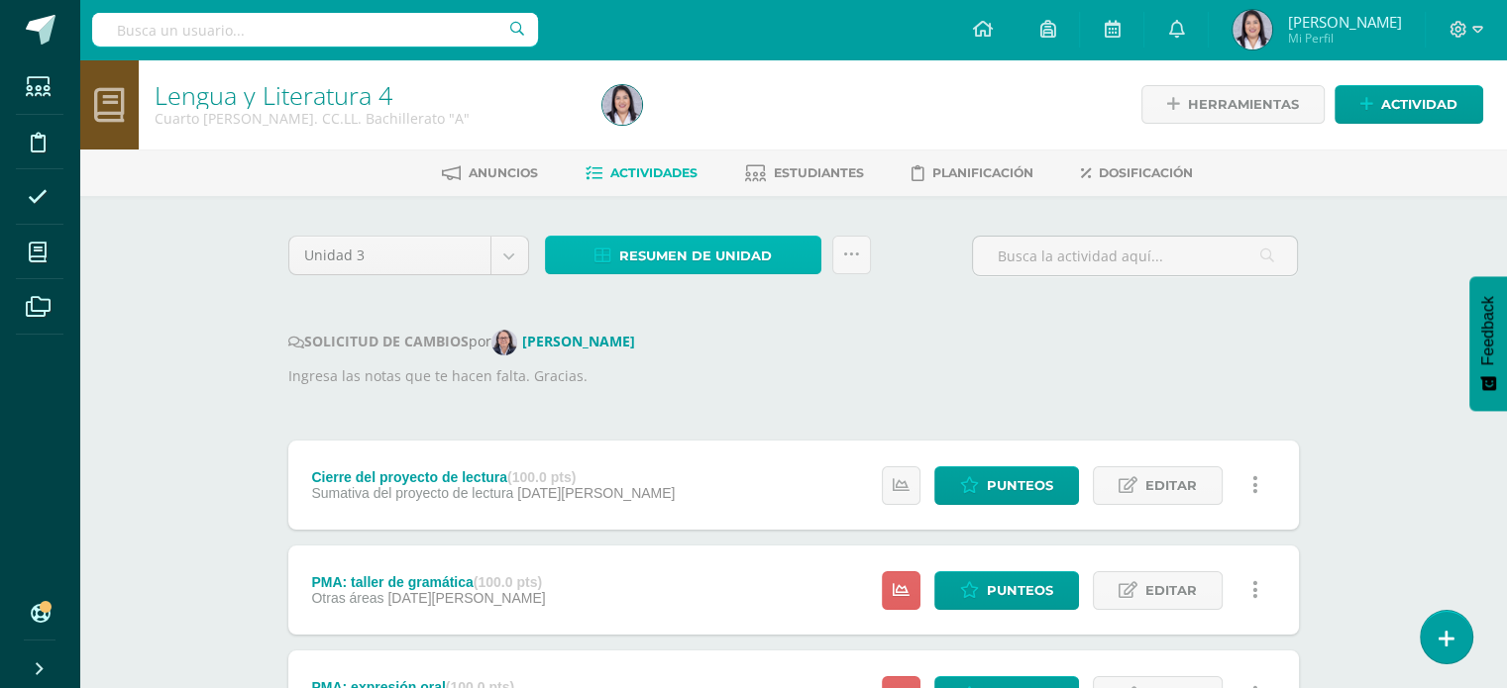
click at [660, 263] on span "Resumen de unidad" at bounding box center [695, 256] width 153 height 37
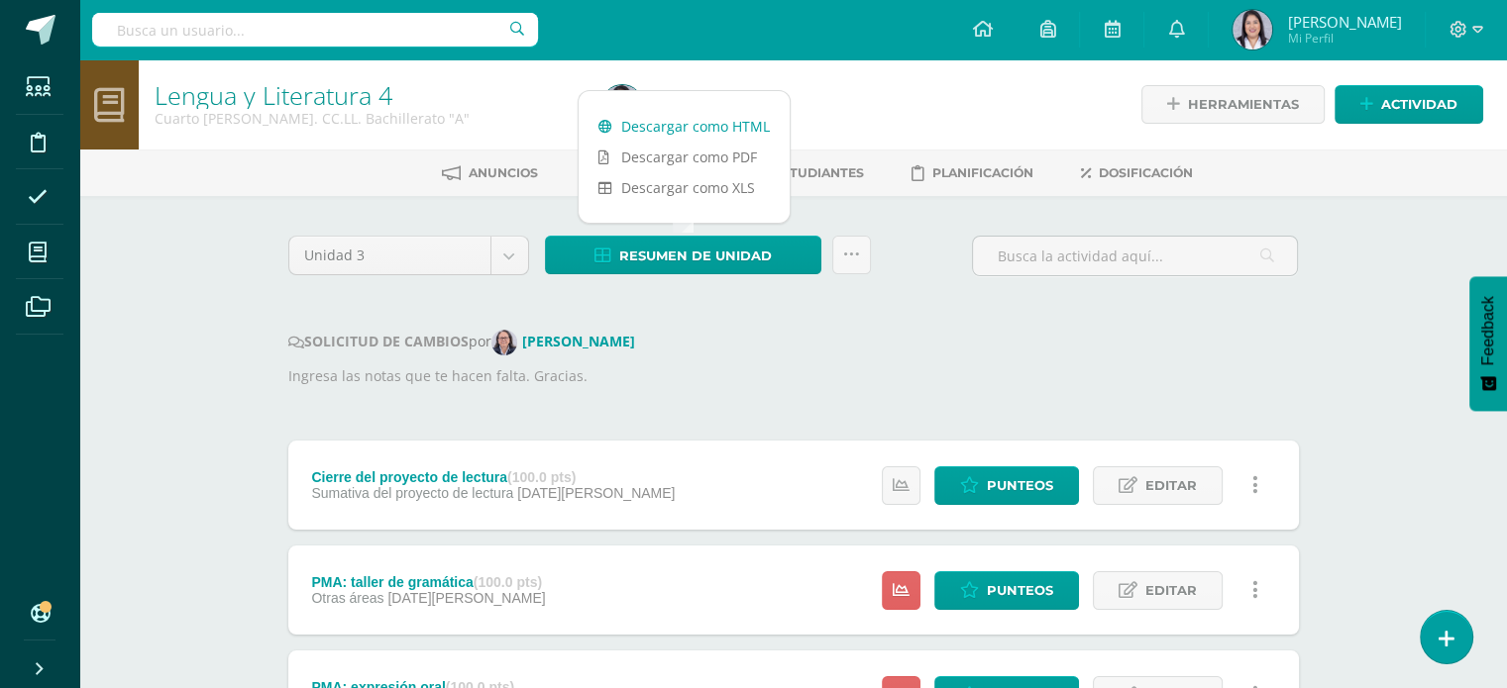
click at [734, 130] on link "Descargar como HTML" at bounding box center [684, 126] width 211 height 31
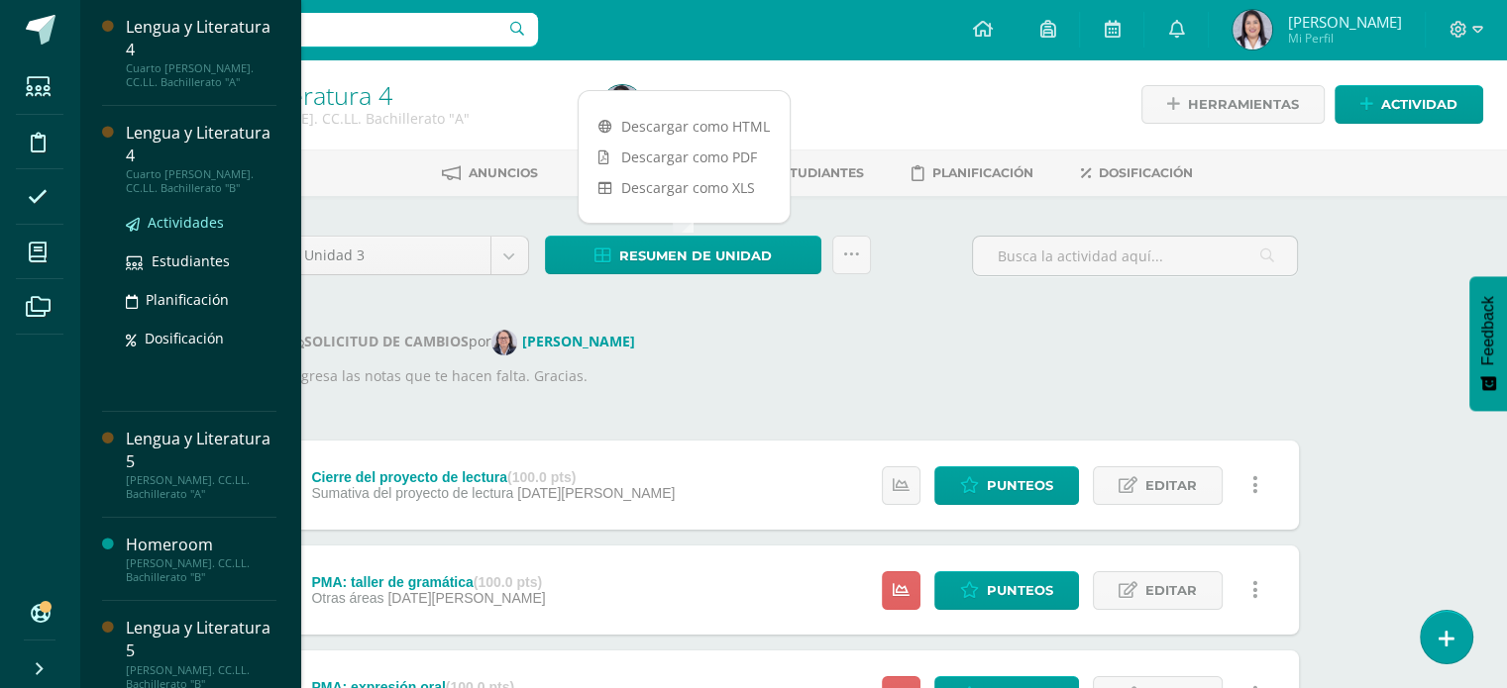
click at [177, 229] on span "Actividades" at bounding box center [186, 222] width 76 height 19
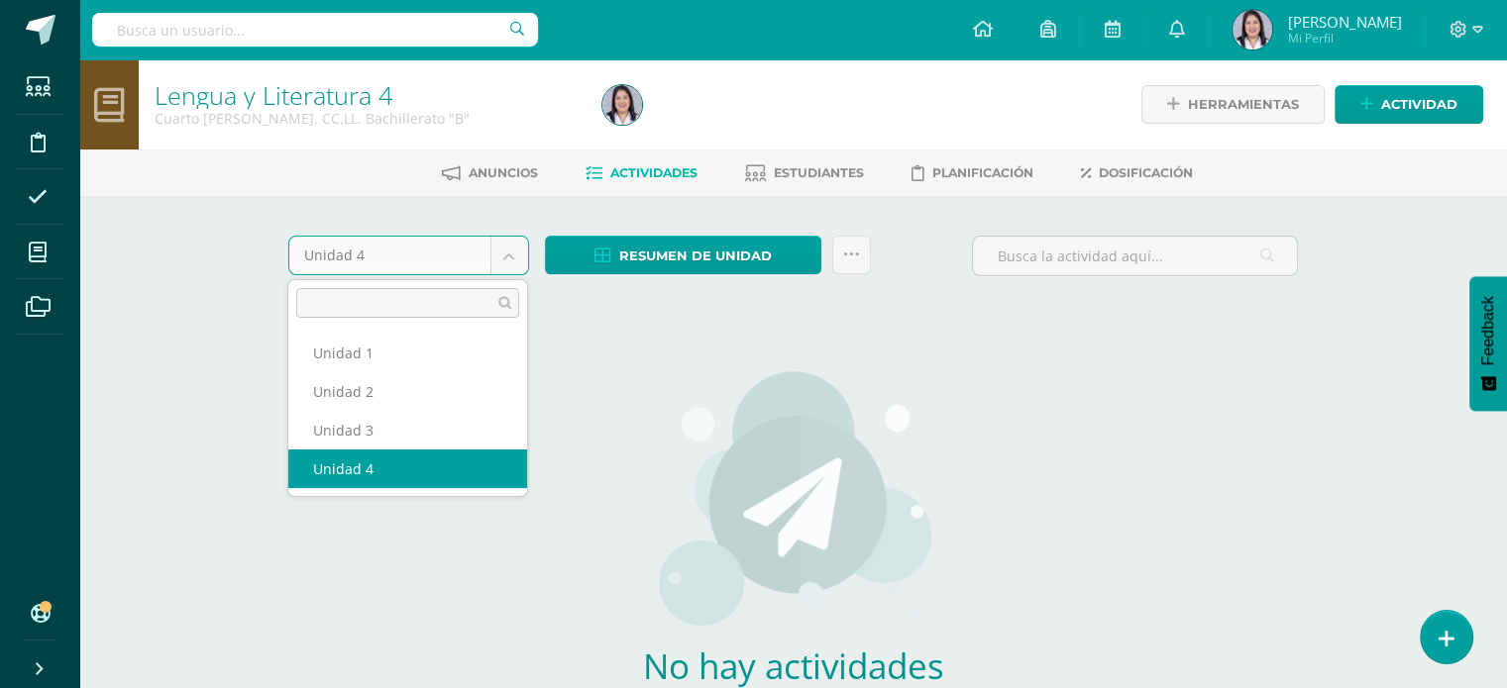
click at [519, 263] on body "Estudiantes Disciplina Asistencia Mis cursos Archivos Soporte Ayuda Reportar un…" at bounding box center [753, 425] width 1507 height 851
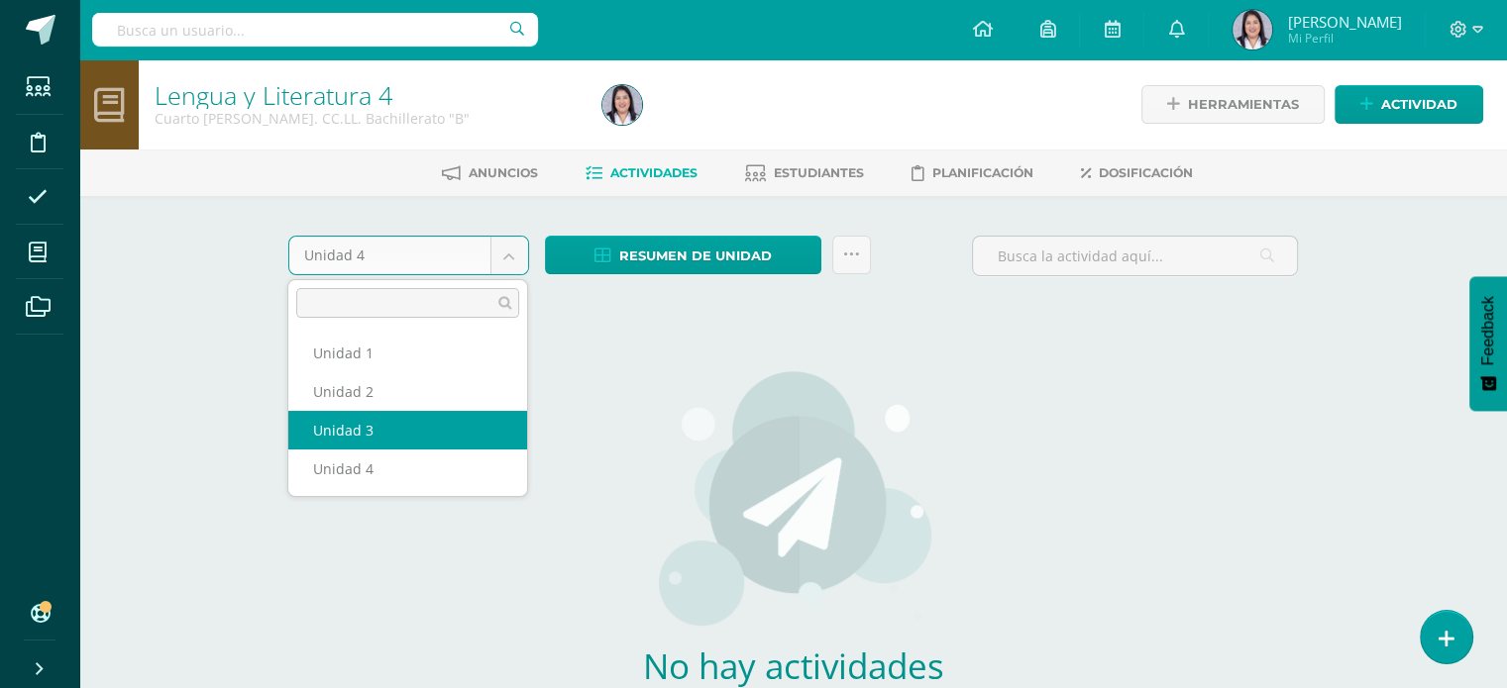
select select "Unidad 3"
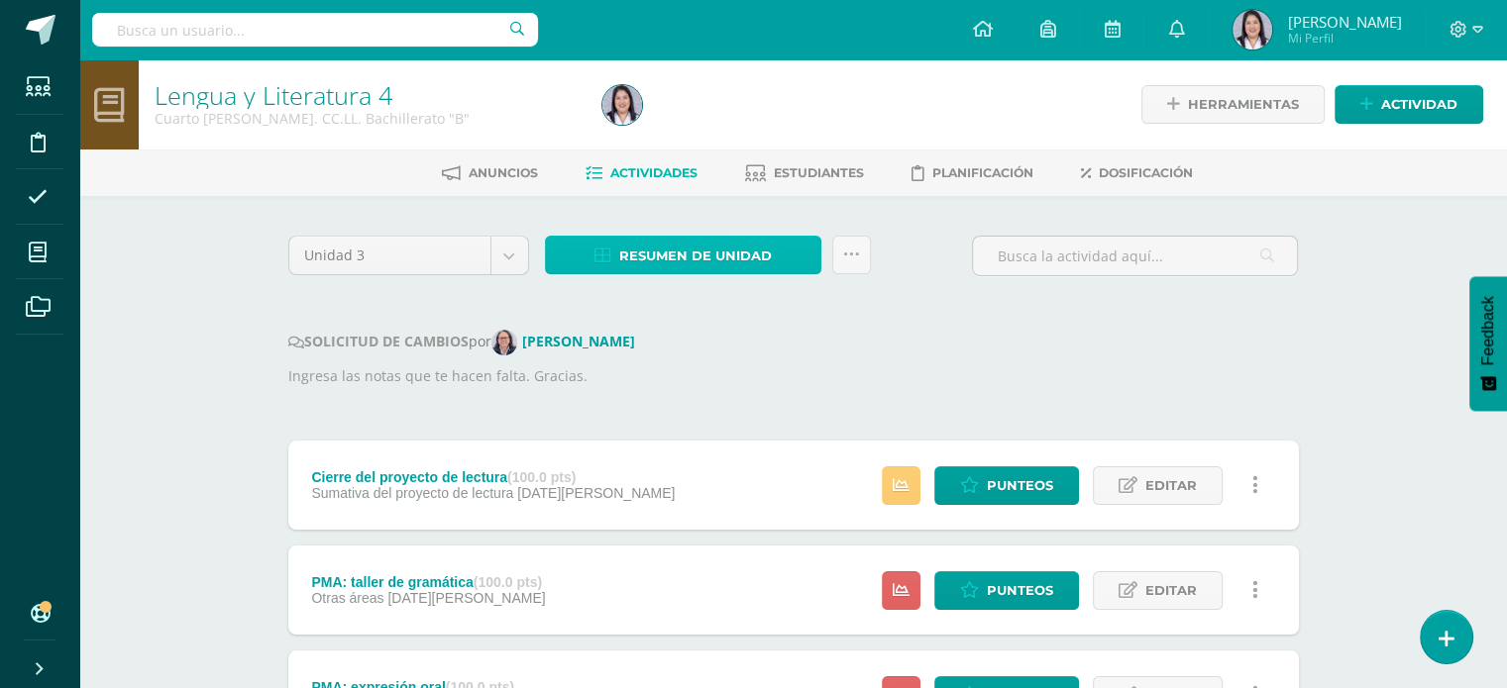
click at [739, 265] on span "Resumen de unidad" at bounding box center [695, 256] width 153 height 37
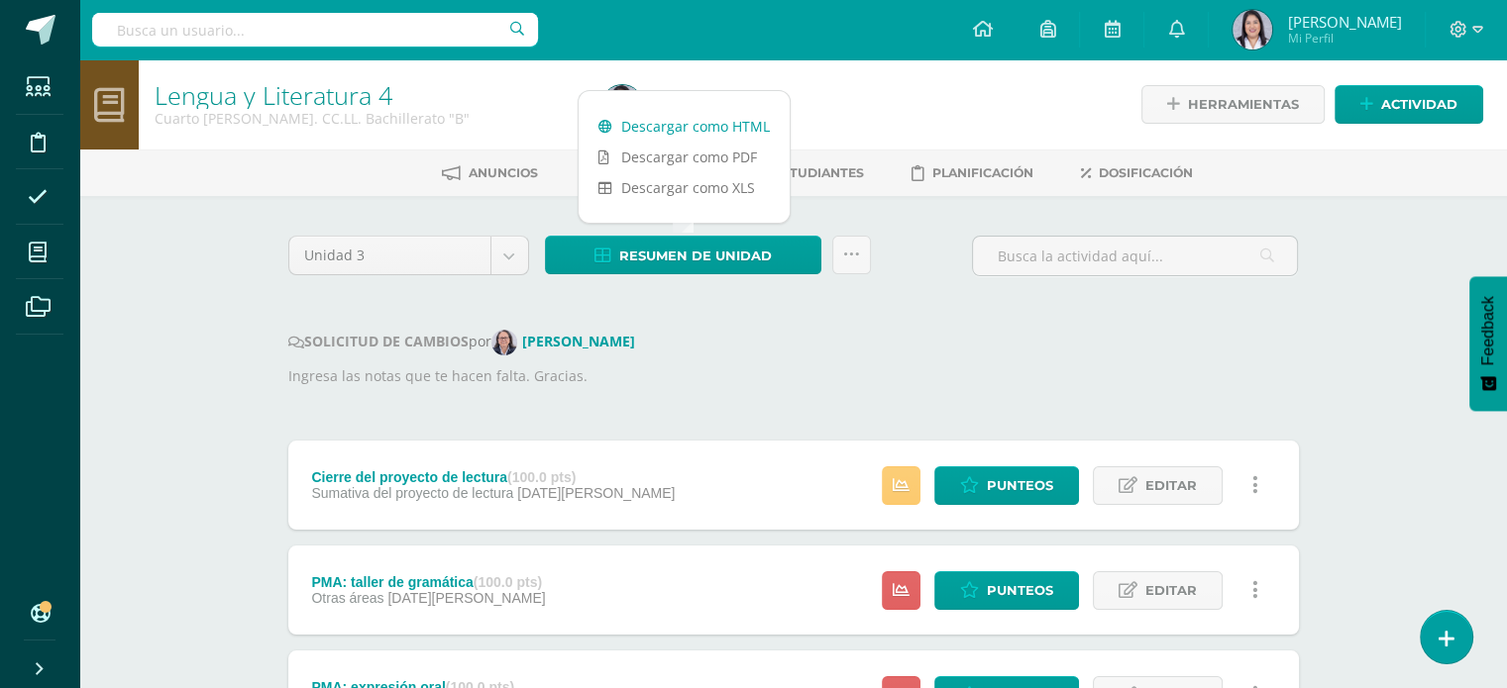
click at [749, 126] on link "Descargar como HTML" at bounding box center [684, 126] width 211 height 31
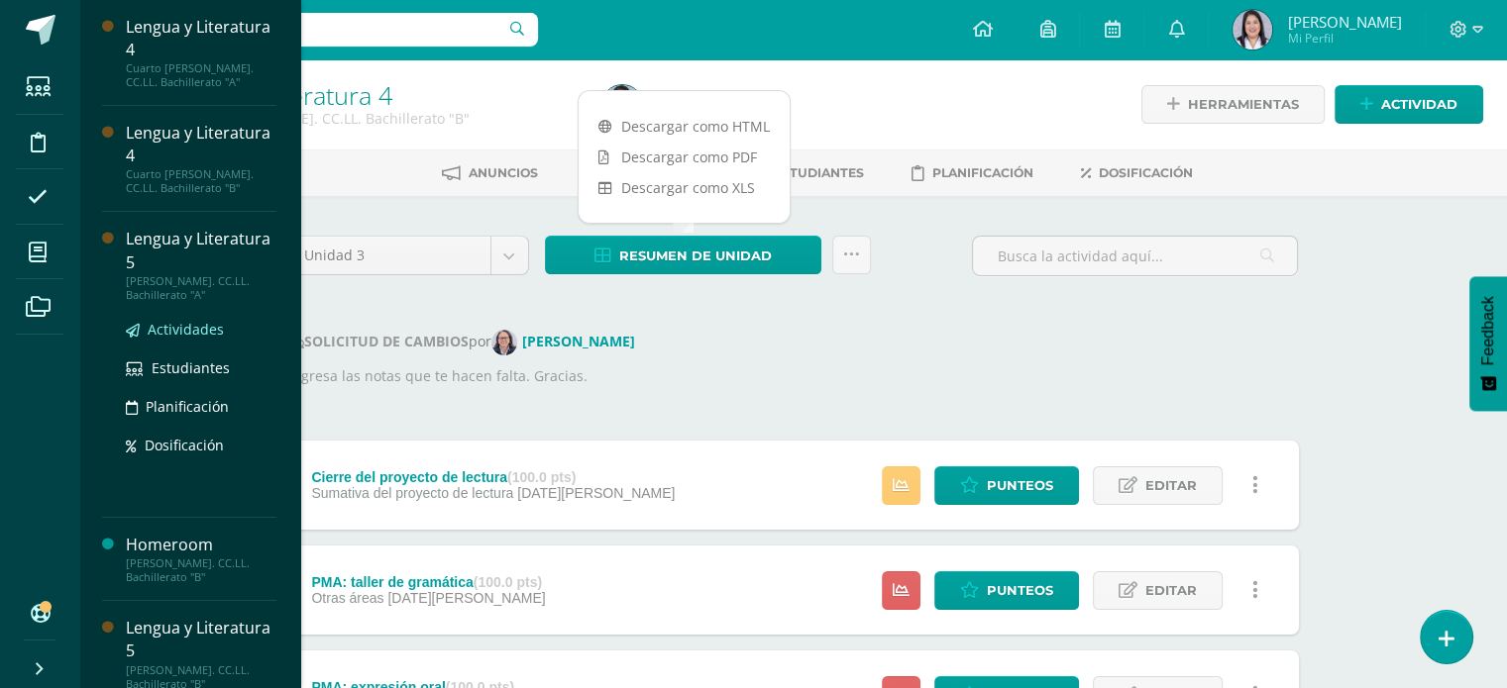
click at [194, 330] on span "Actividades" at bounding box center [186, 329] width 76 height 19
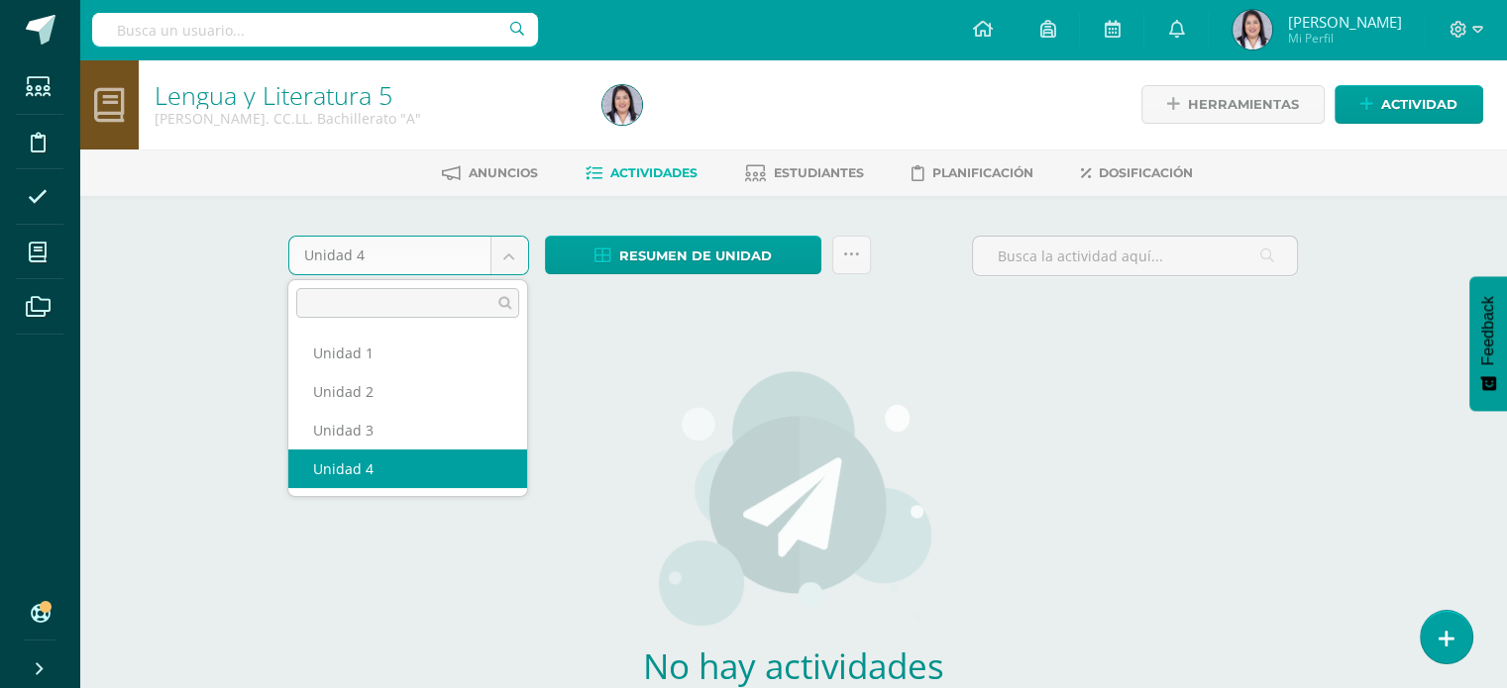
click at [513, 256] on body "Estudiantes Disciplina Asistencia Mis cursos Archivos Soporte Ayuda Reportar un…" at bounding box center [753, 425] width 1507 height 851
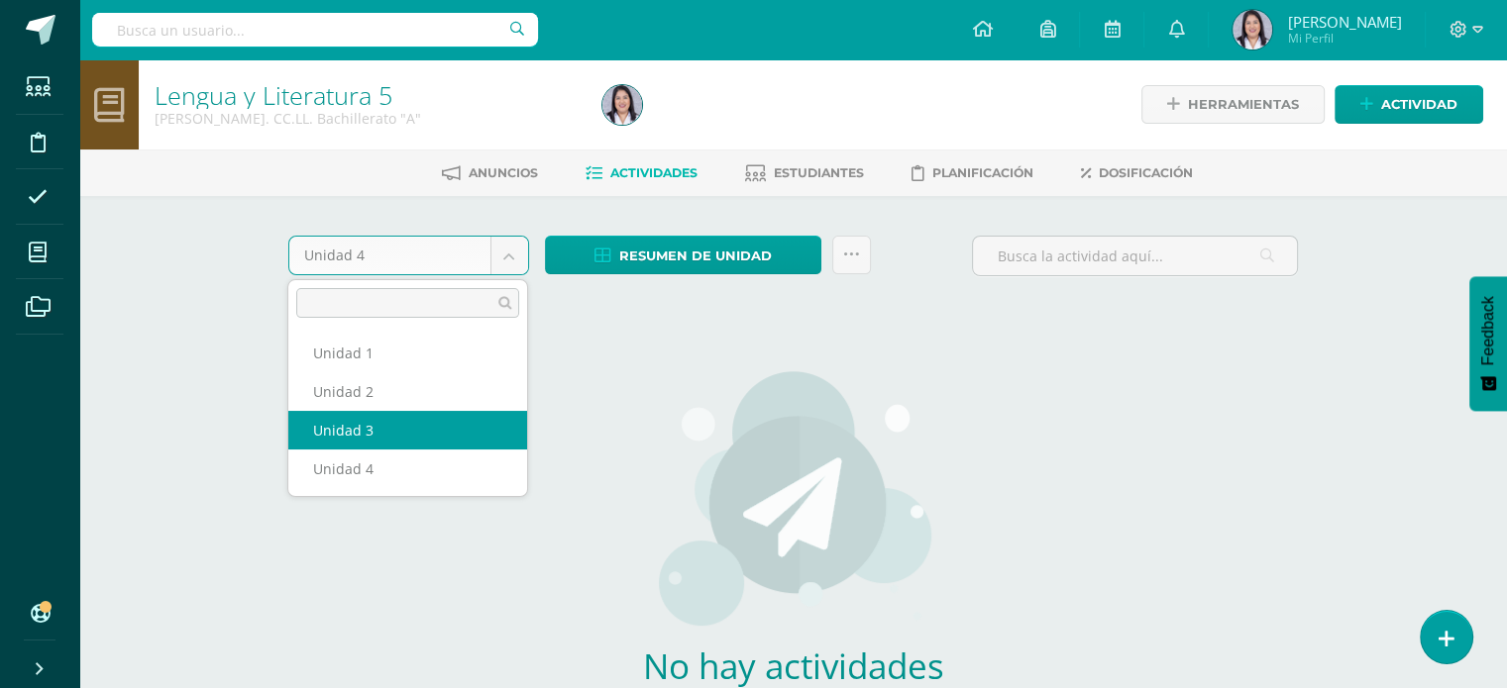
select select "Unidad 3"
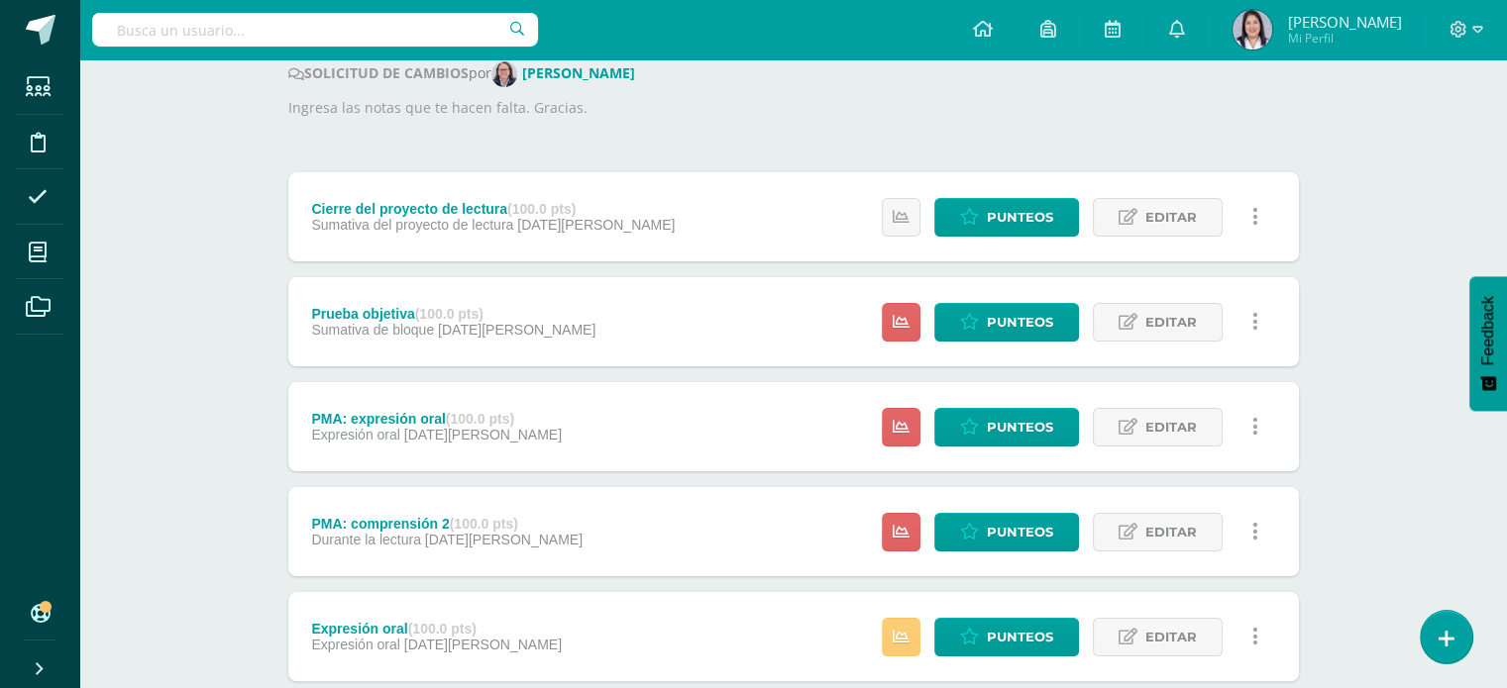
scroll to position [267, 0]
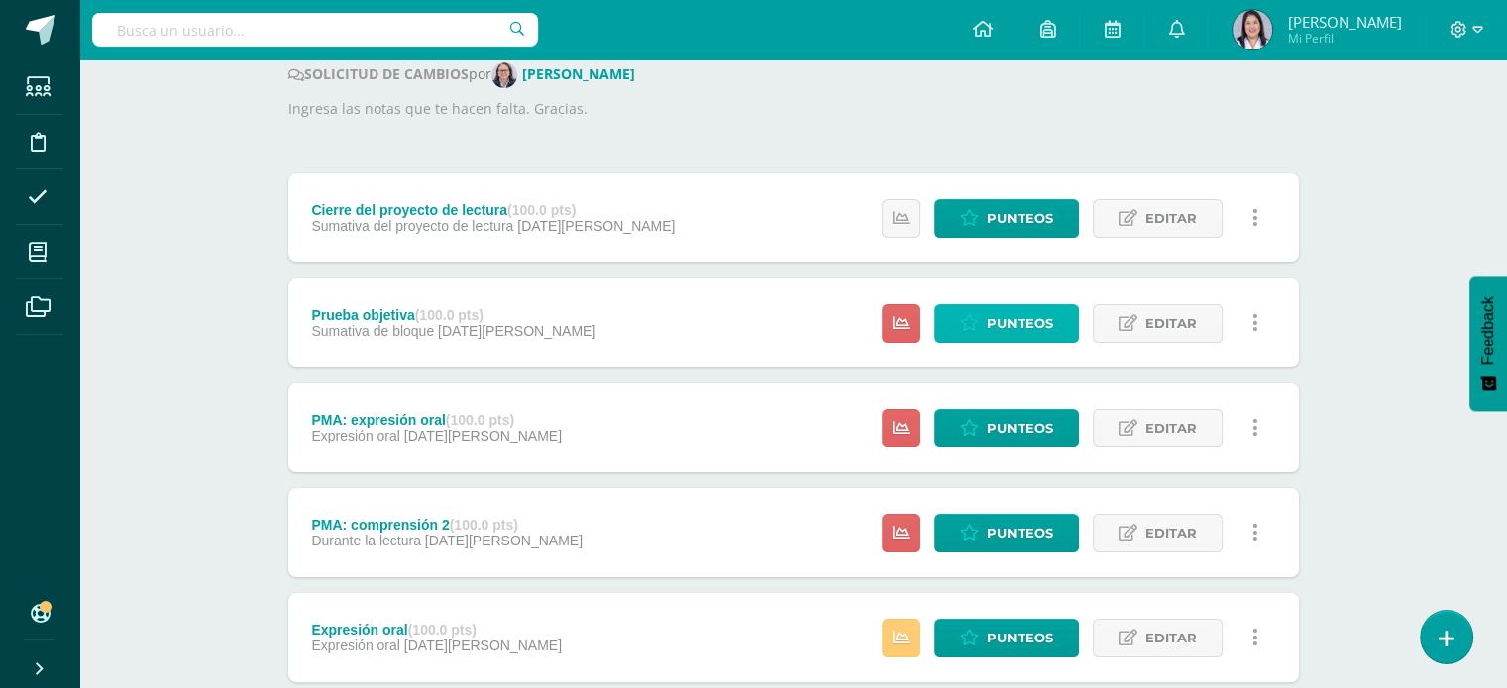
click at [1012, 324] on span "Punteos" at bounding box center [1020, 323] width 66 height 37
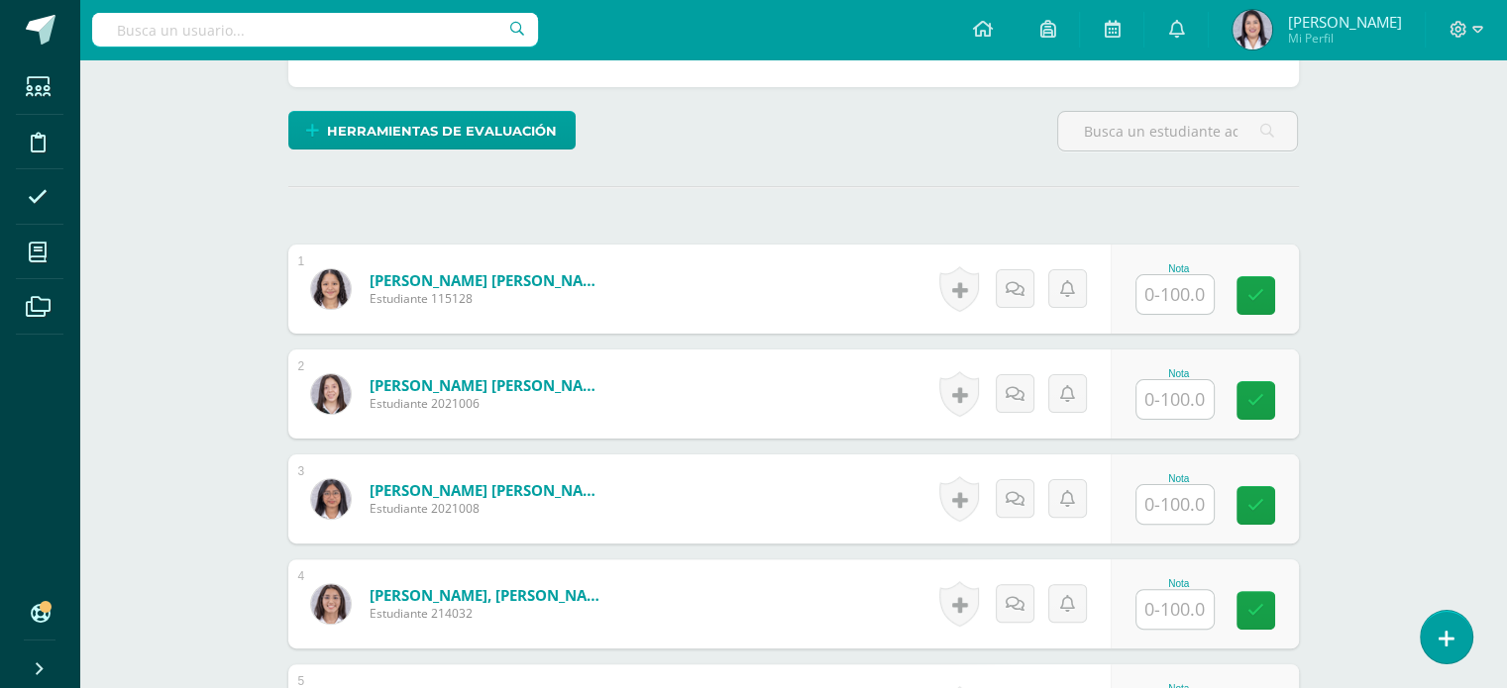
scroll to position [444, 0]
click at [1184, 286] on input "text" at bounding box center [1185, 295] width 79 height 40
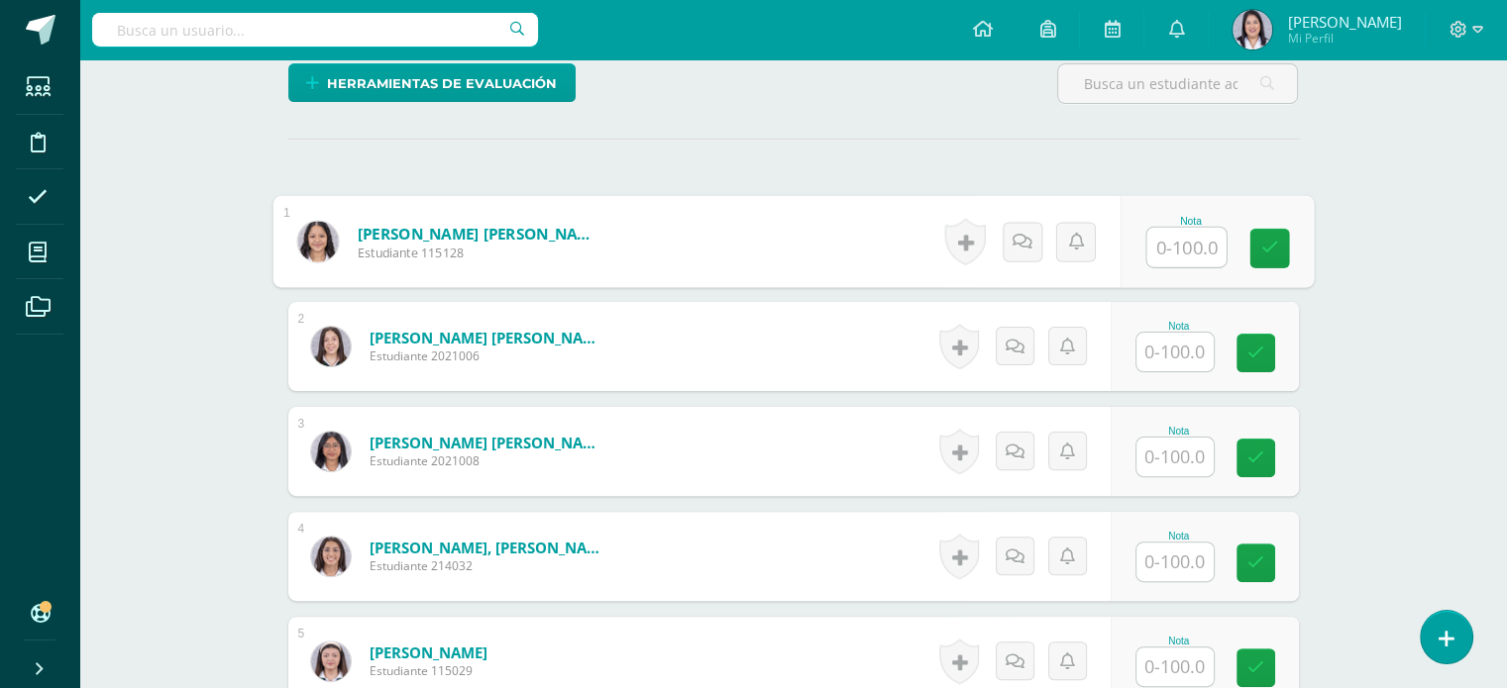
scroll to position [491, 0]
type input "69"
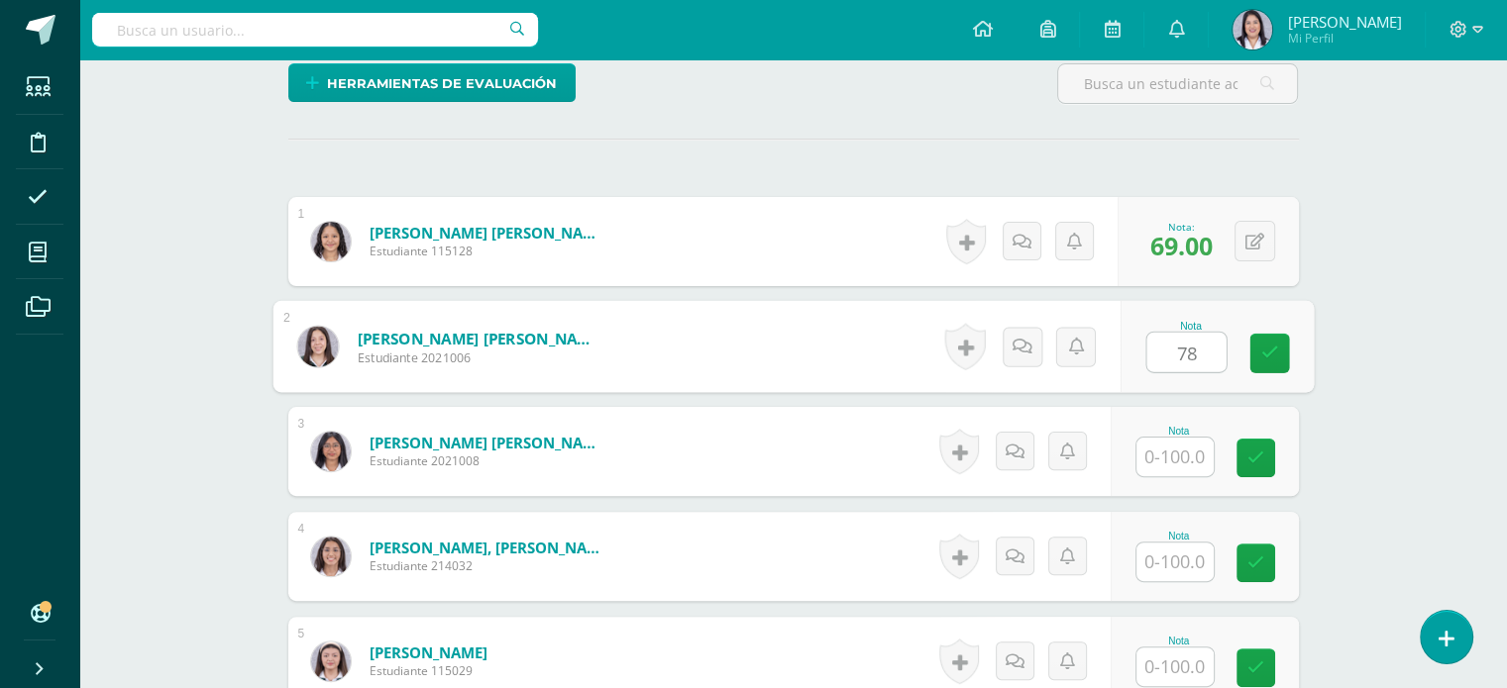
type input "78"
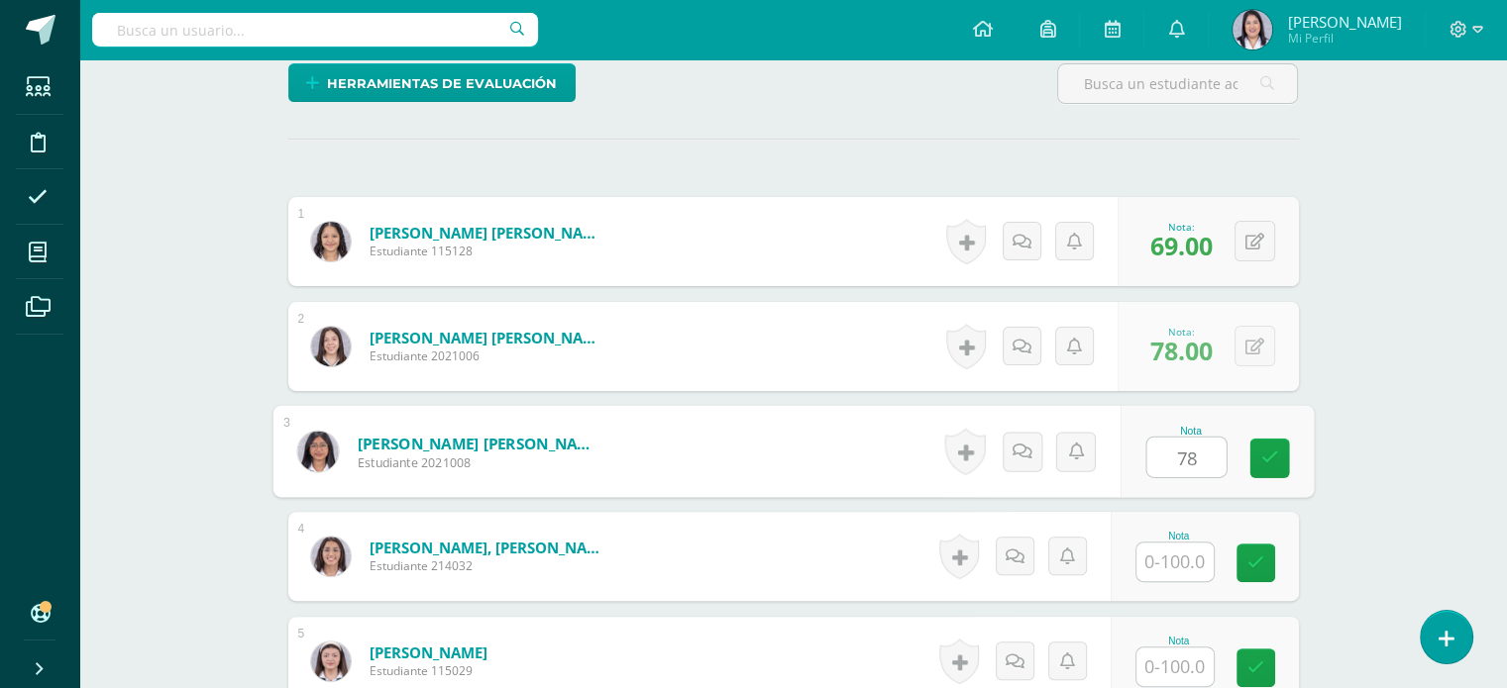
type input "78"
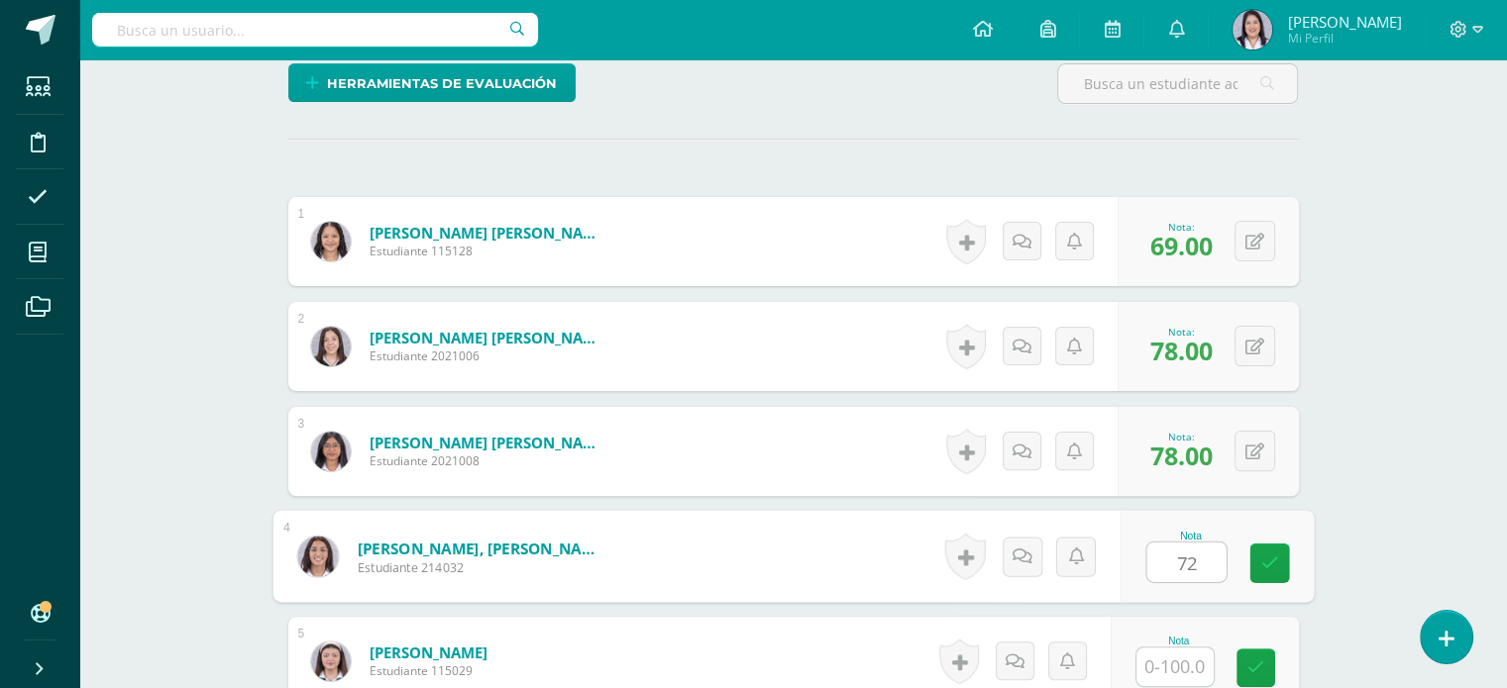
type input "72"
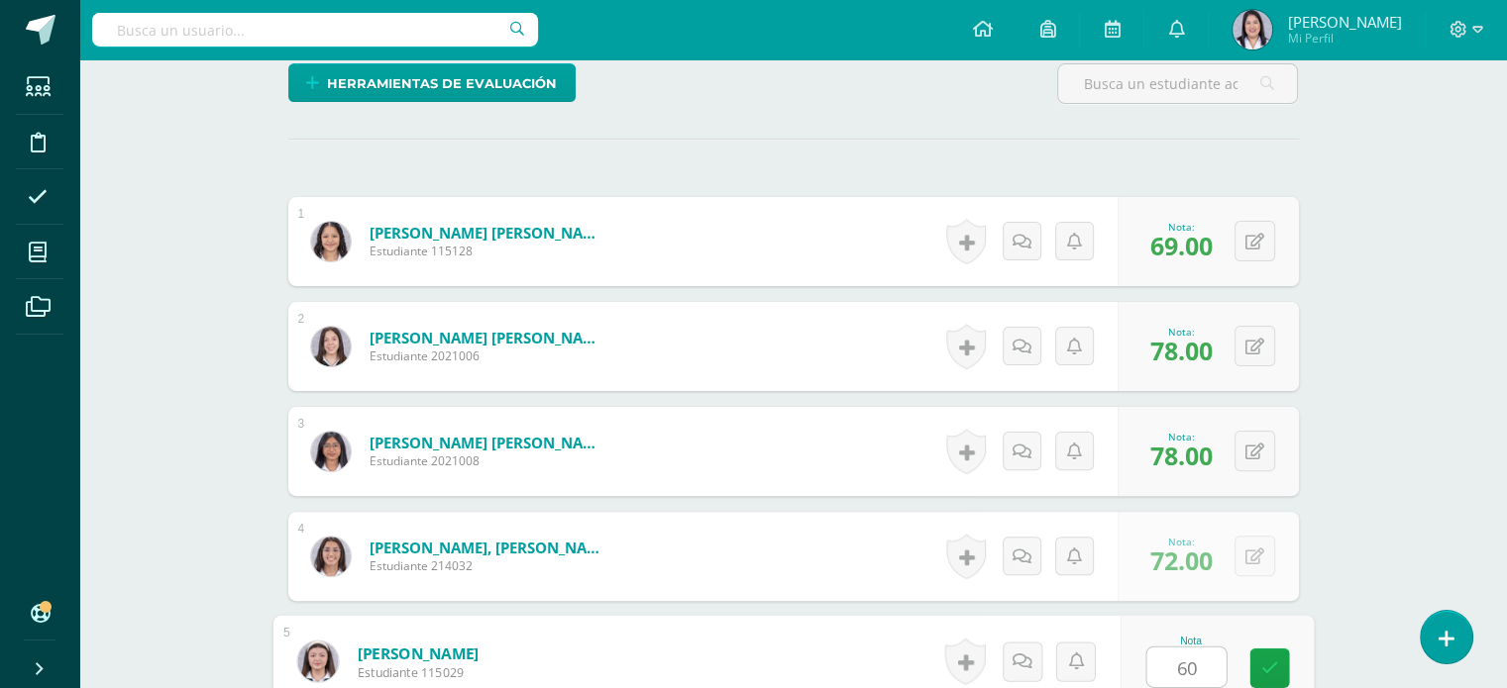
type input "60"
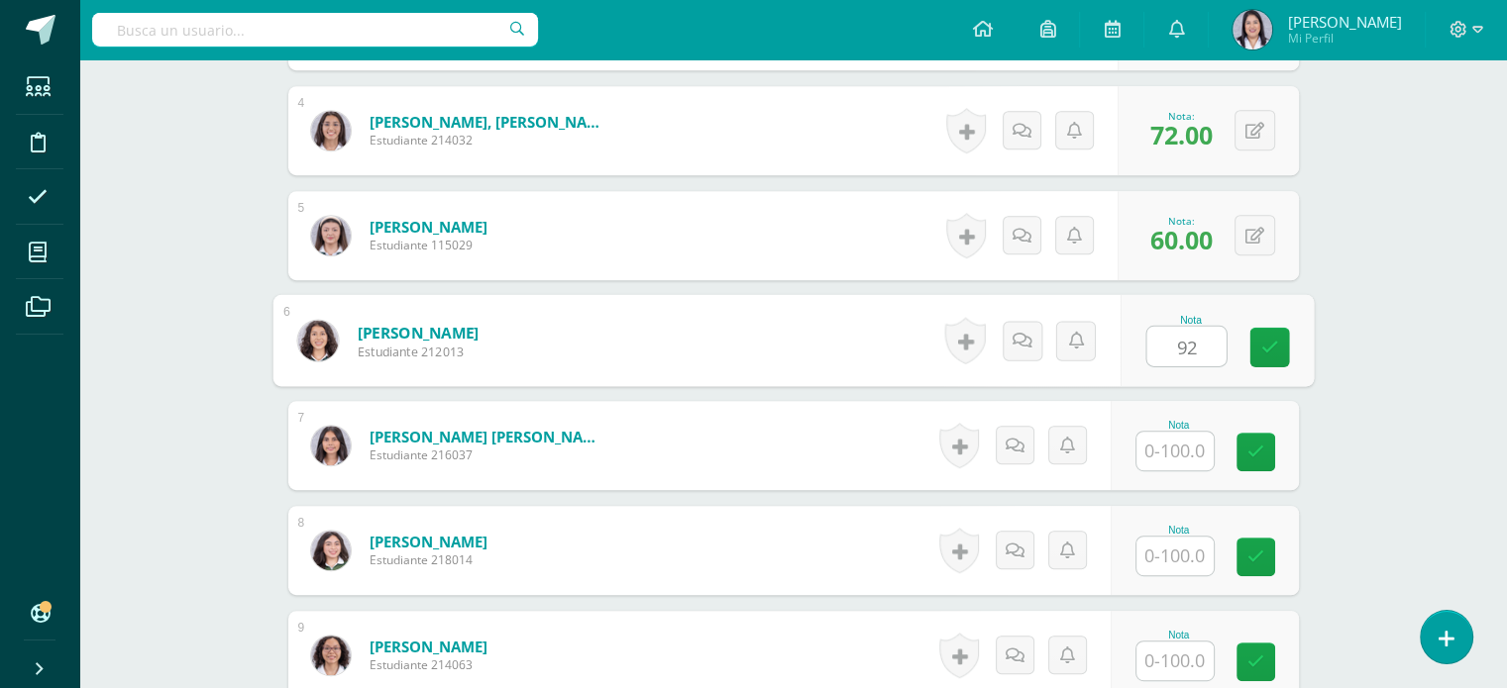
type input "92"
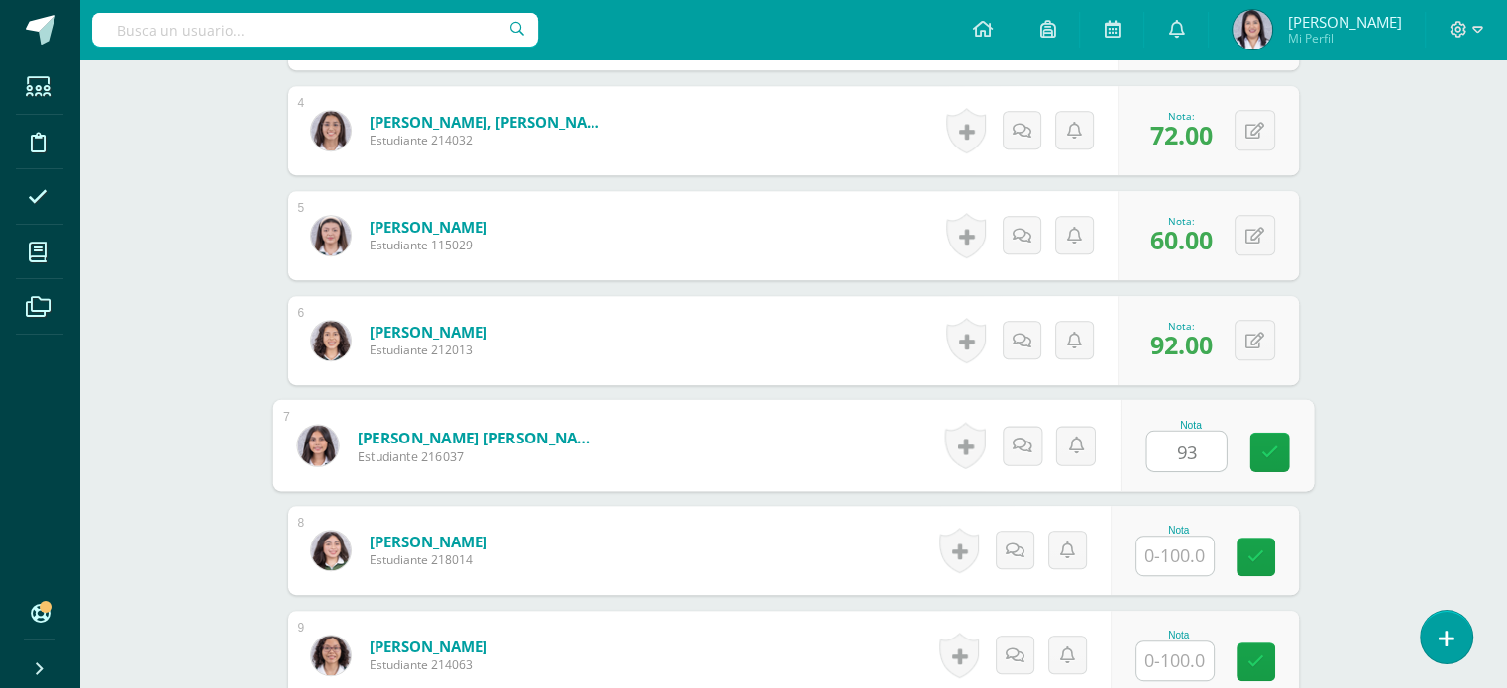
type input "93"
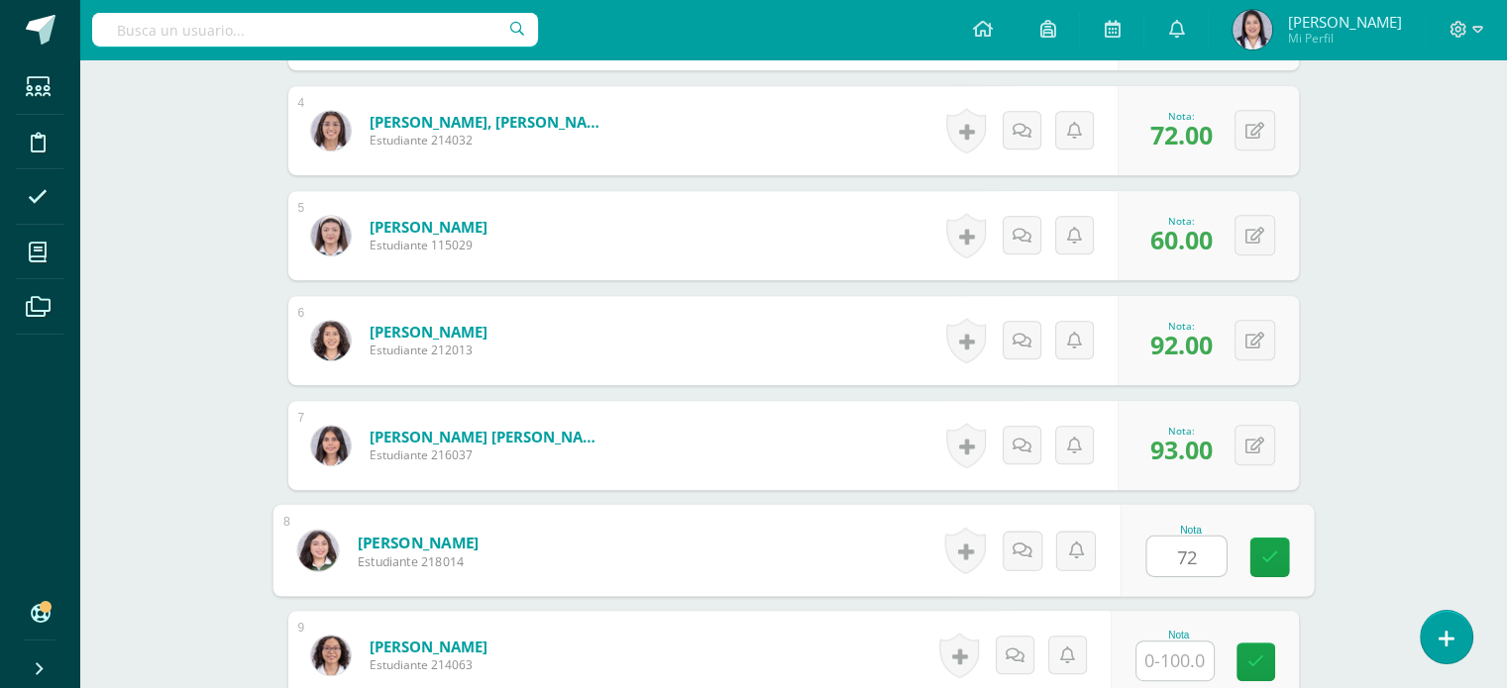
type input "72"
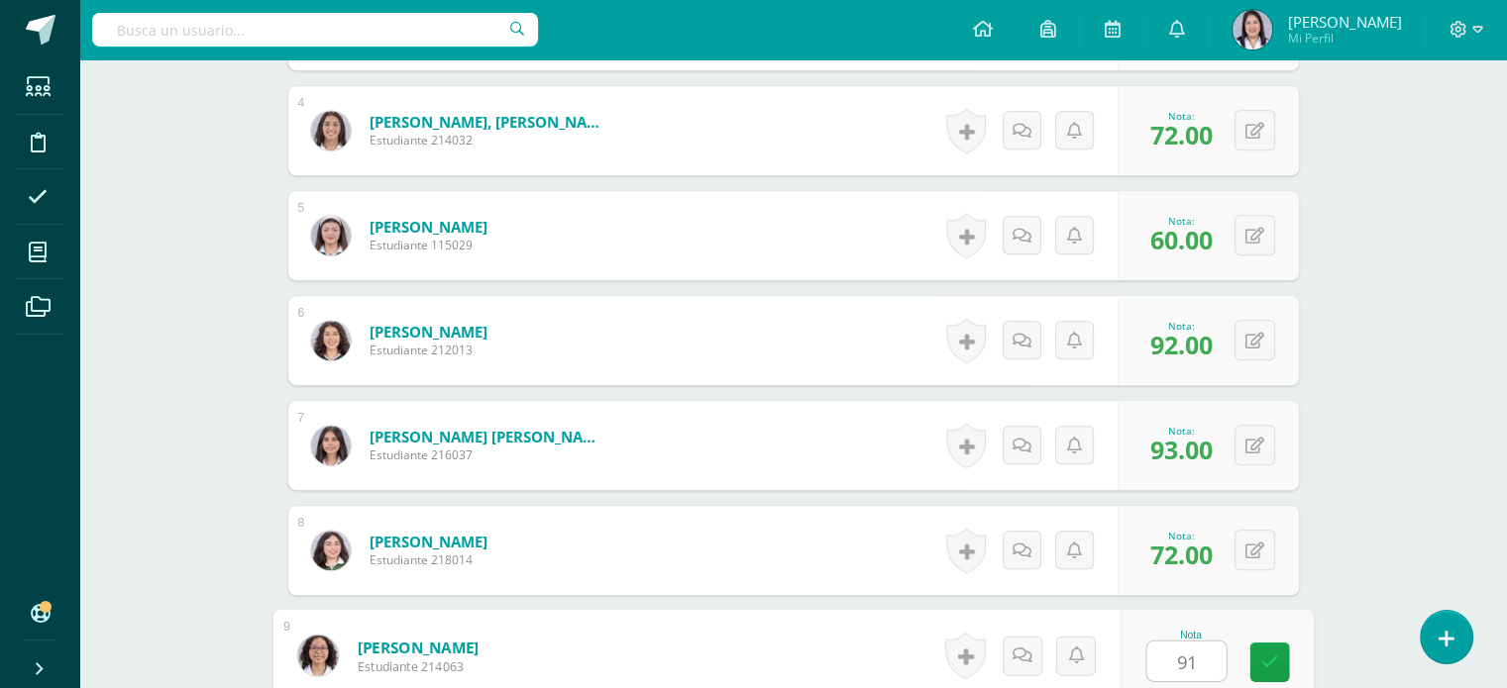
type input "91"
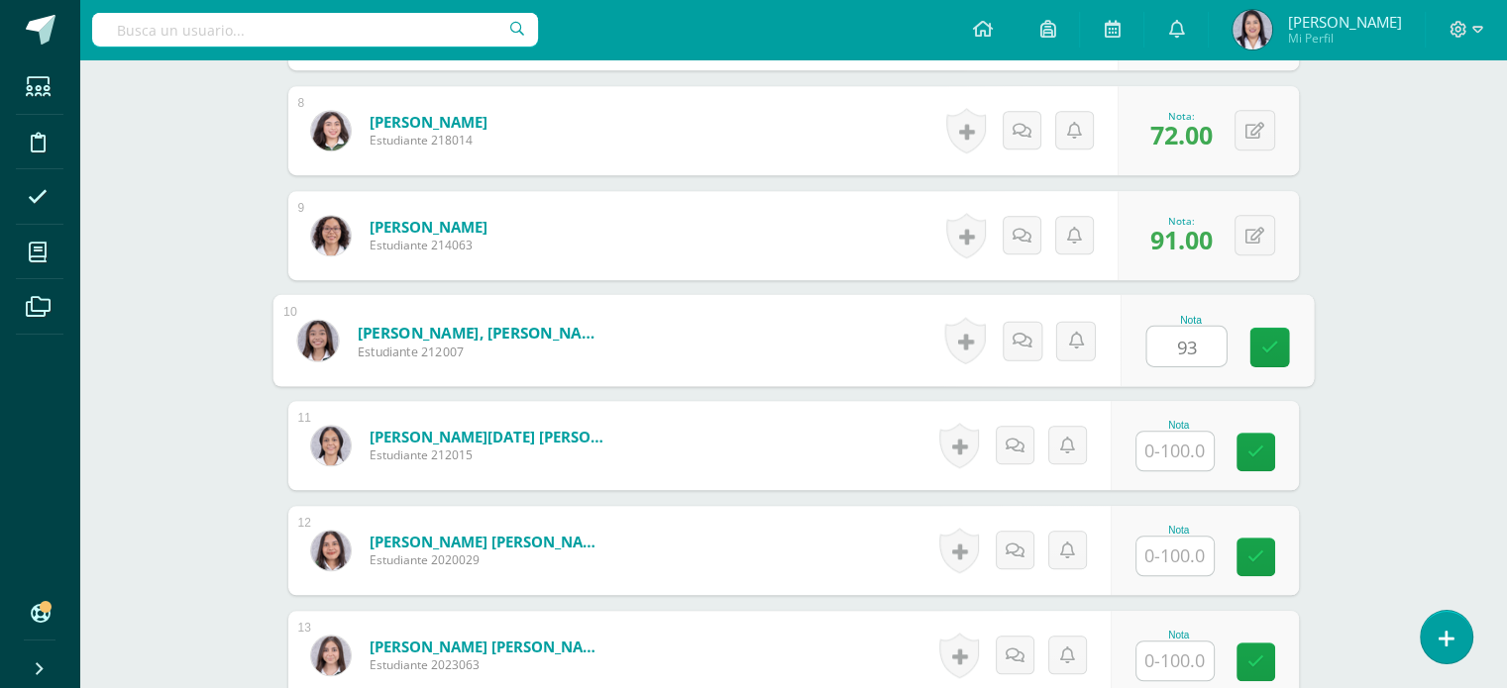
type input "93"
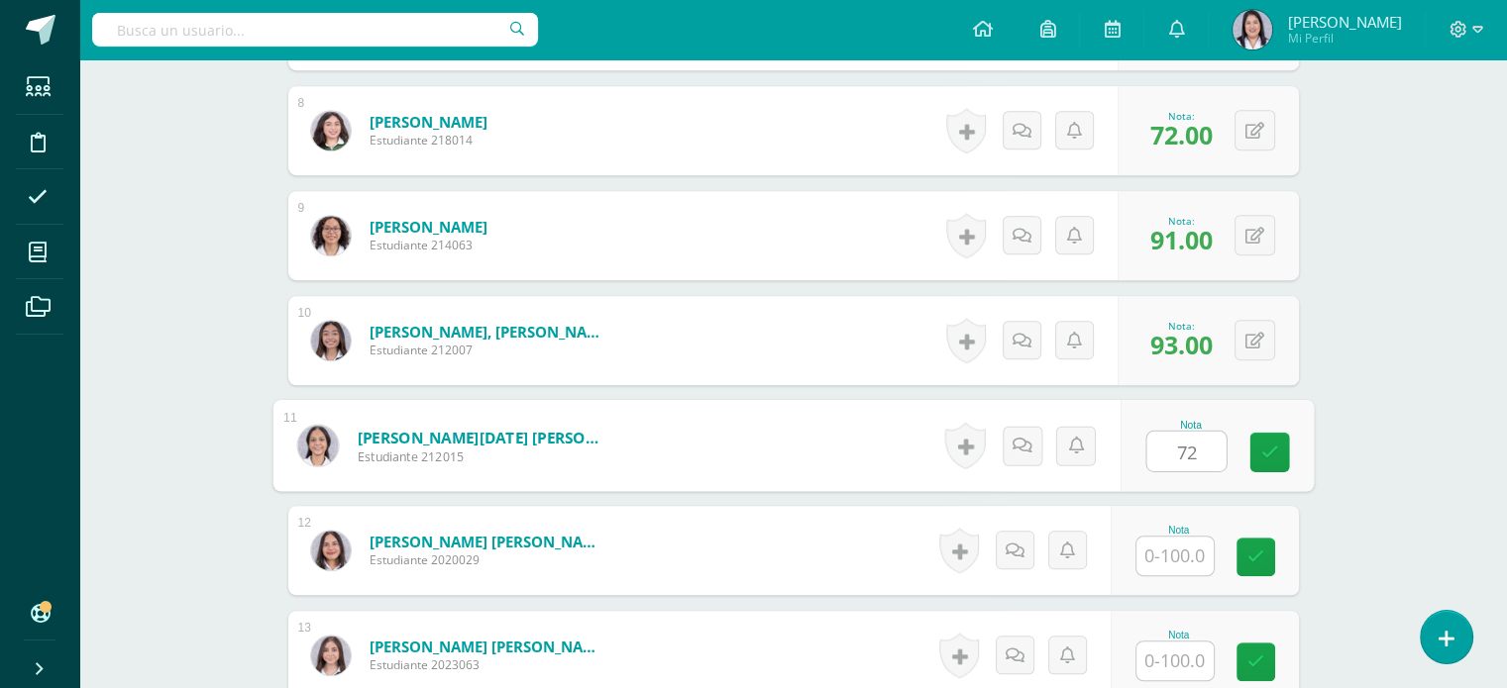
type input "72"
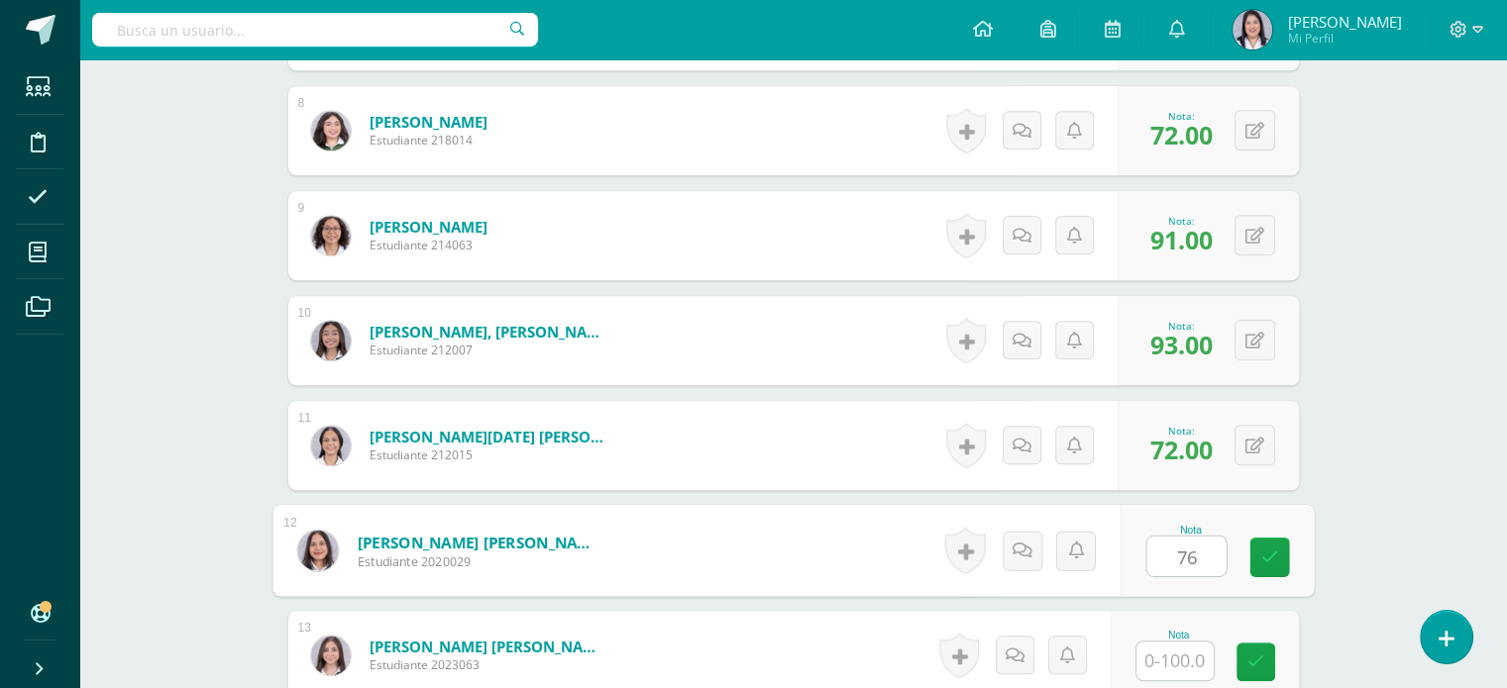
type input "76"
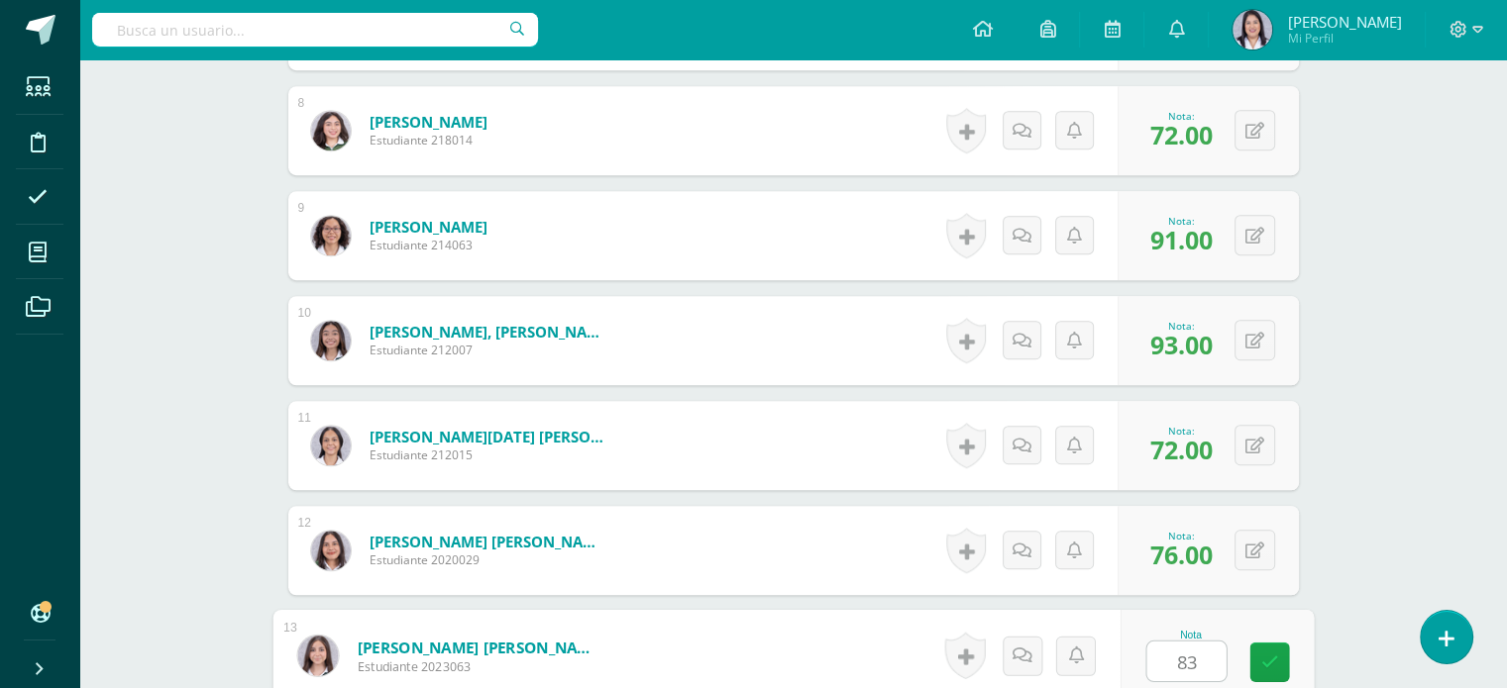
type input "83"
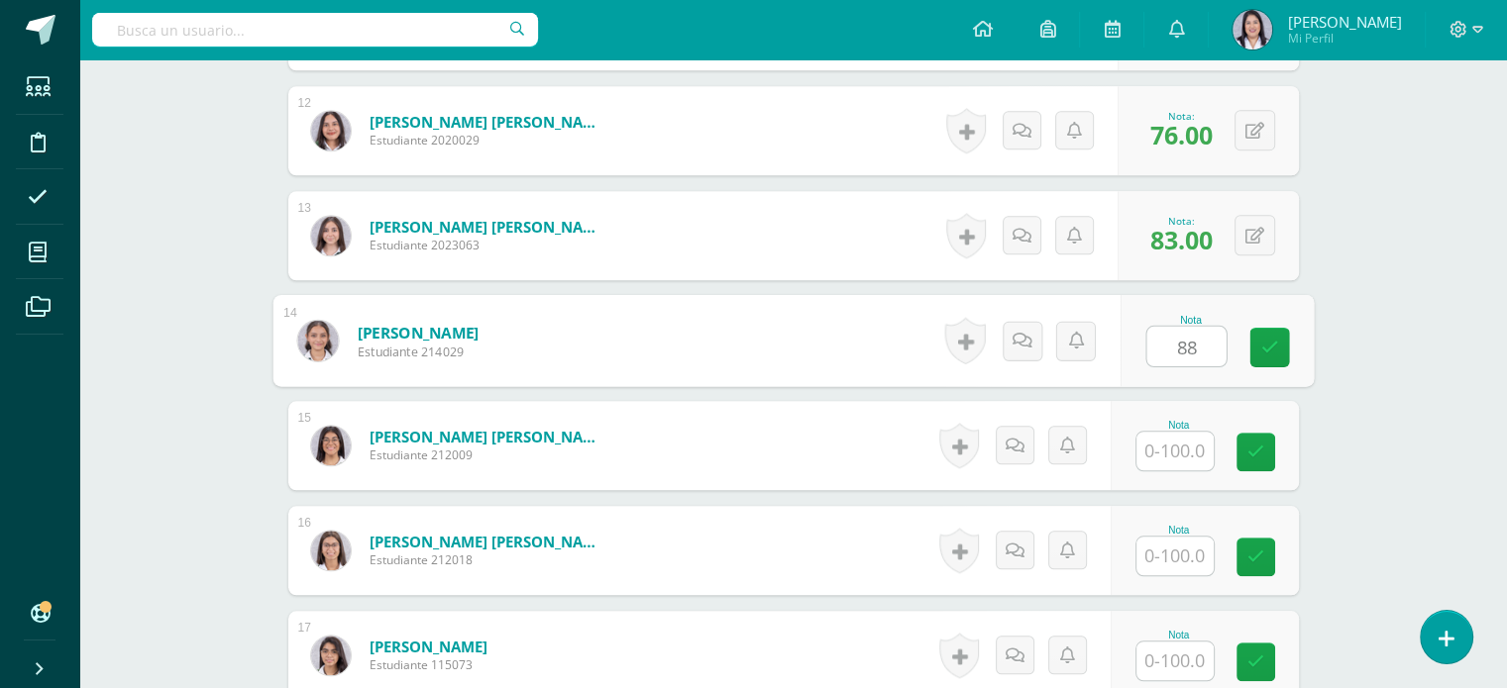
type input "88"
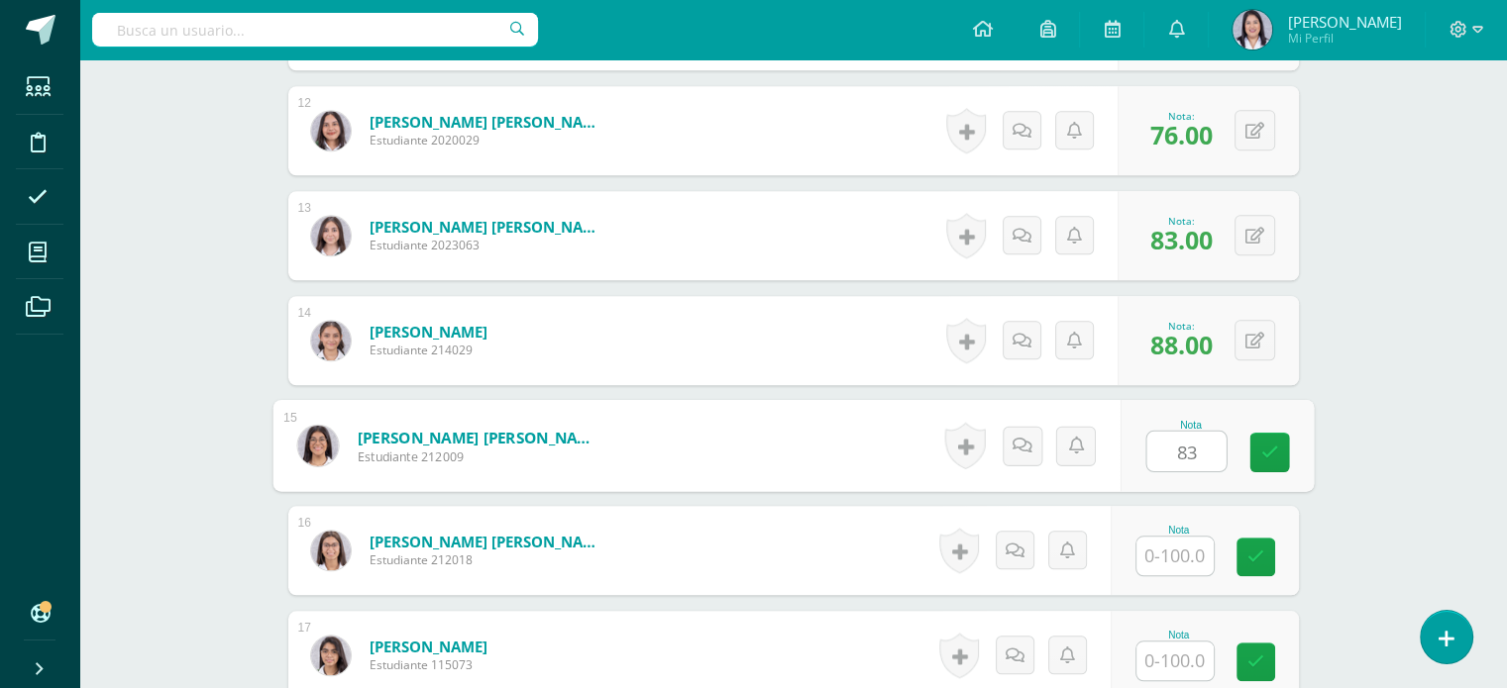
type input "83"
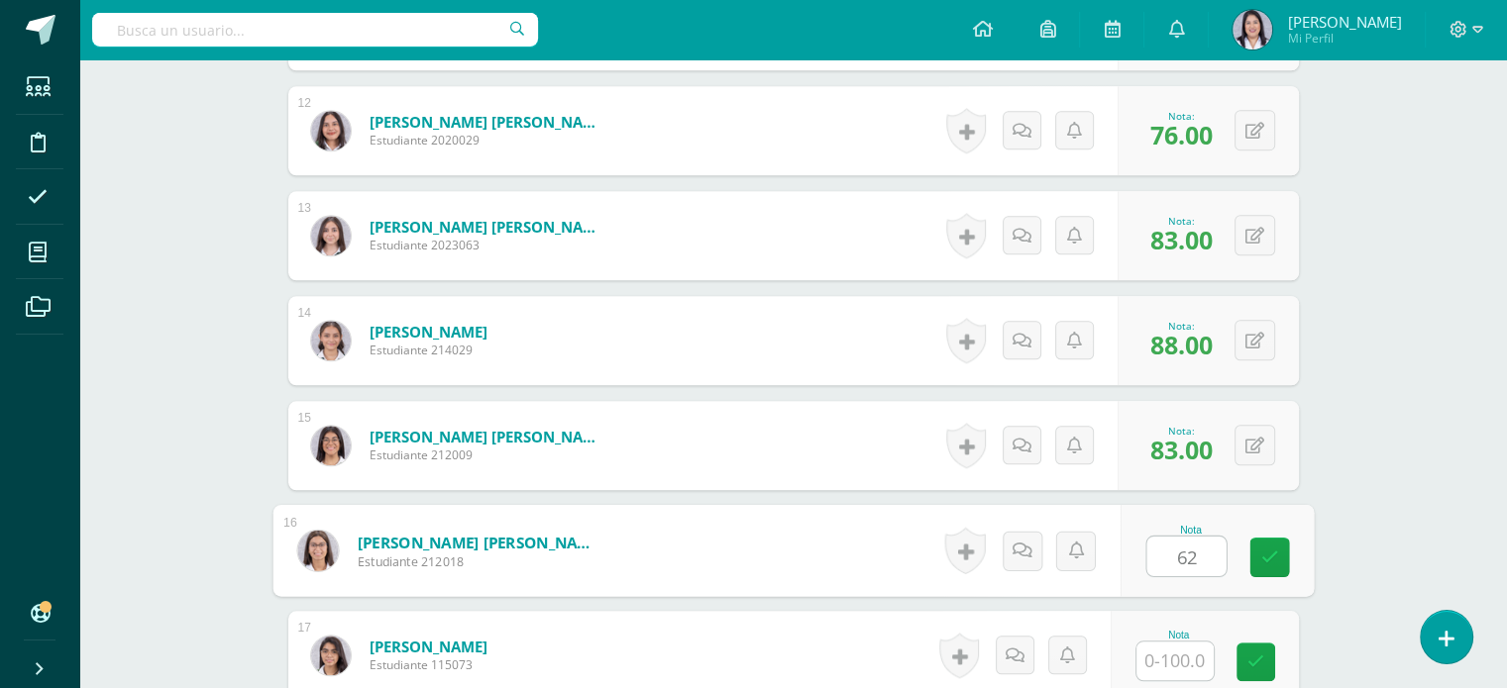
type input "62"
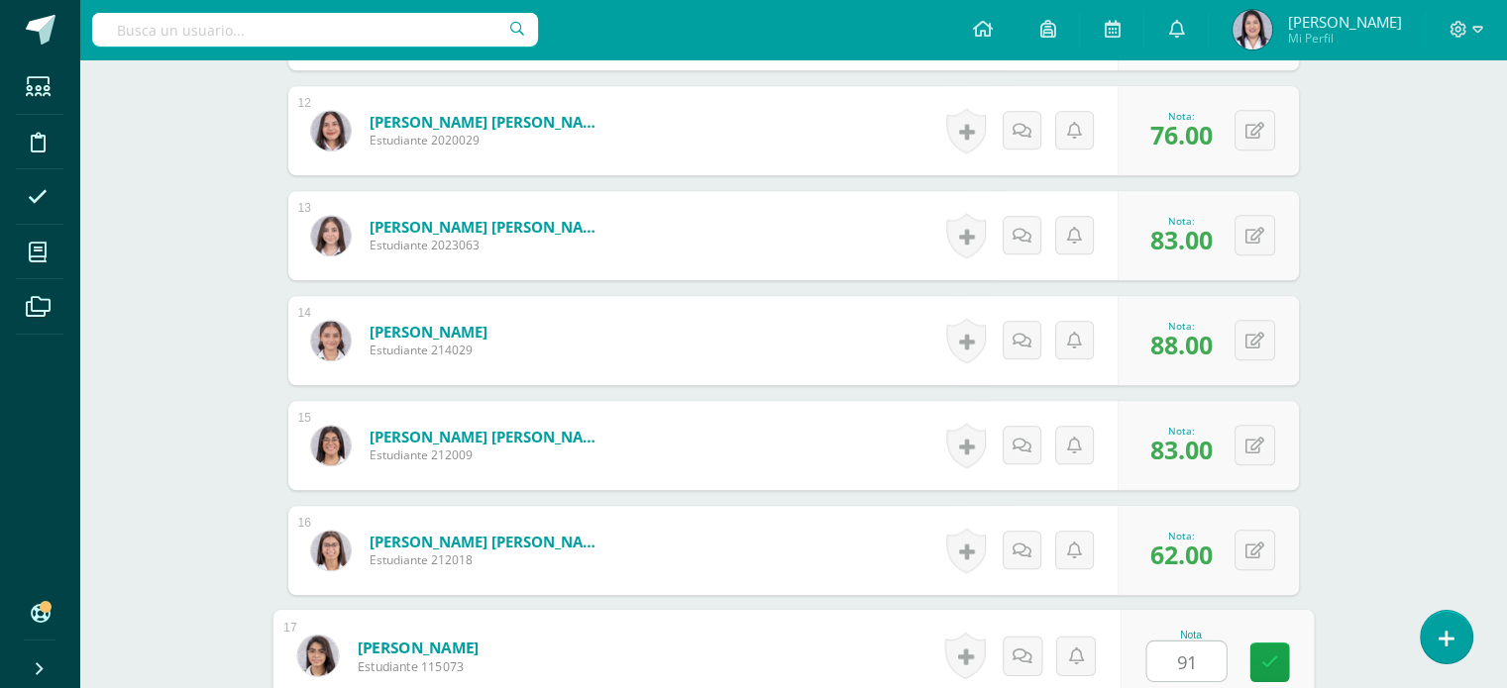
type input "91"
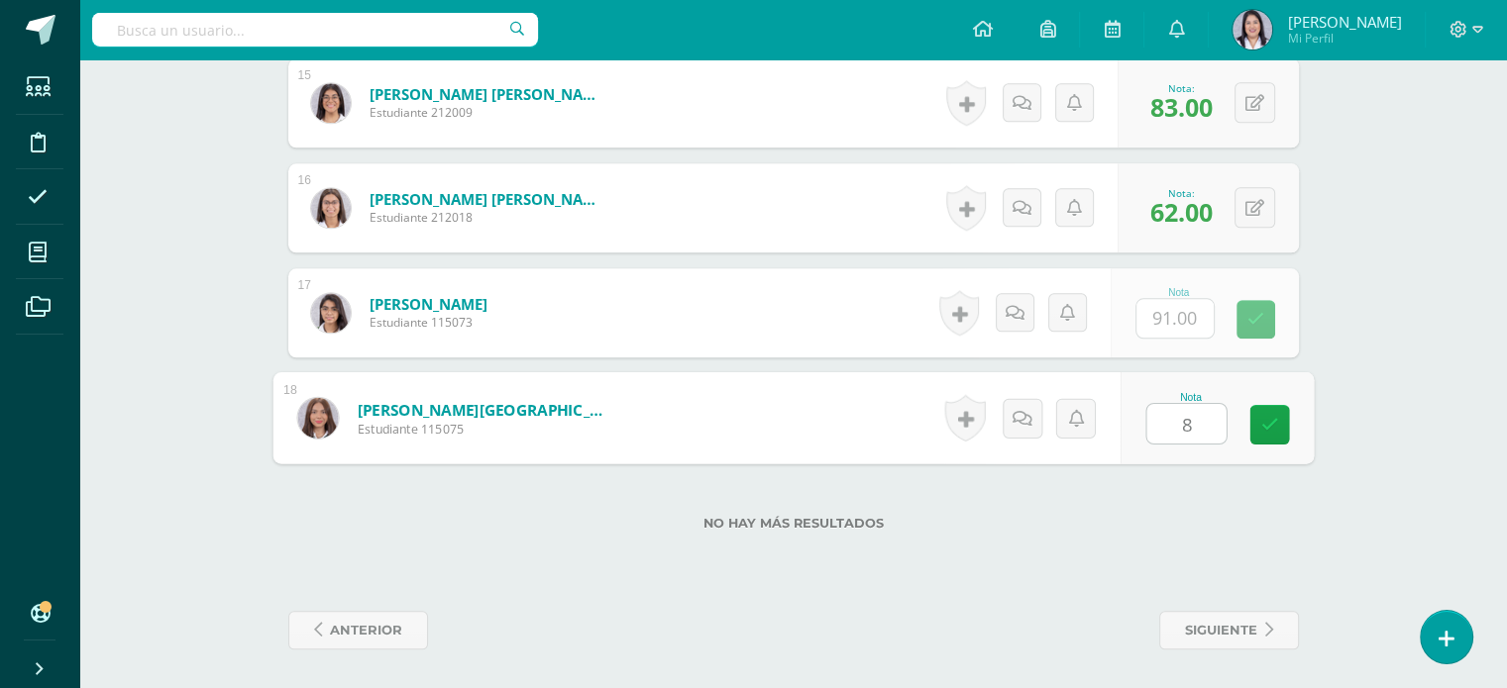
type input "80"
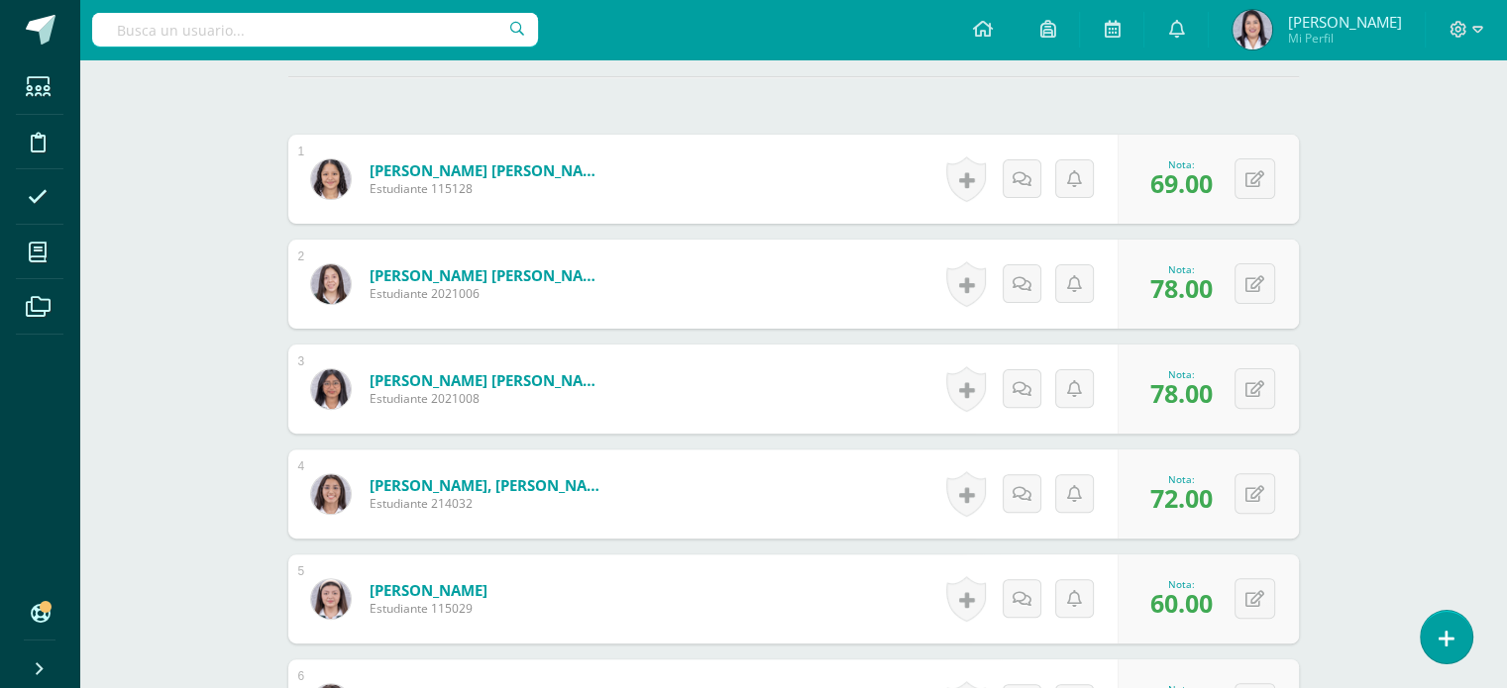
scroll to position [0, 0]
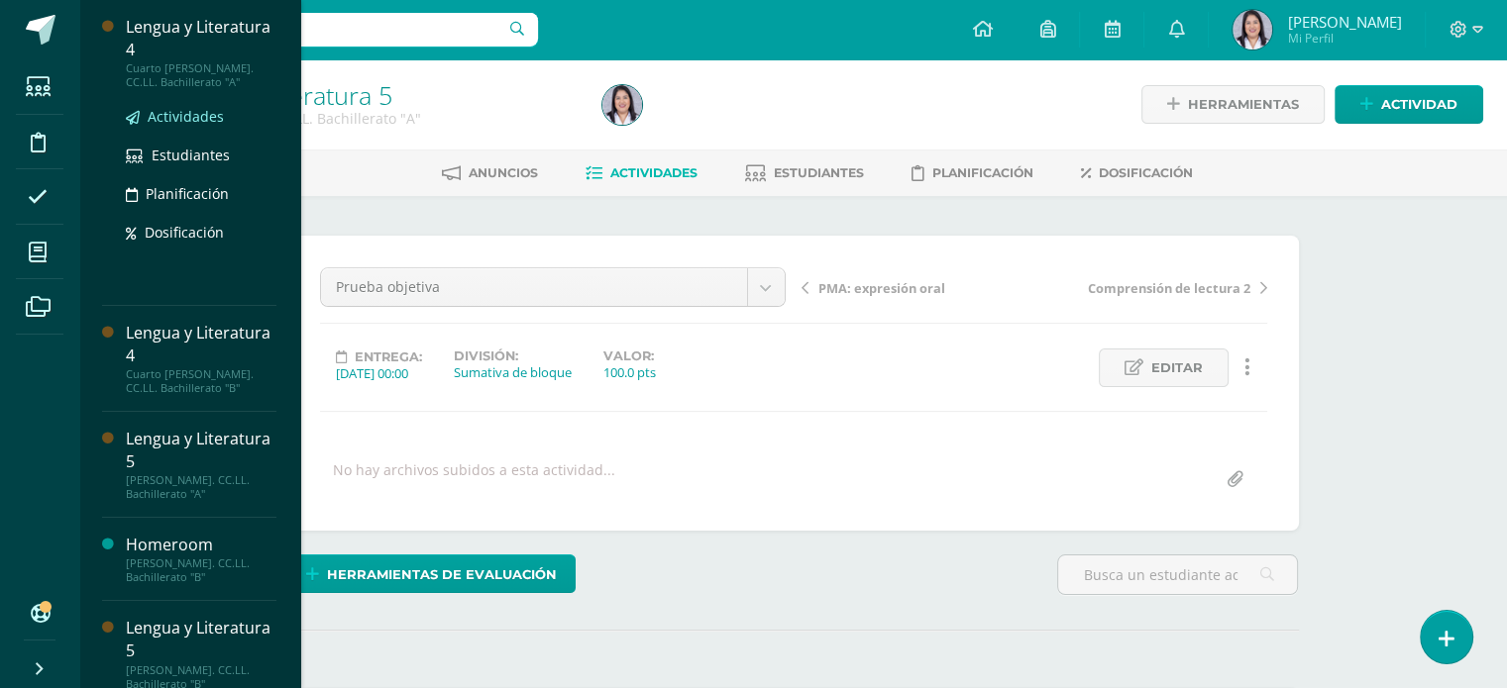
click at [199, 107] on span "Actividades" at bounding box center [186, 116] width 76 height 19
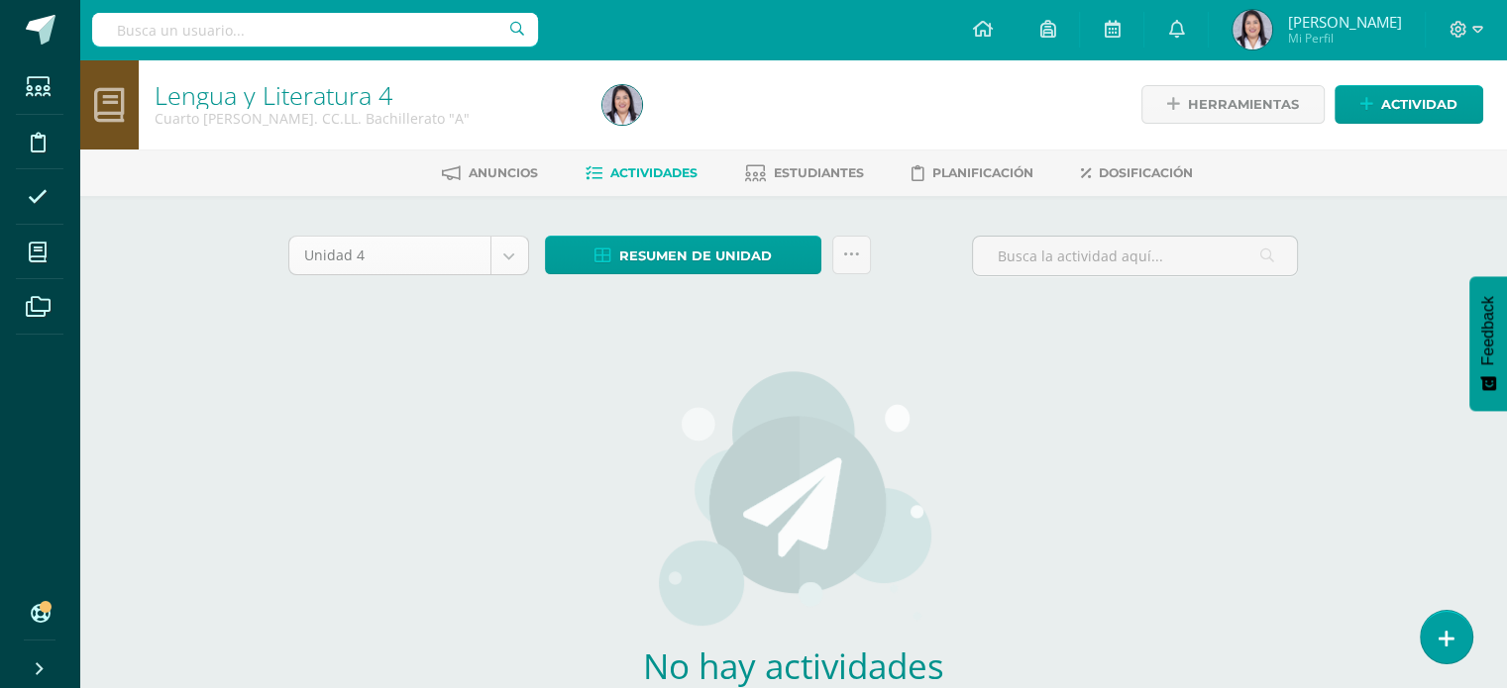
click at [523, 256] on body "Estudiantes Disciplina Asistencia Mis cursos Archivos Soporte Ayuda Reportar un…" at bounding box center [753, 425] width 1507 height 851
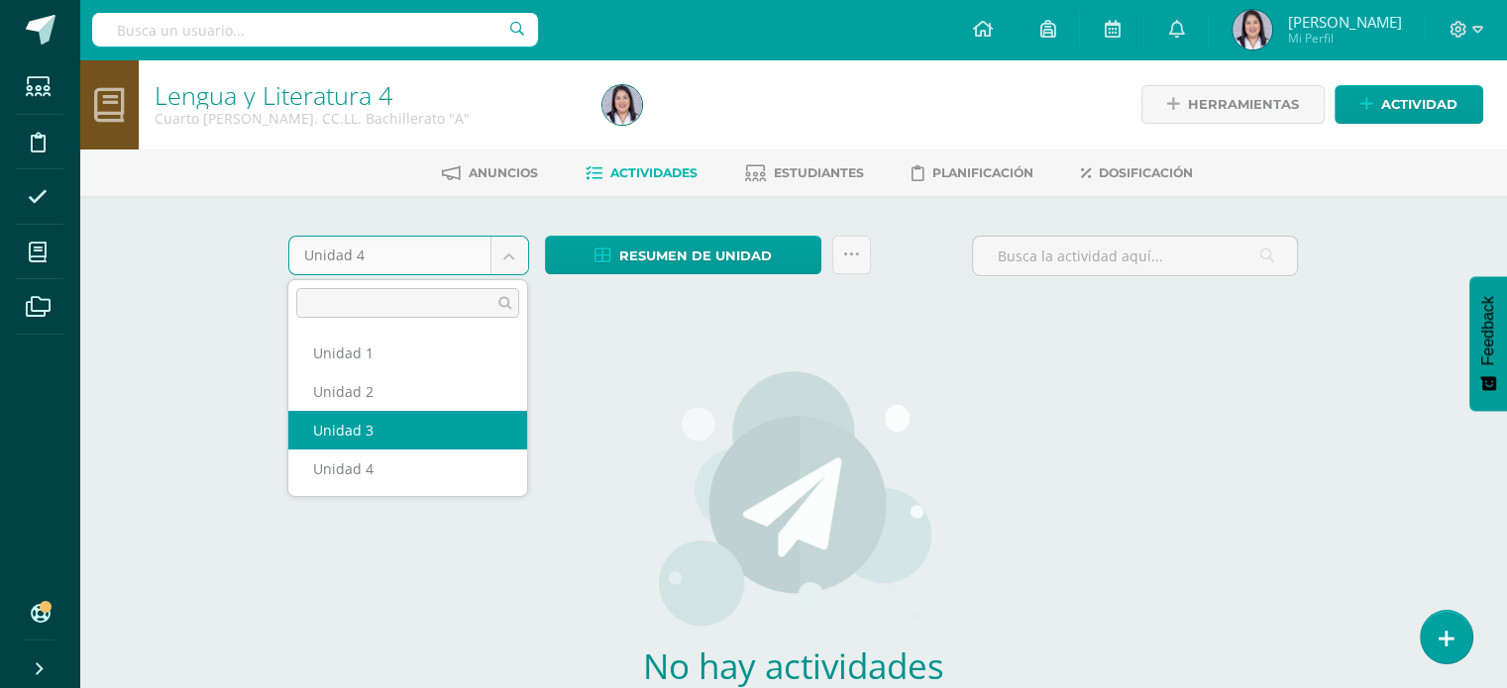
select select "Unidad 3"
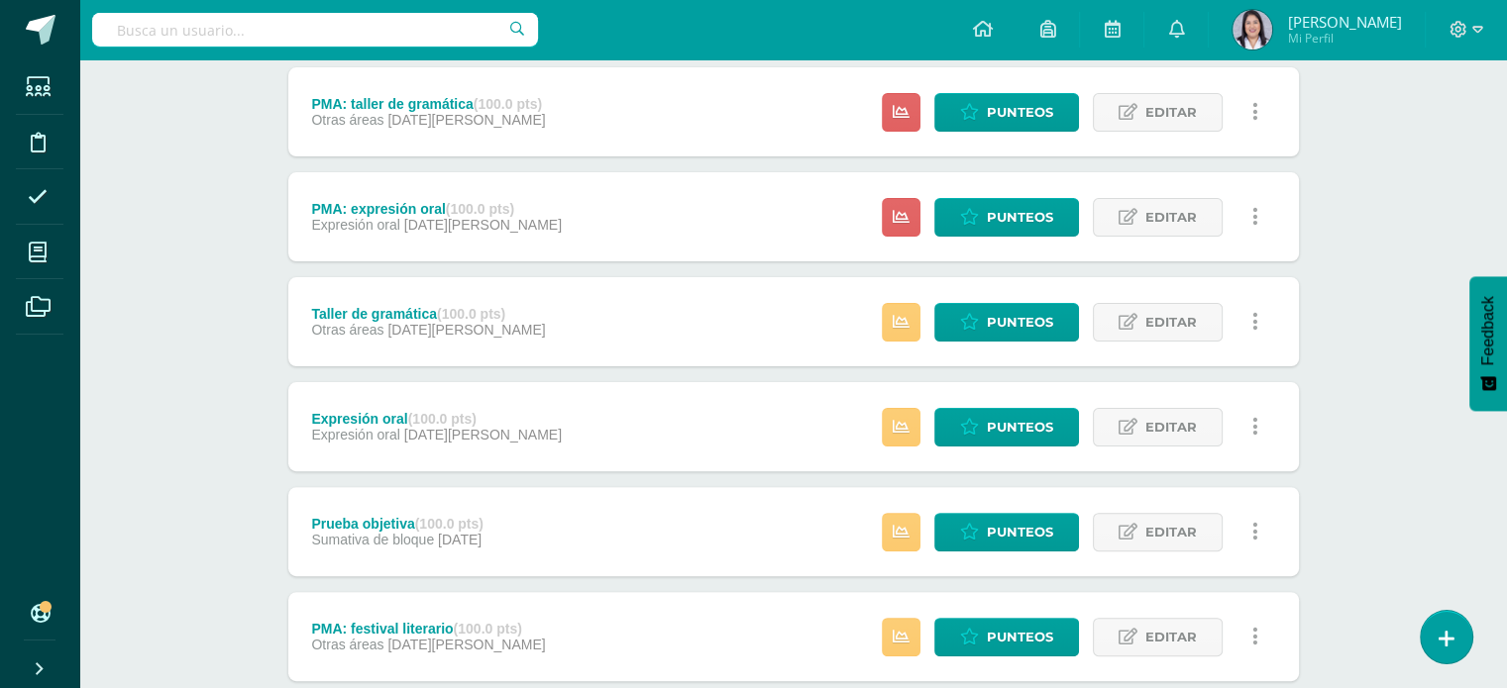
scroll to position [477, 0]
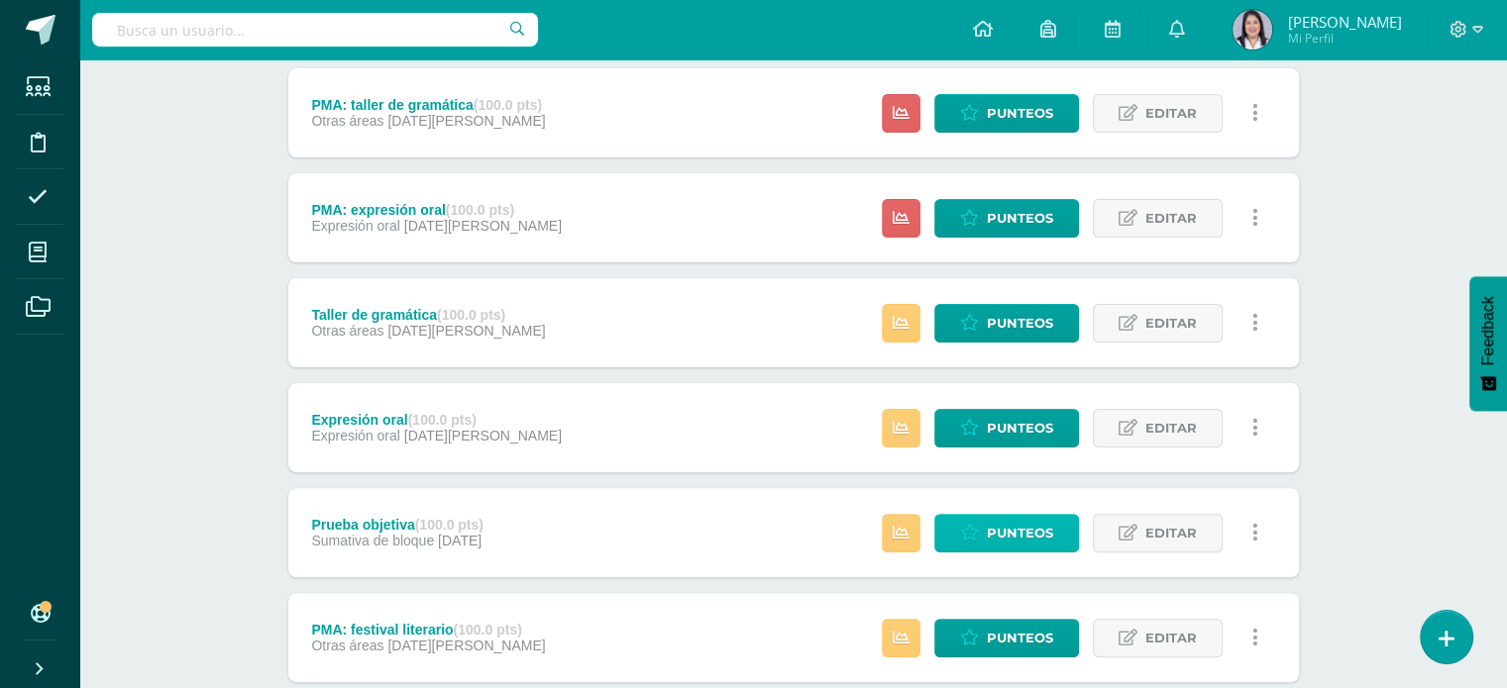
click at [1026, 533] on span "Punteos" at bounding box center [1020, 533] width 66 height 37
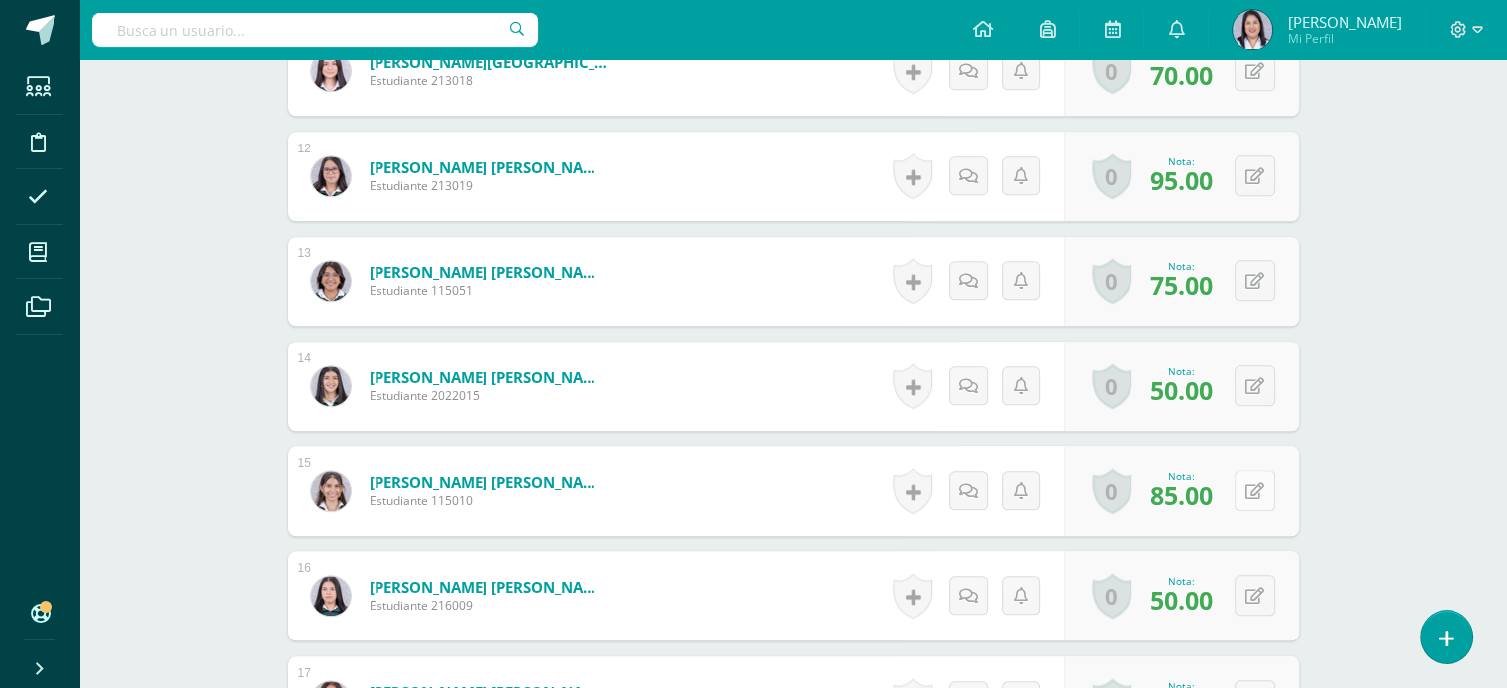
scroll to position [1712, 0]
click at [1248, 496] on button at bounding box center [1254, 491] width 41 height 41
type input "90"
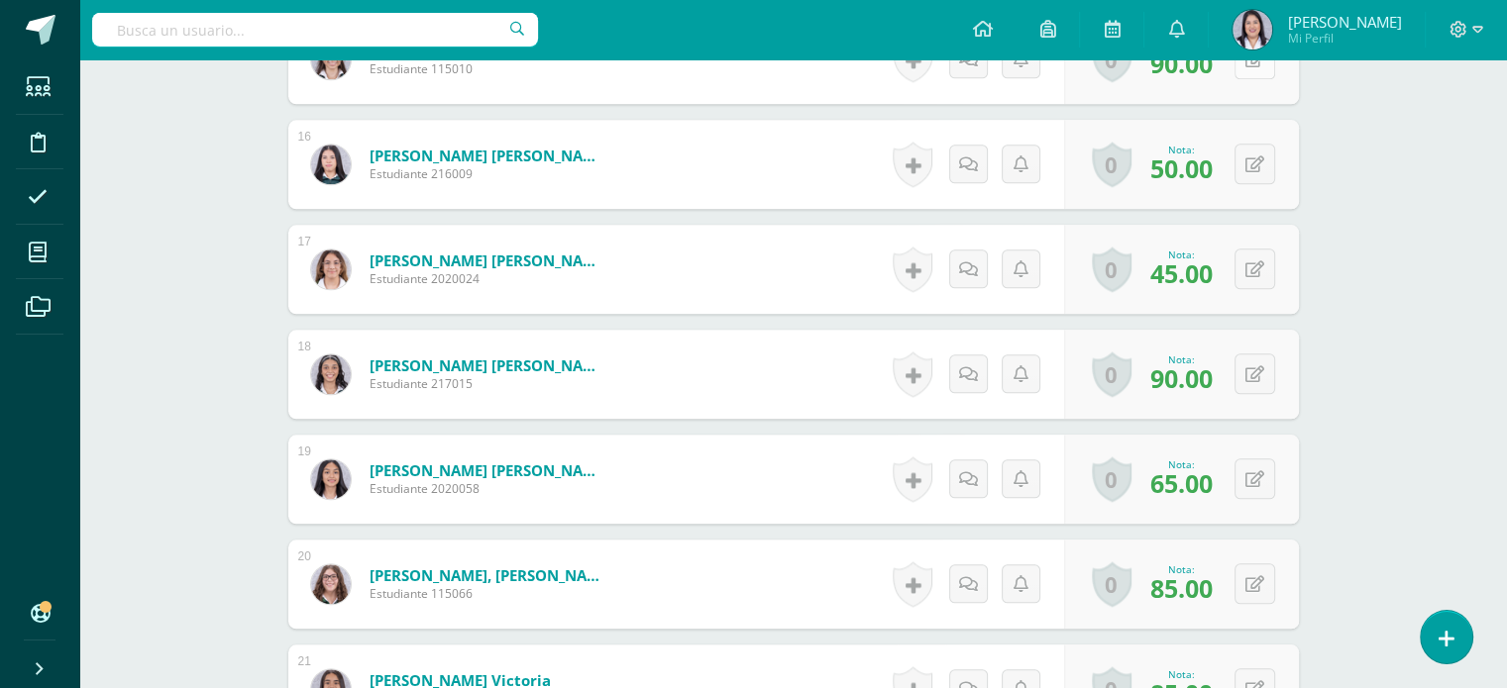
scroll to position [2147, 0]
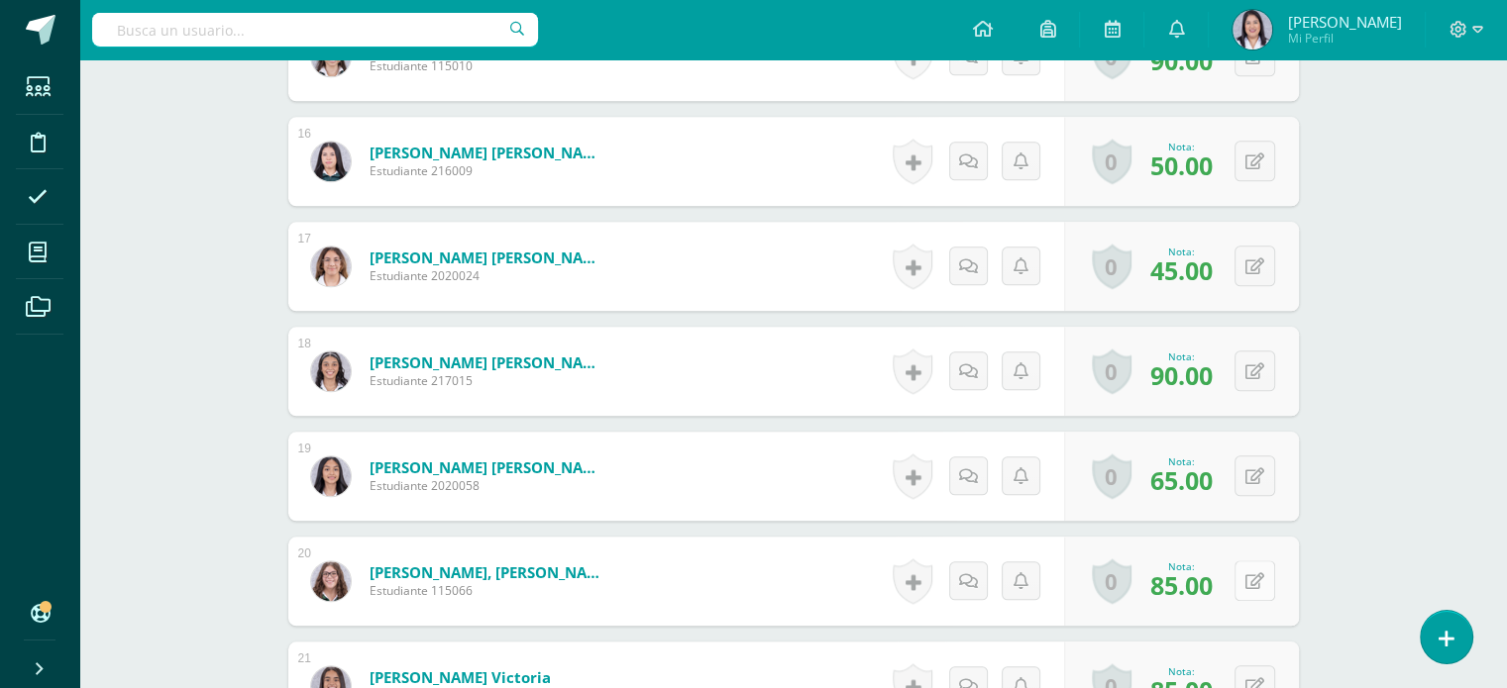
click at [1257, 577] on icon at bounding box center [1254, 582] width 19 height 17
type input "90"
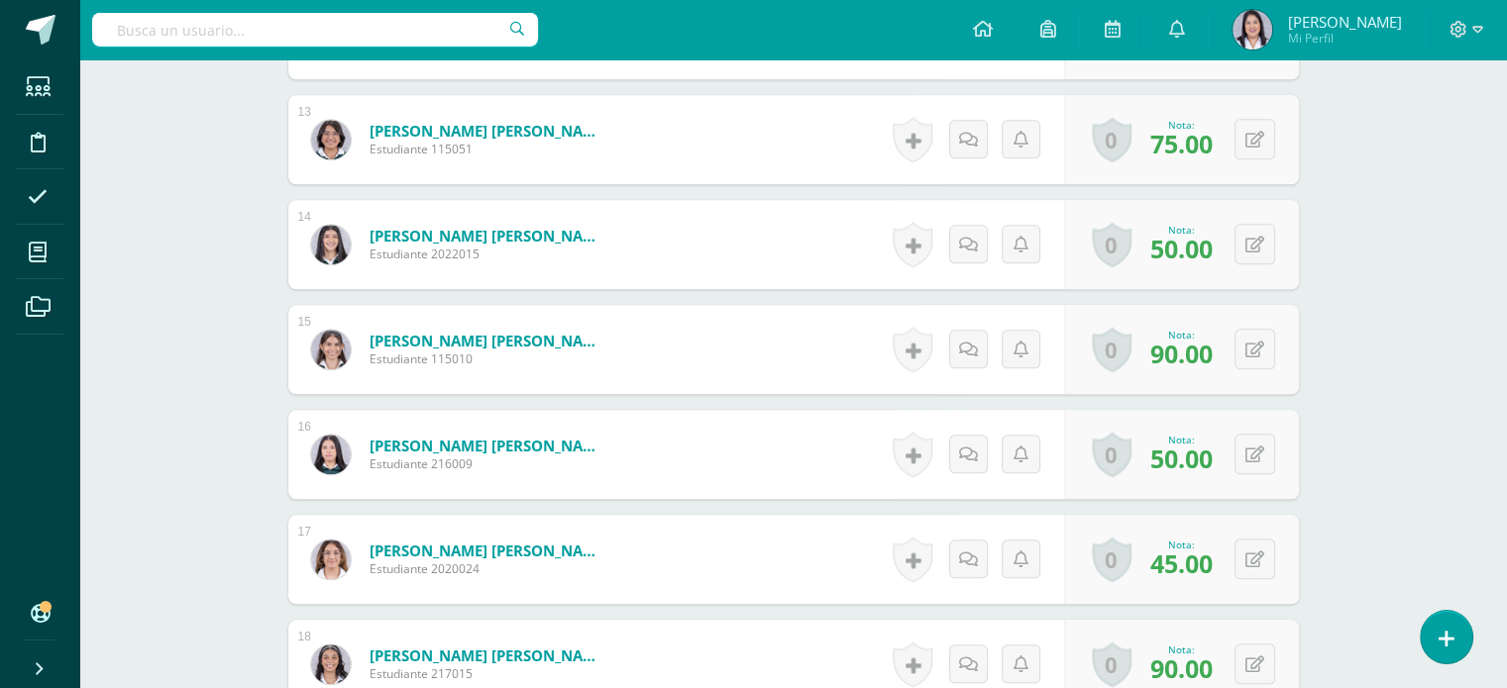
scroll to position [1799, 0]
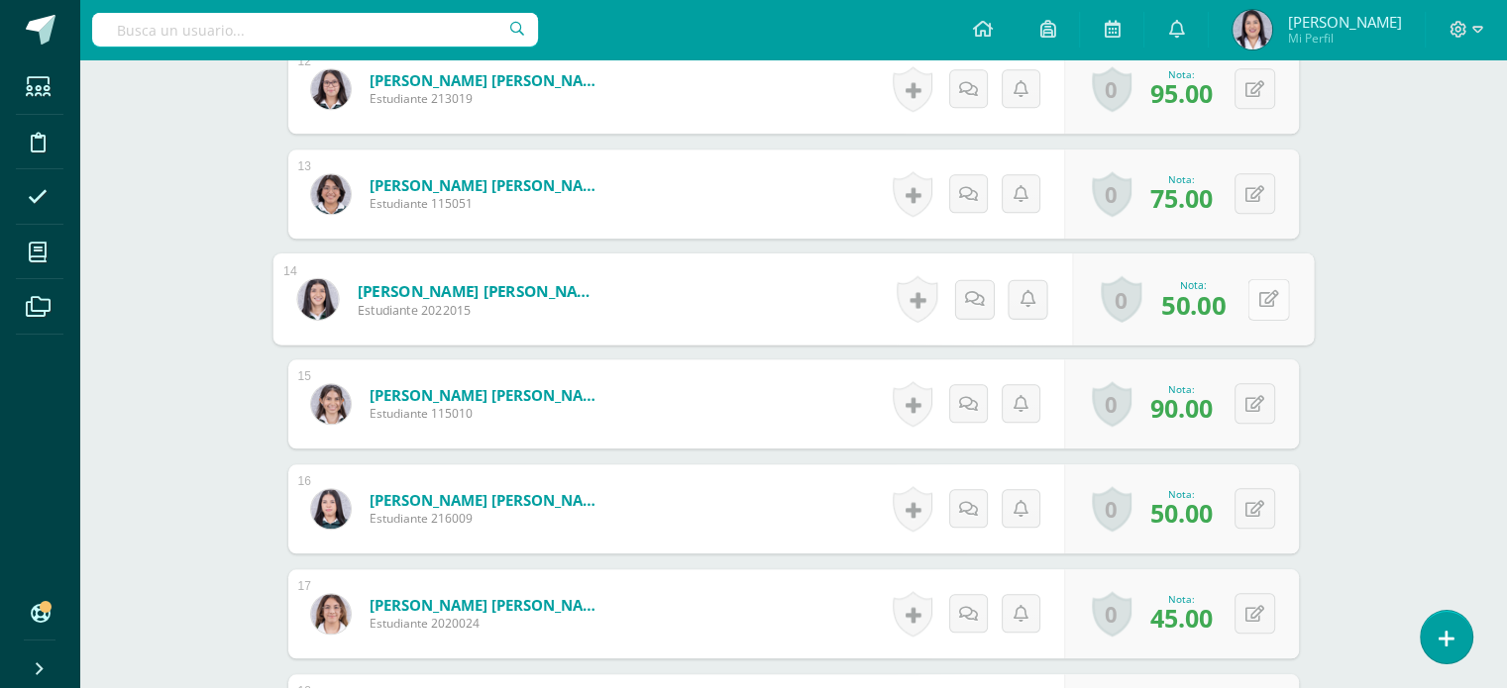
click at [1255, 292] on button at bounding box center [1268, 299] width 42 height 42
type input "55"
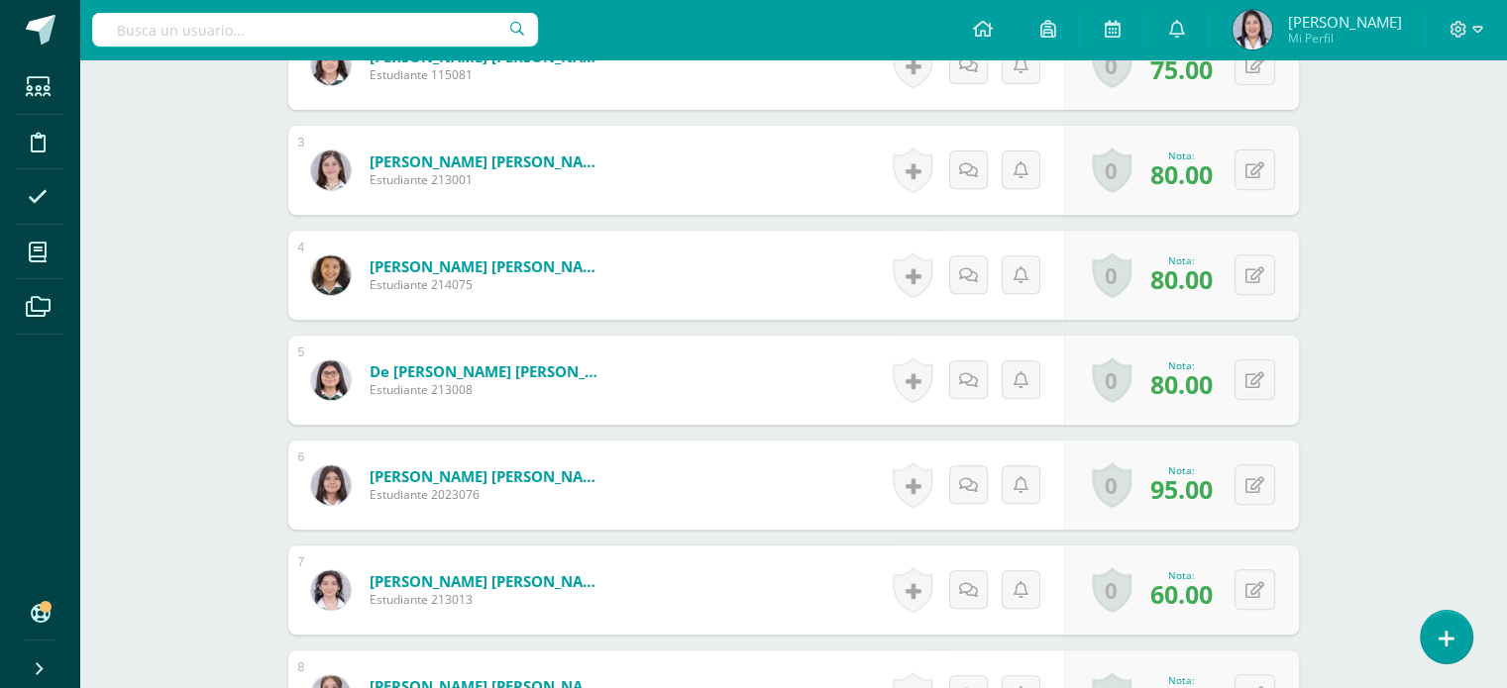
scroll to position [729, 0]
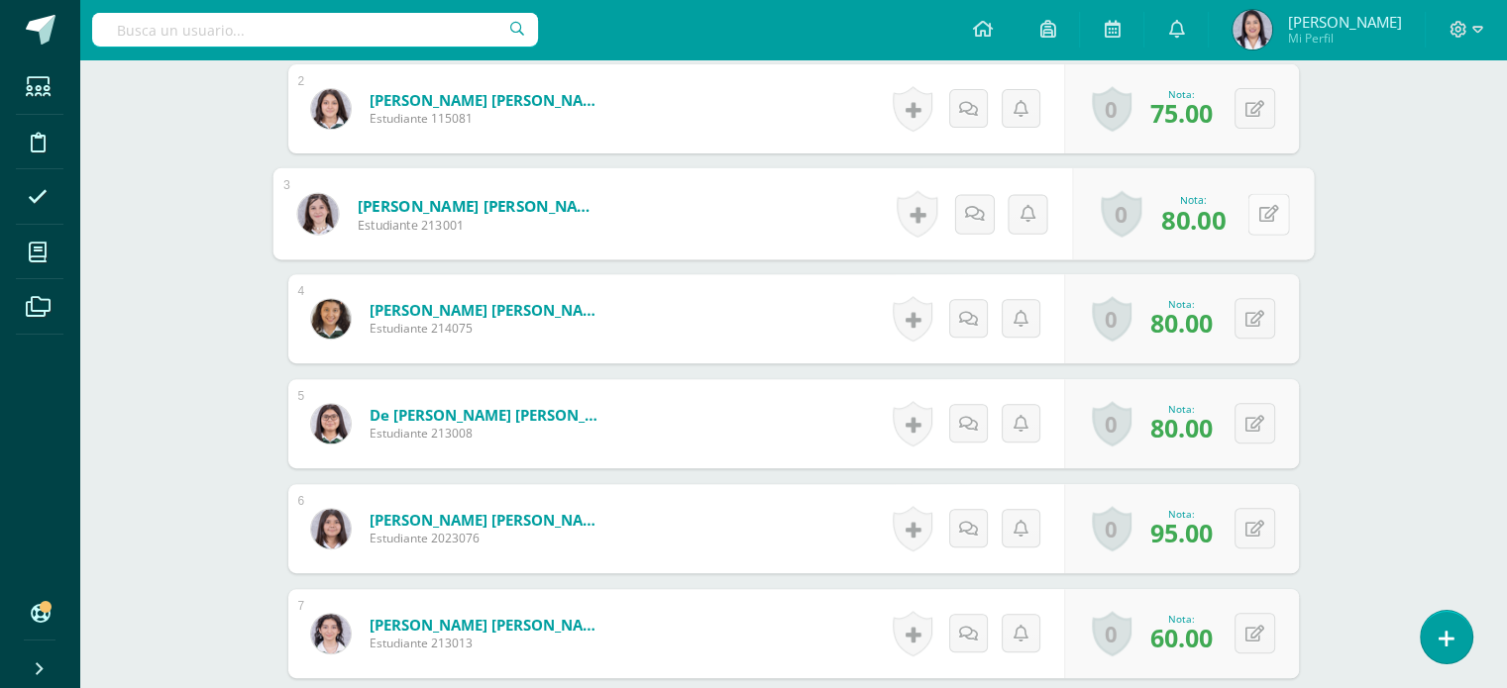
click at [1258, 208] on icon at bounding box center [1268, 213] width 20 height 17
type input "85"
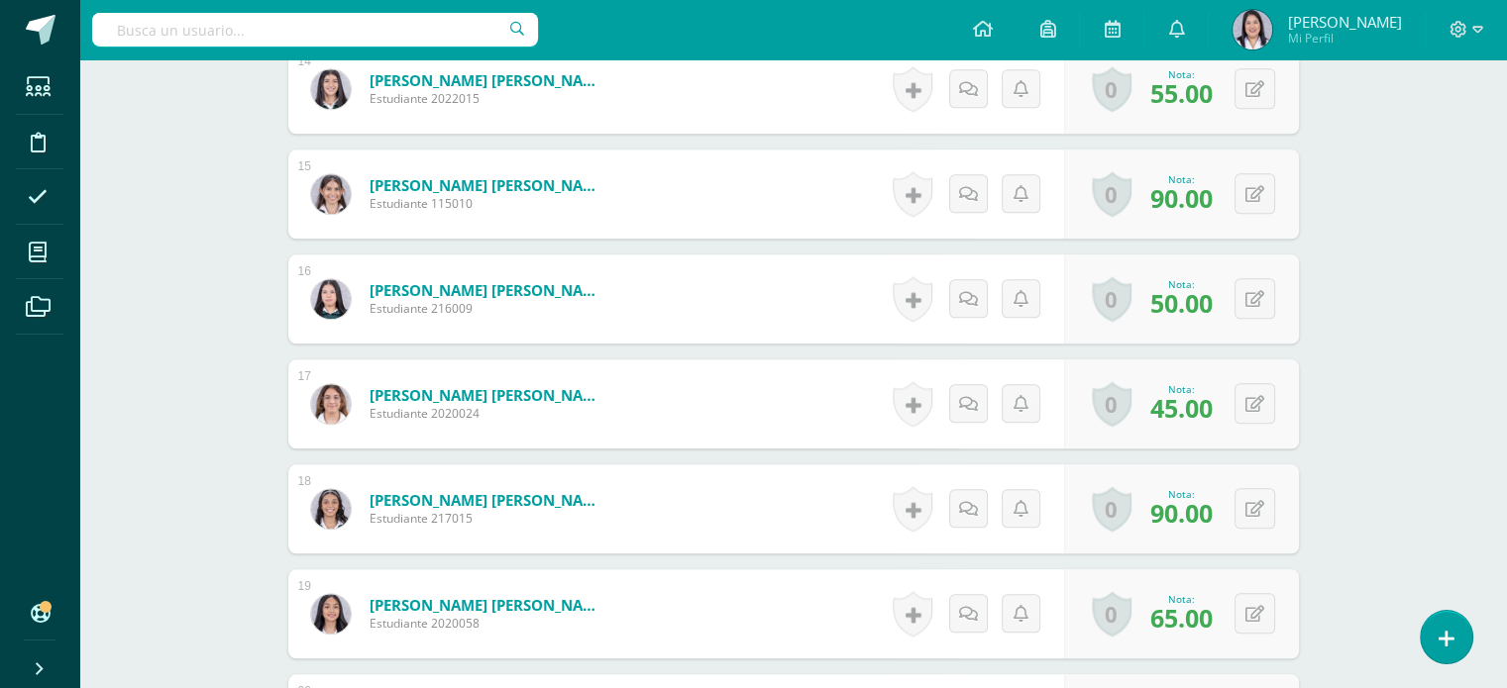
scroll to position [2095, 0]
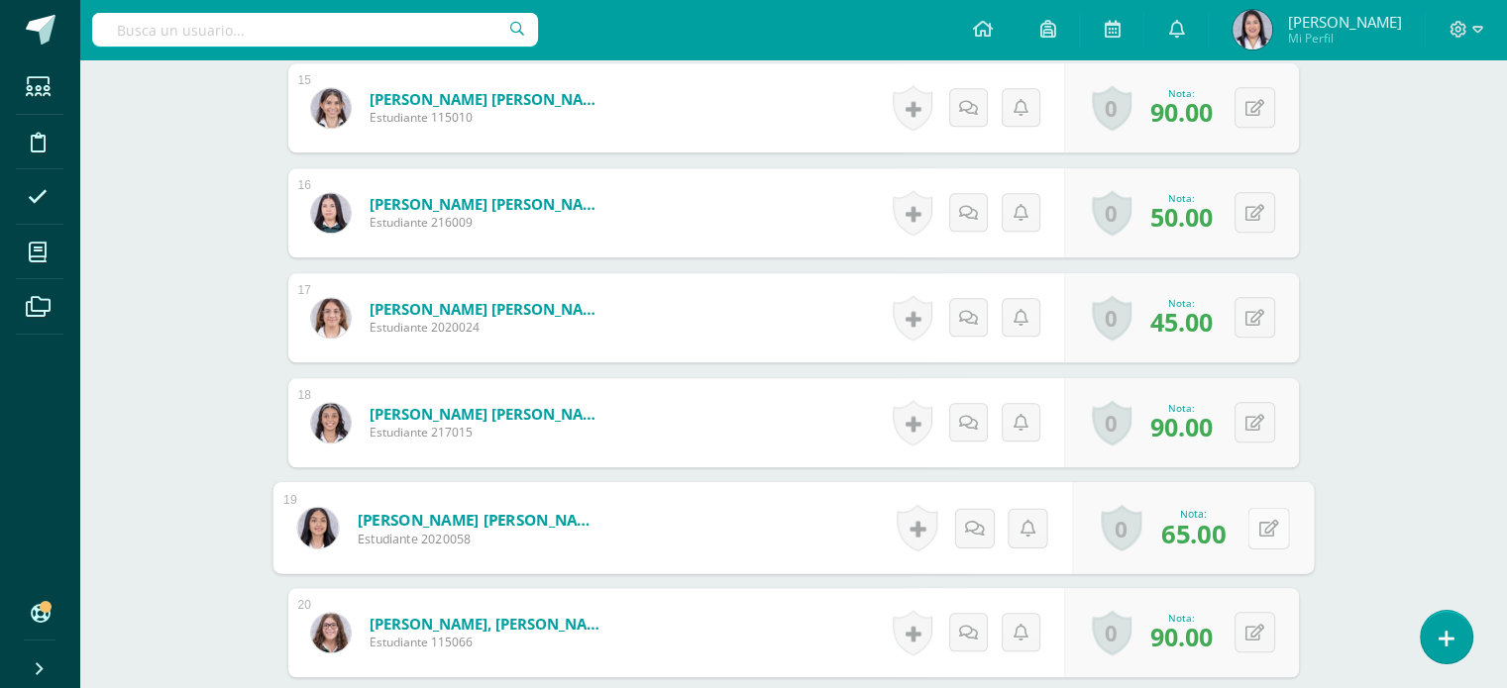
click at [1244, 522] on div "0 [GEOGRAPHIC_DATA] Logros obtenidos Aún no hay logros agregados Nota: 65.00" at bounding box center [1193, 528] width 242 height 92
click at [1264, 538] on button at bounding box center [1268, 528] width 42 height 42
type input "70"
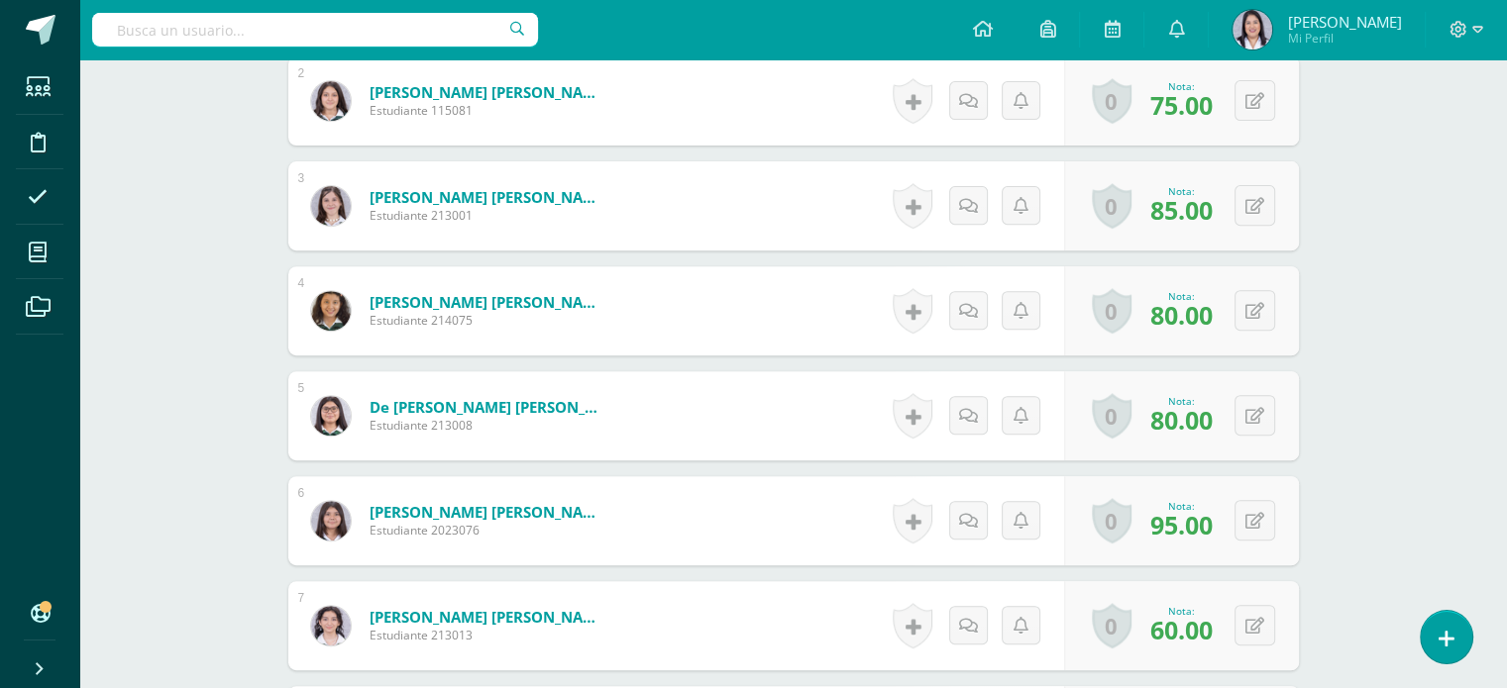
scroll to position [384, 0]
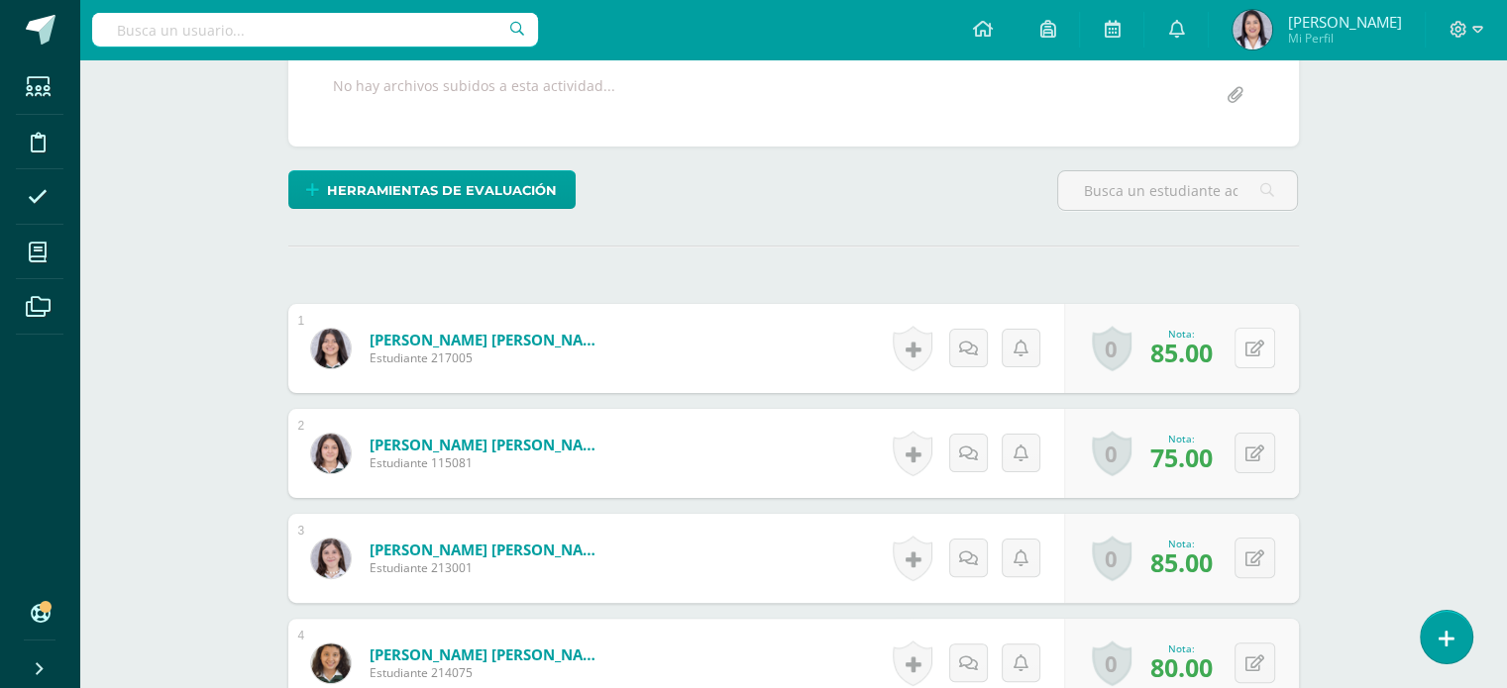
click at [1252, 341] on icon at bounding box center [1254, 349] width 19 height 17
type input "90"
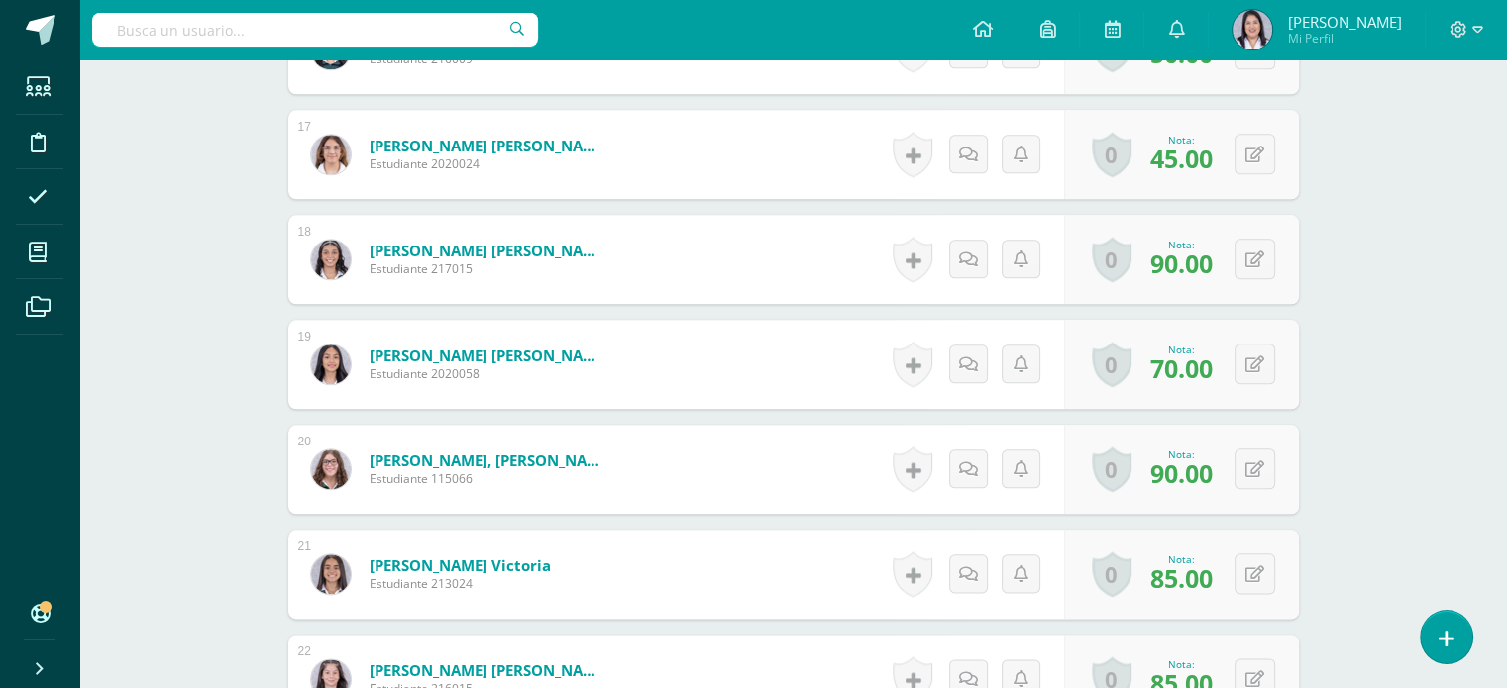
scroll to position [2261, 0]
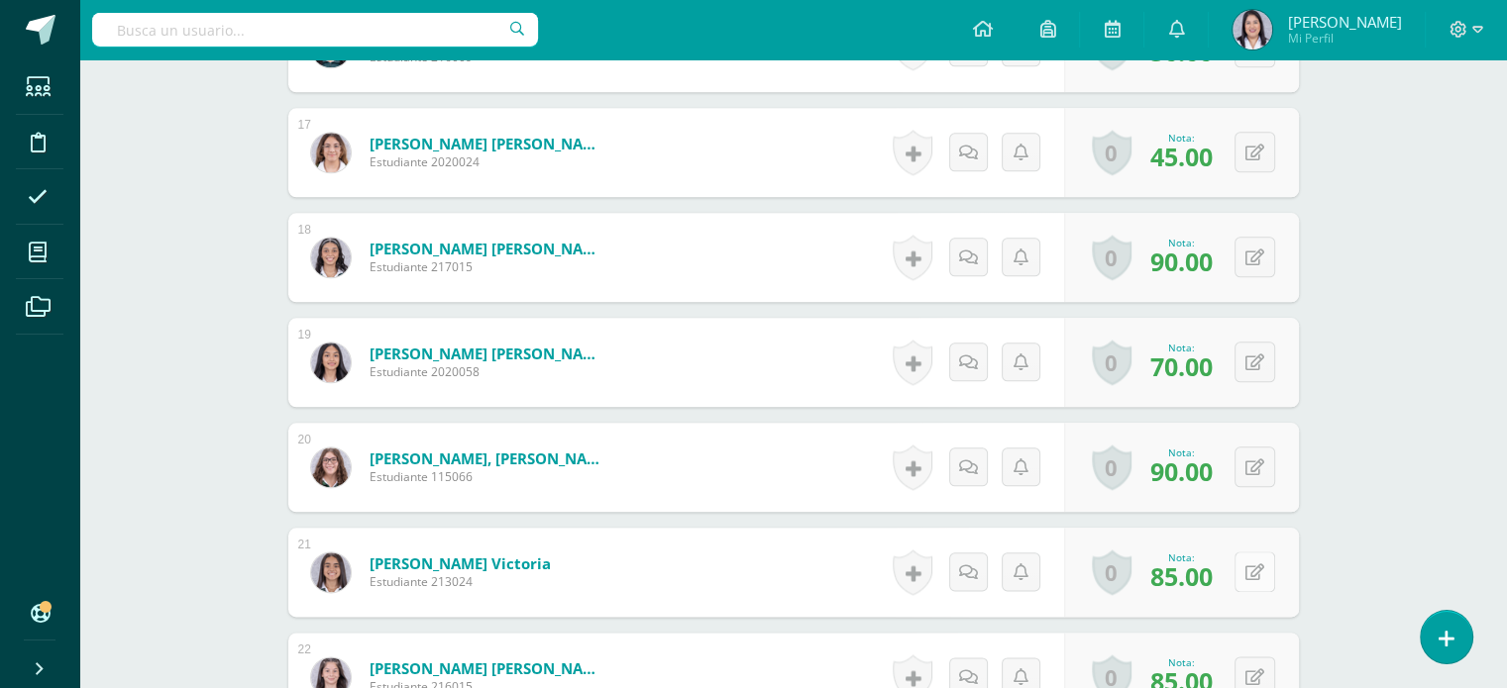
click at [1244, 568] on button at bounding box center [1254, 572] width 41 height 41
type input "90"
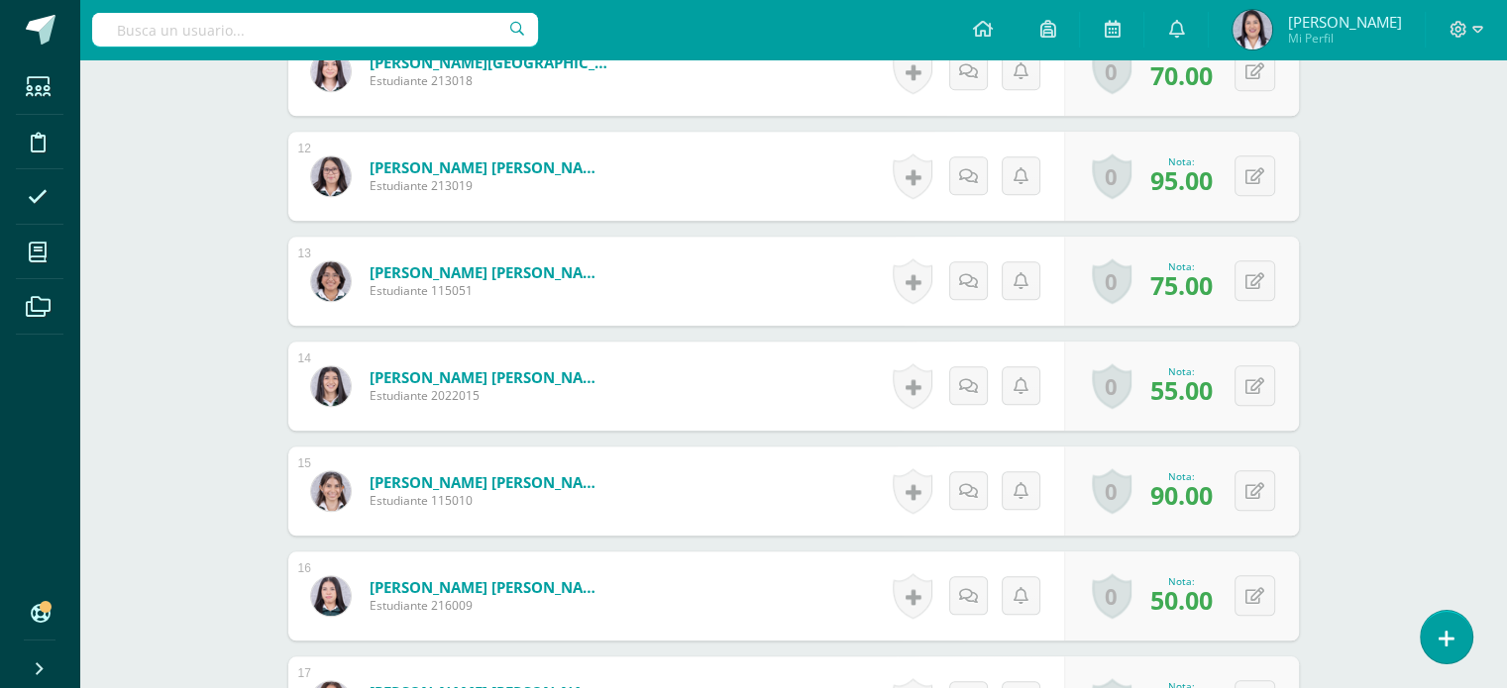
scroll to position [1708, 0]
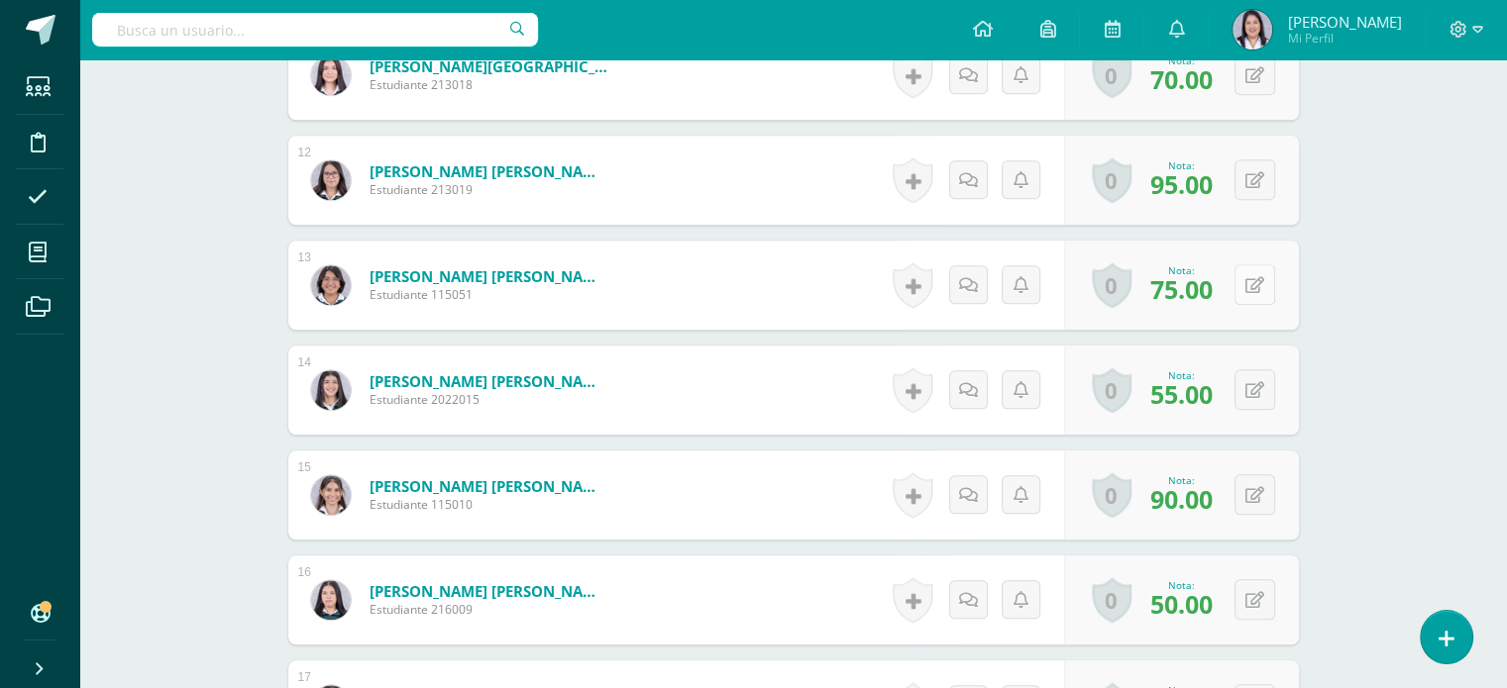
click at [1256, 284] on icon at bounding box center [1254, 285] width 19 height 17
type input "80"
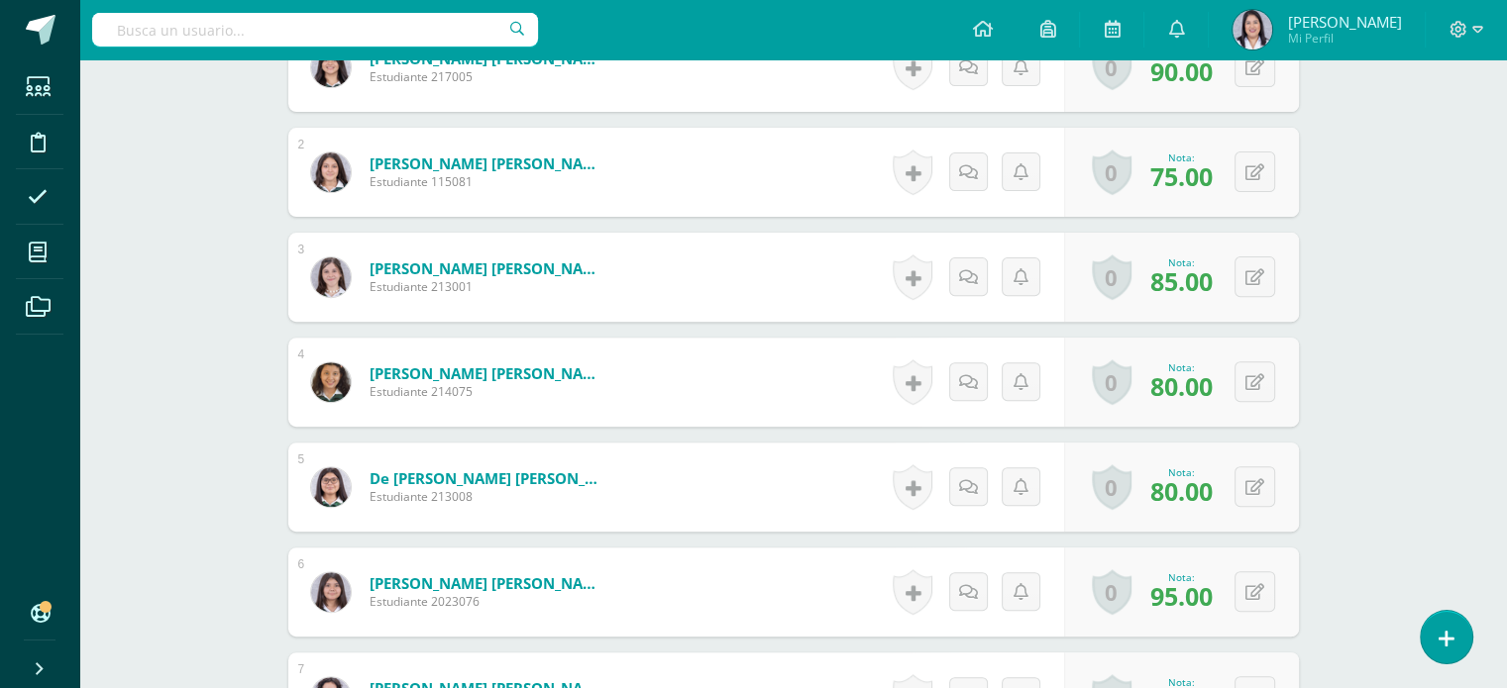
scroll to position [670, 0]
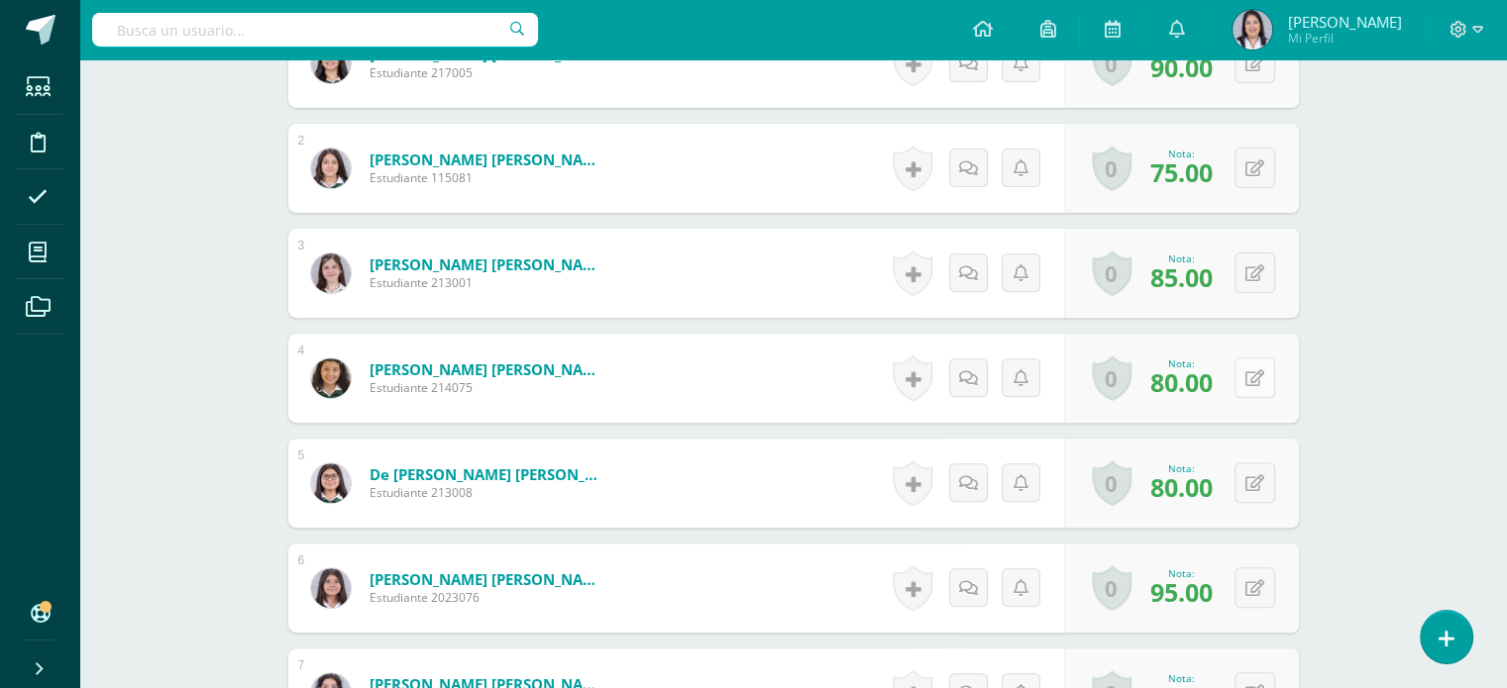
click at [1255, 378] on icon at bounding box center [1254, 378] width 19 height 17
type input "85"
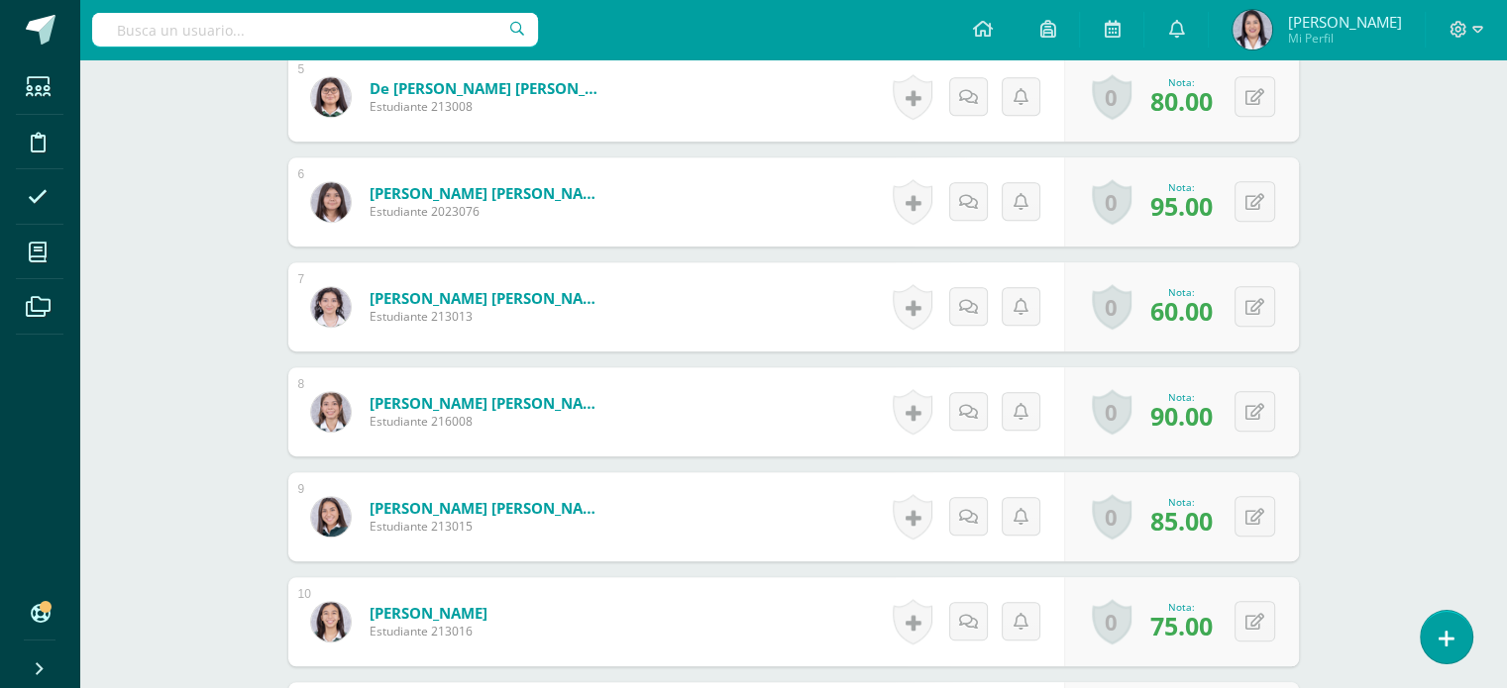
scroll to position [1057, 0]
click at [1260, 499] on button at bounding box center [1254, 515] width 41 height 41
type input "90"
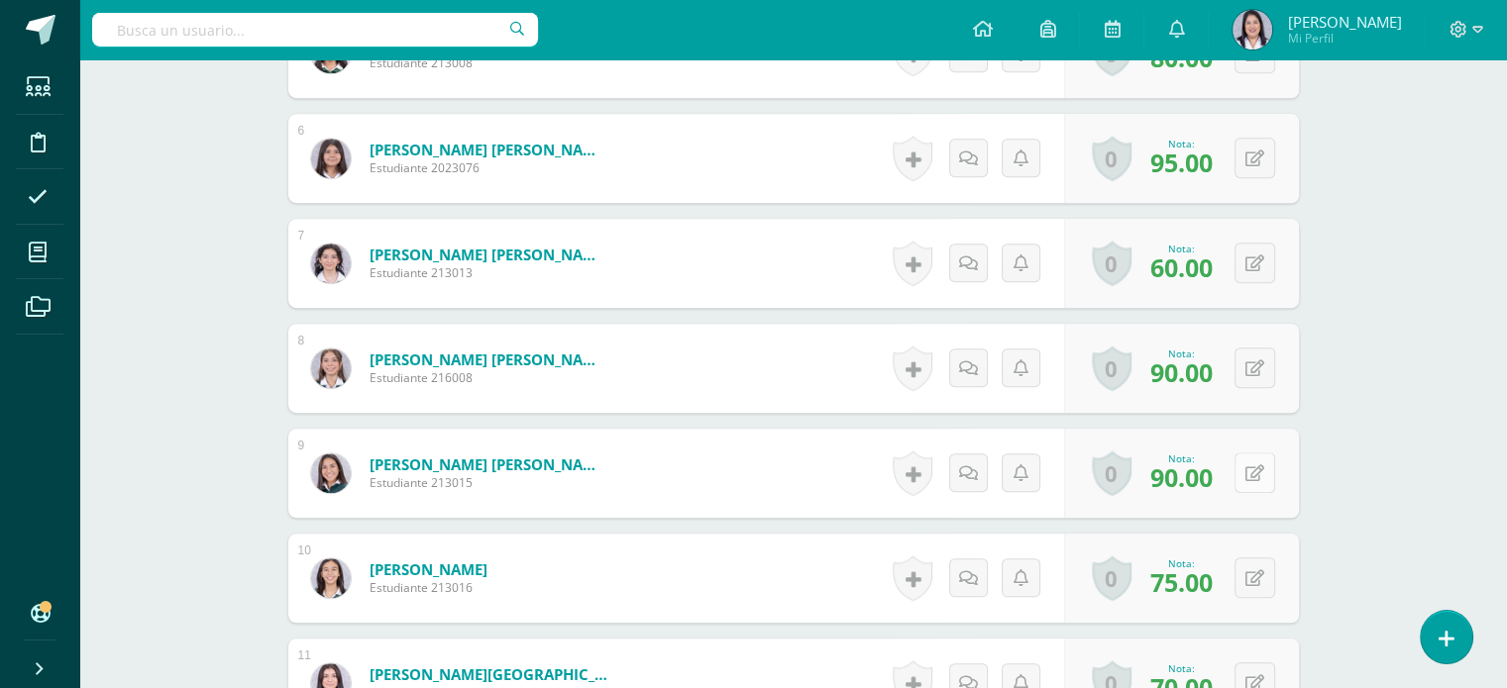
scroll to position [1098, 0]
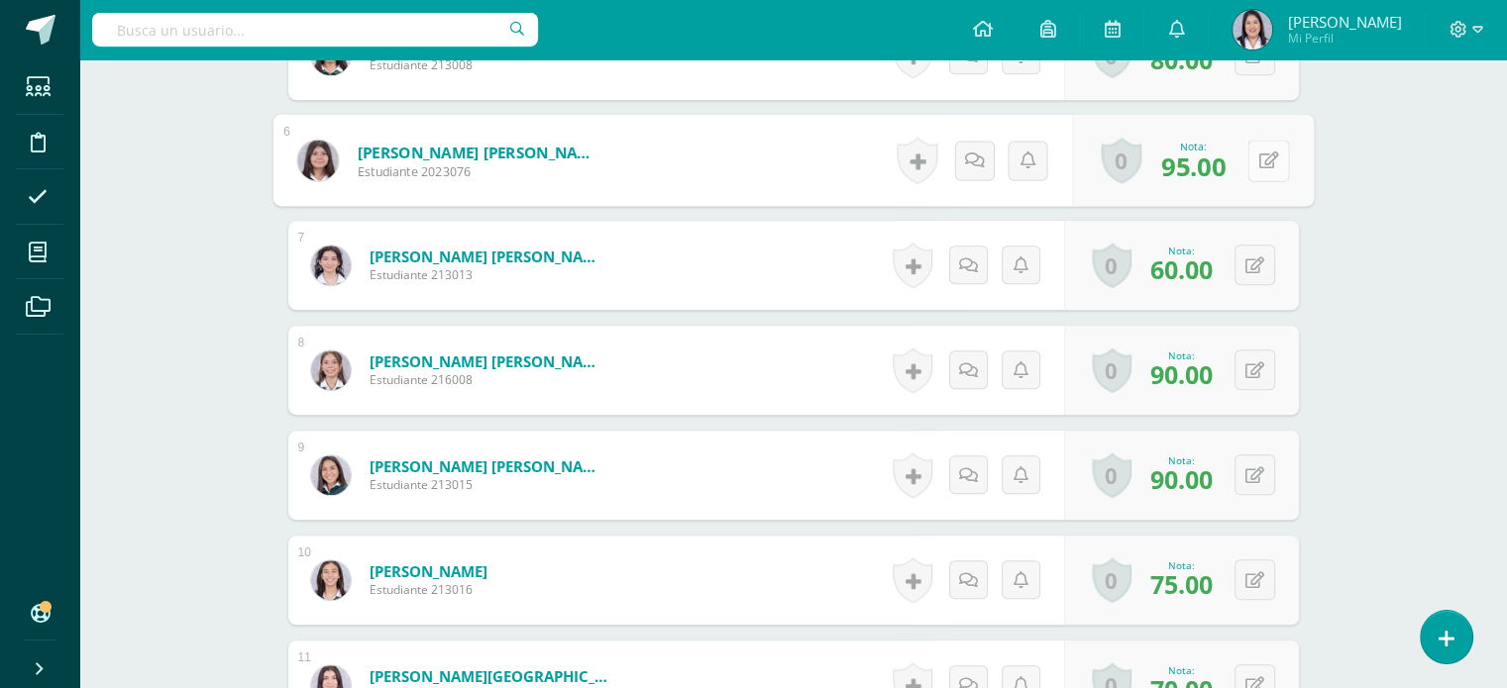
click at [1255, 161] on button at bounding box center [1268, 161] width 42 height 42
type input "100"
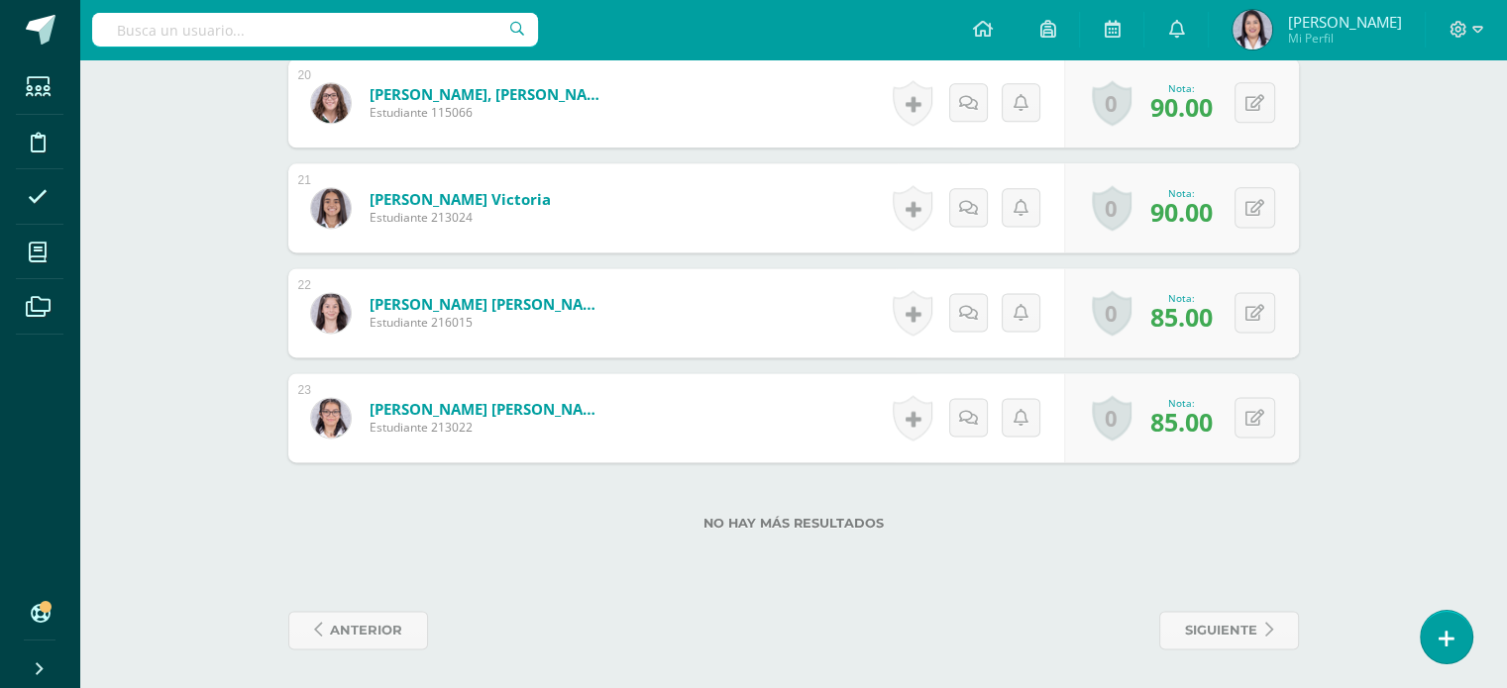
scroll to position [2624, 0]
click at [1258, 421] on icon at bounding box center [1268, 418] width 20 height 17
type input "90"
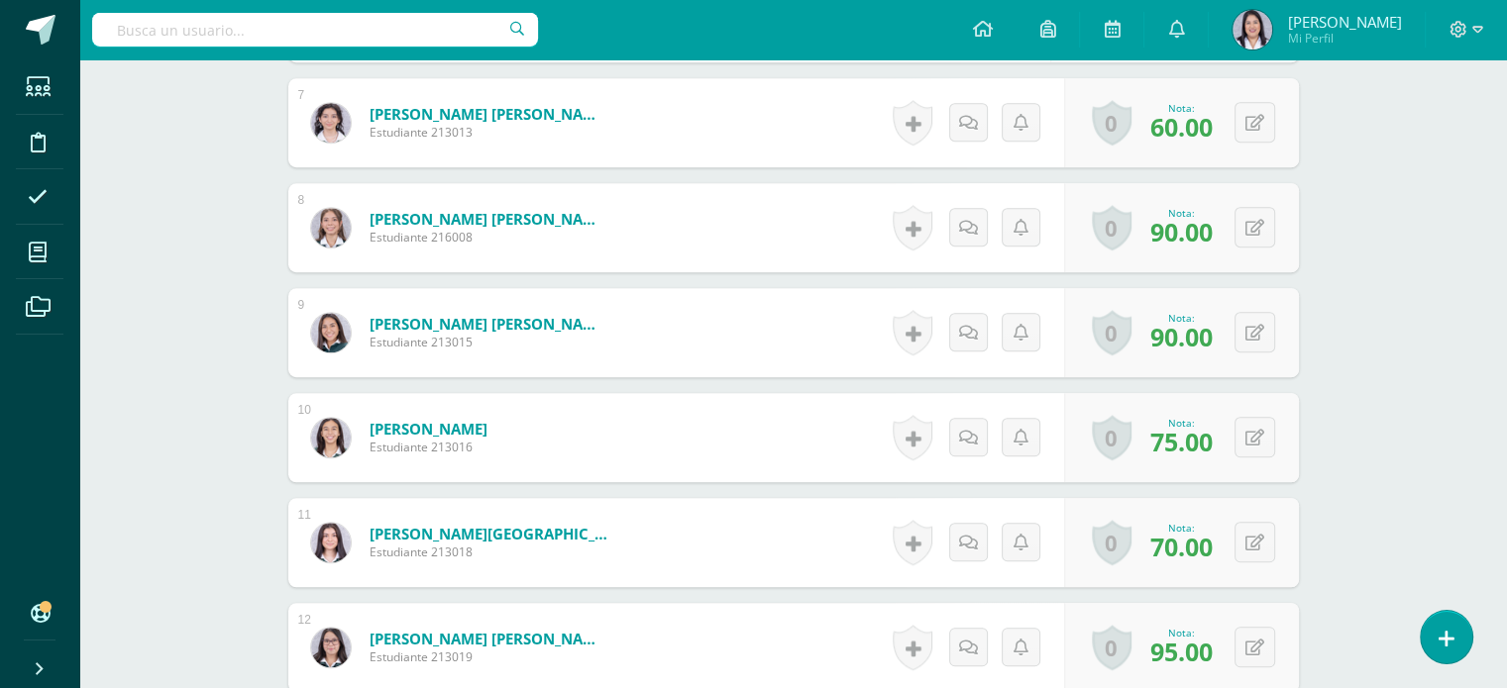
scroll to position [1232, 0]
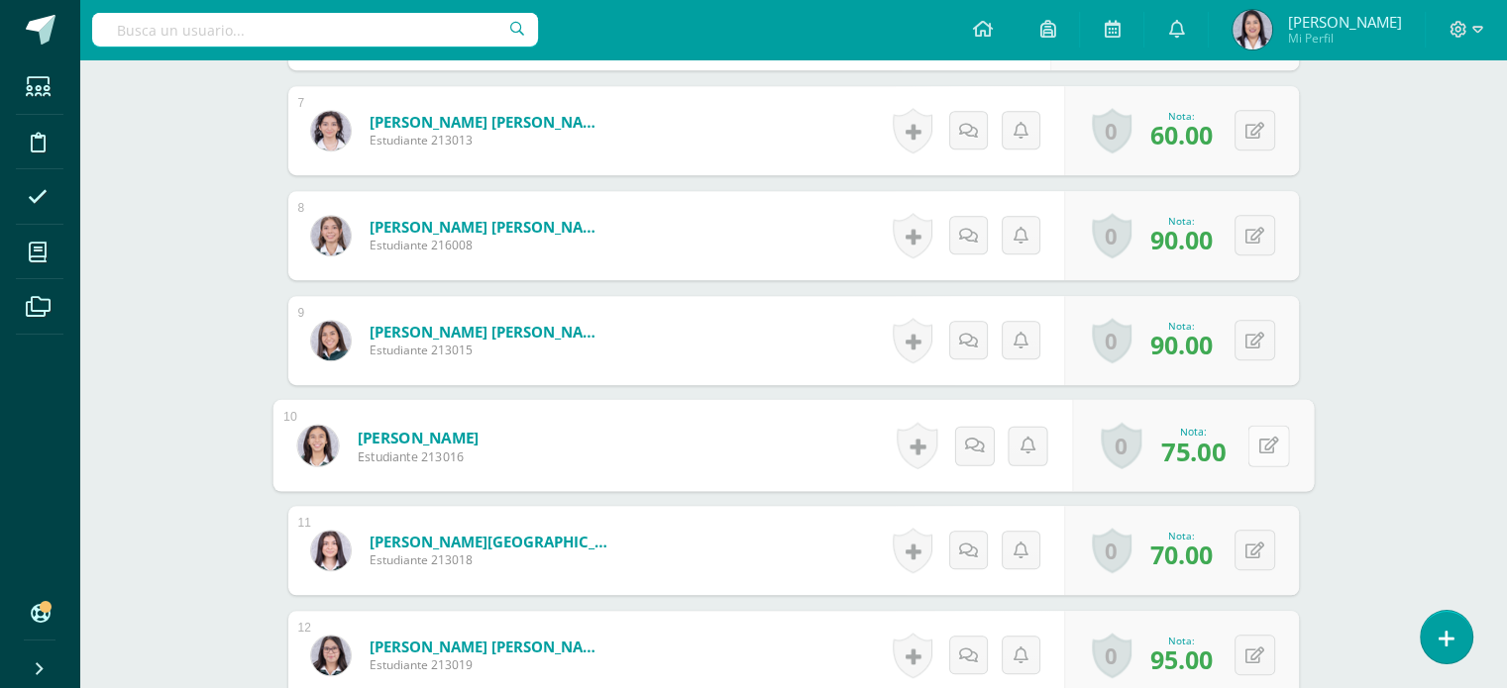
click at [1247, 447] on button at bounding box center [1268, 446] width 42 height 42
type input "80"
click at [1404, 476] on div "Lengua y Literatura 4 Cuarto [PERSON_NAME]. CC.LL. Bachillerato "A" Herramienta…" at bounding box center [792, 454] width 1427 height 3255
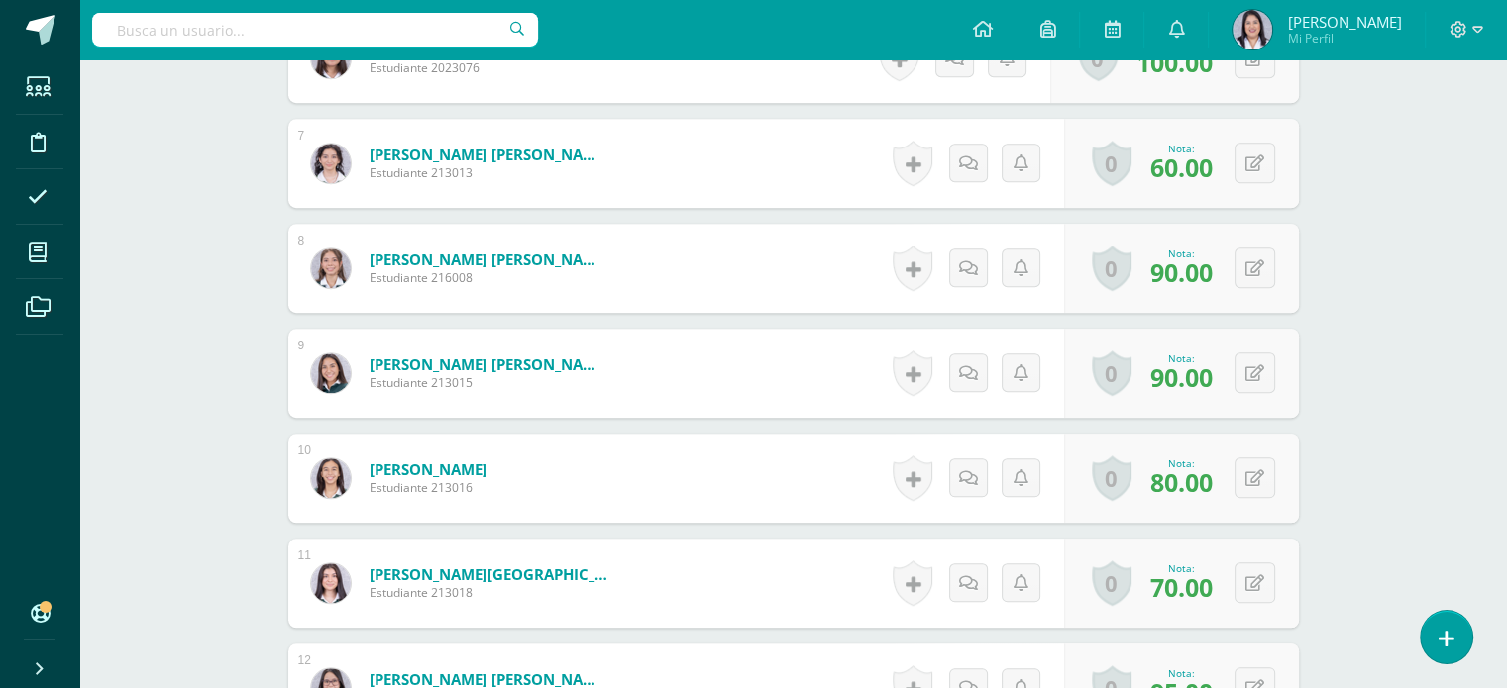
scroll to position [0, 0]
